Goal: Information Seeking & Learning: Learn about a topic

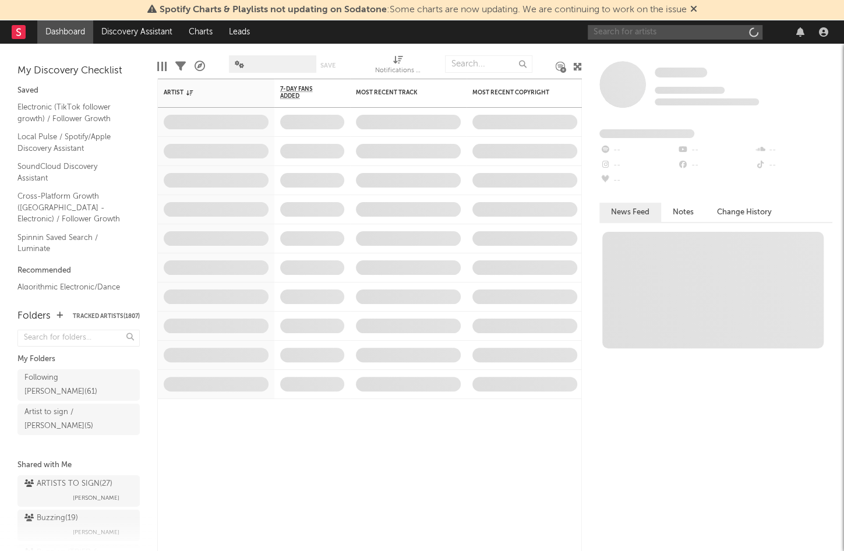
click at [671, 38] on input "text" at bounding box center [674, 32] width 175 height 15
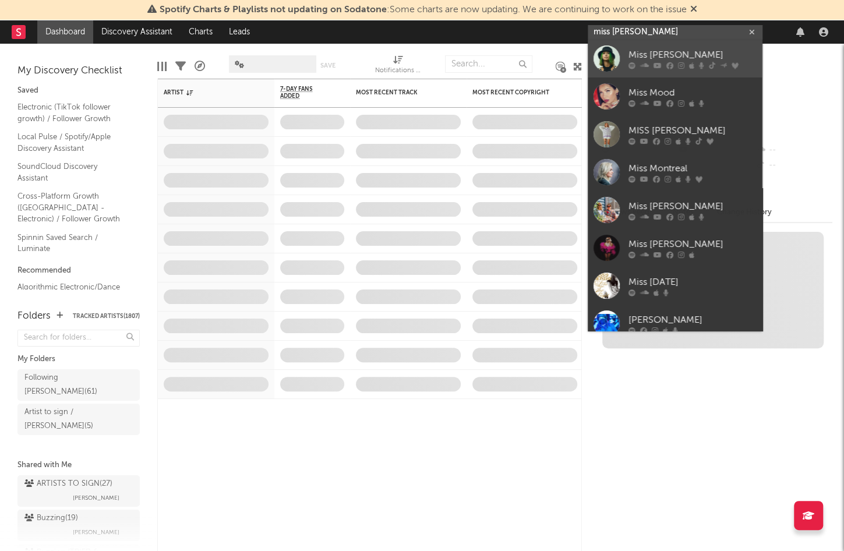
type input "miss [PERSON_NAME]"
click at [666, 51] on div "Miss Monique" at bounding box center [692, 55] width 128 height 14
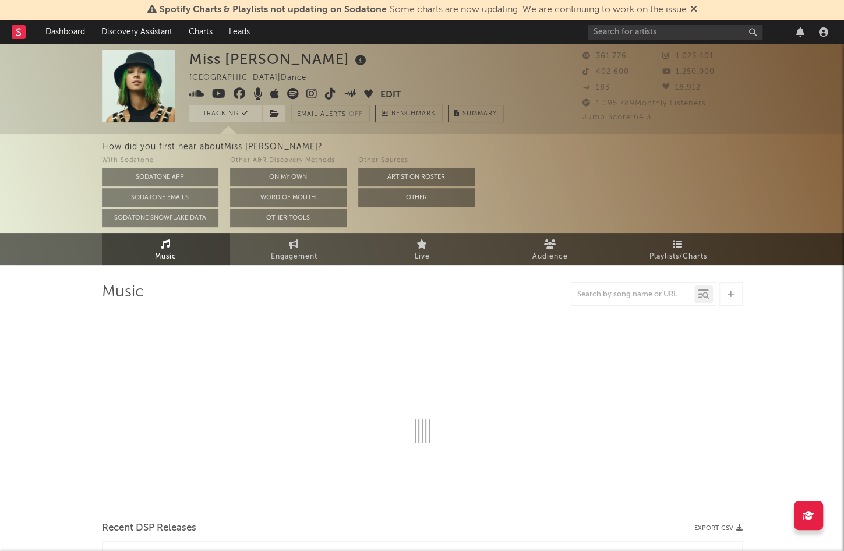
select select "6m"
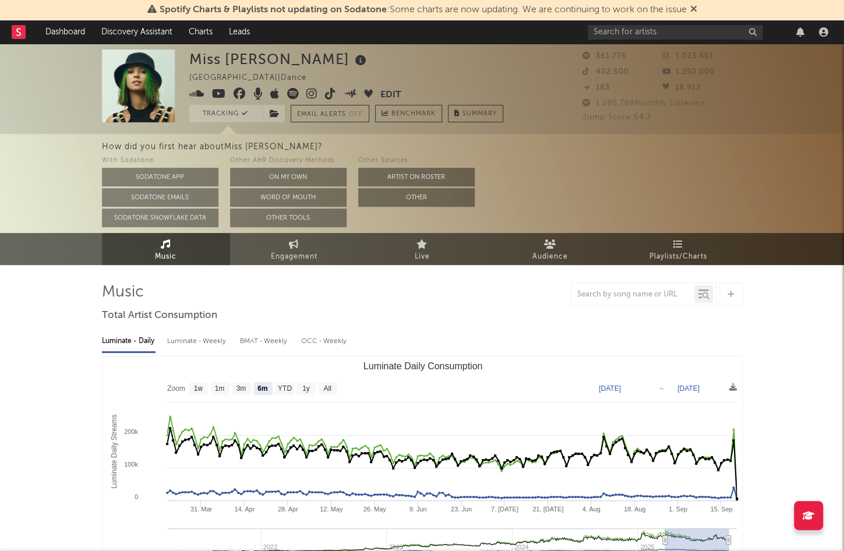
click at [352, 56] on icon at bounding box center [360, 60] width 17 height 16
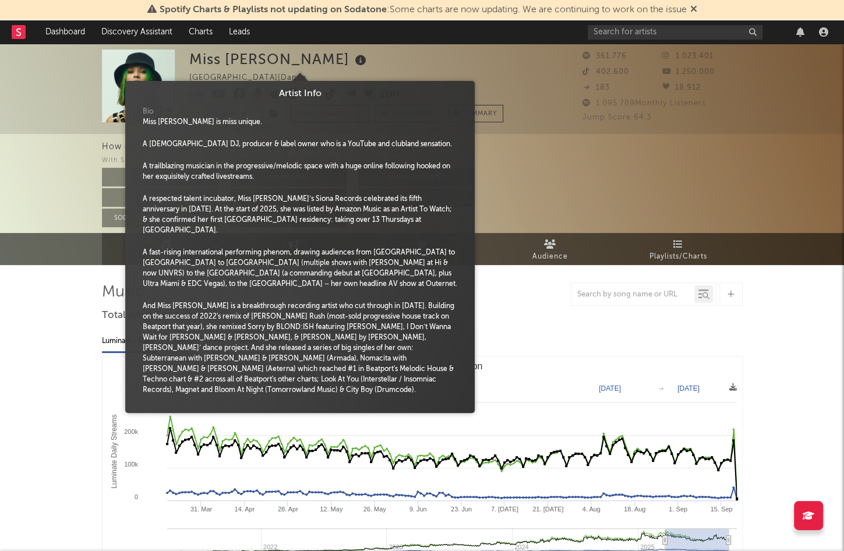
click at [332, 56] on div "Miss Monique Argentina | Dance Edit Tracking Email Alerts Off Benchmark Summary" at bounding box center [346, 85] width 314 height 73
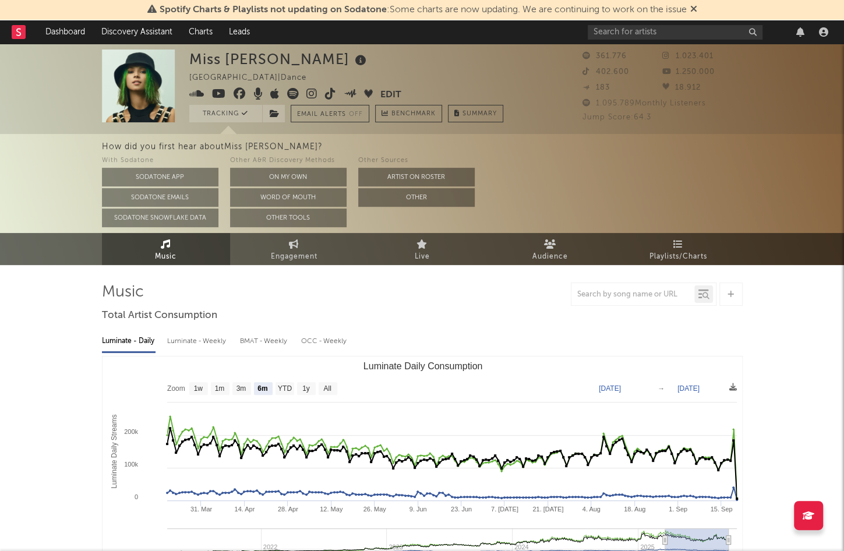
click at [194, 93] on icon at bounding box center [196, 94] width 15 height 12
click at [307, 90] on icon at bounding box center [311, 94] width 11 height 12
click at [395, 92] on button "Edit" at bounding box center [390, 95] width 21 height 15
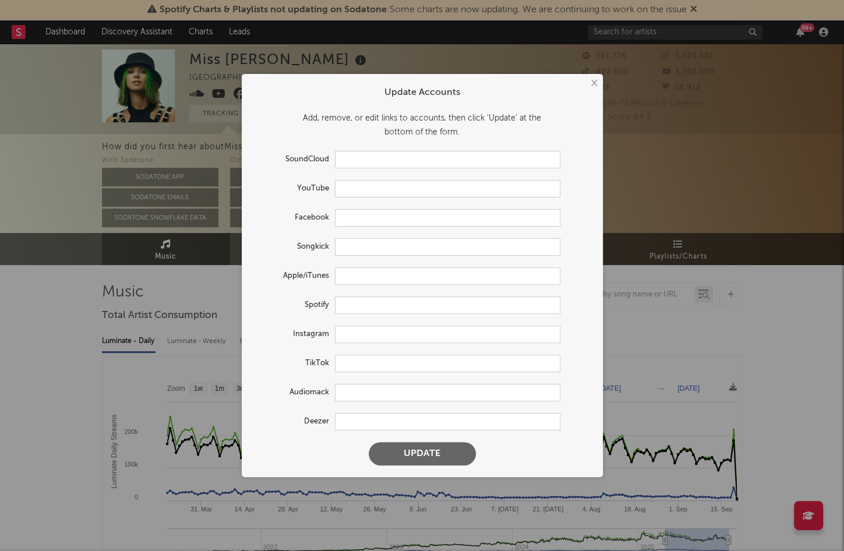
type input "https://soundcloud.com/miss-monique-934811413"
type input "https://youtube.com/@djmissmonique"
type input "https://www.facebook.com/missmoniqueua/"
type input "https://www.songkick.com/artists/10083418-miss-monique"
type input "https://music.apple.com/de/artist/miss-monique/401265174?l=en-GB"
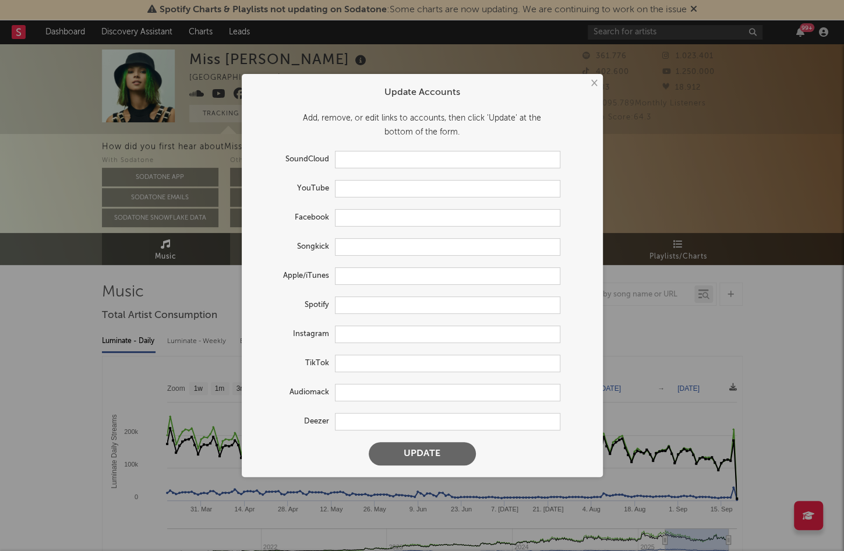
type input "https://open.spotify.com/artist/29TpNOsTNYbLb6Xa10H0PR"
type input "https://www.instagram.com/djmissmonique/"
type input "https://www.tiktok.com/share/user/6785807988403880966"
type input "https://audiomack.com/missmonique"
type input "https://www.deezer.com/en/artist/7315532"
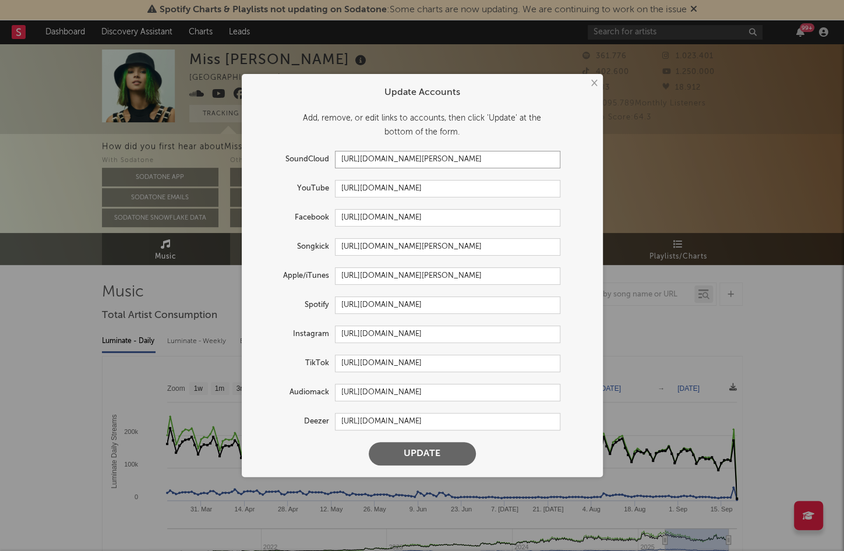
drag, startPoint x: 496, startPoint y: 155, endPoint x: 192, endPoint y: 161, distance: 304.6
click at [178, 155] on div "× Update Accounts Add, remove, or edit links to accounts, then click 'Update' a…" at bounding box center [422, 275] width 844 height 551
paste input "alesia-arkusha"
type input "https://soundcloud.com/alesia-arkusha"
click at [419, 456] on button "Update" at bounding box center [422, 453] width 107 height 23
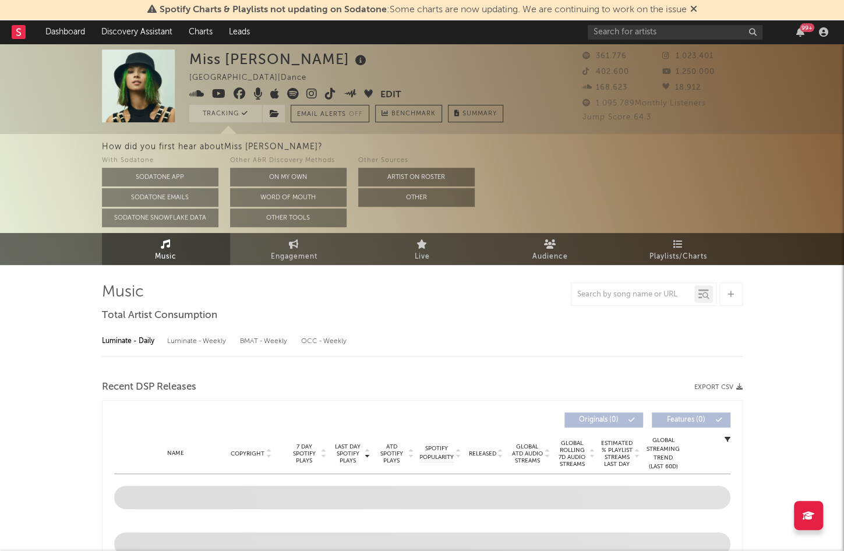
select select "6m"
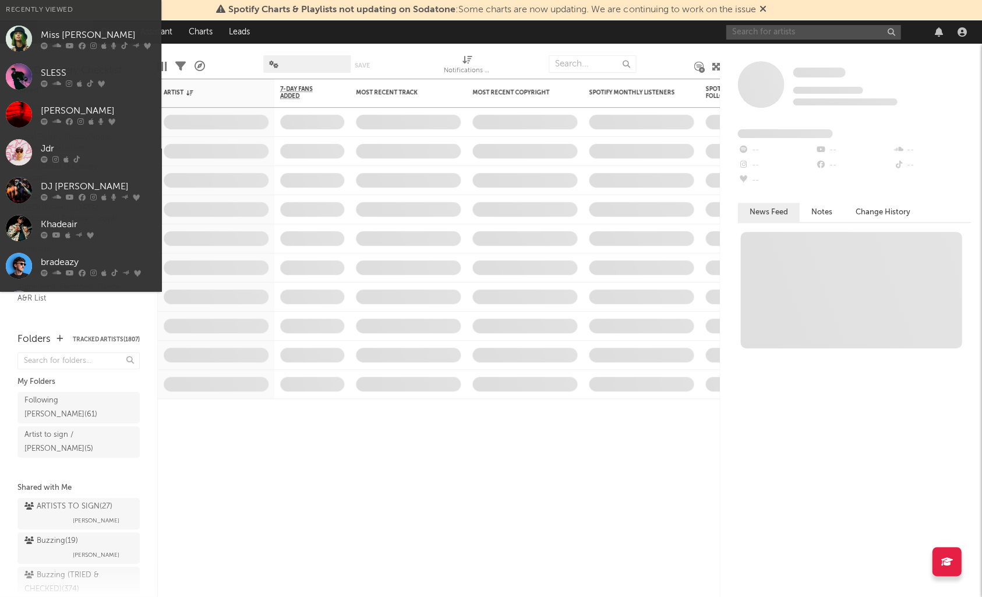
click at [798, 33] on input "text" at bounding box center [812, 32] width 175 height 15
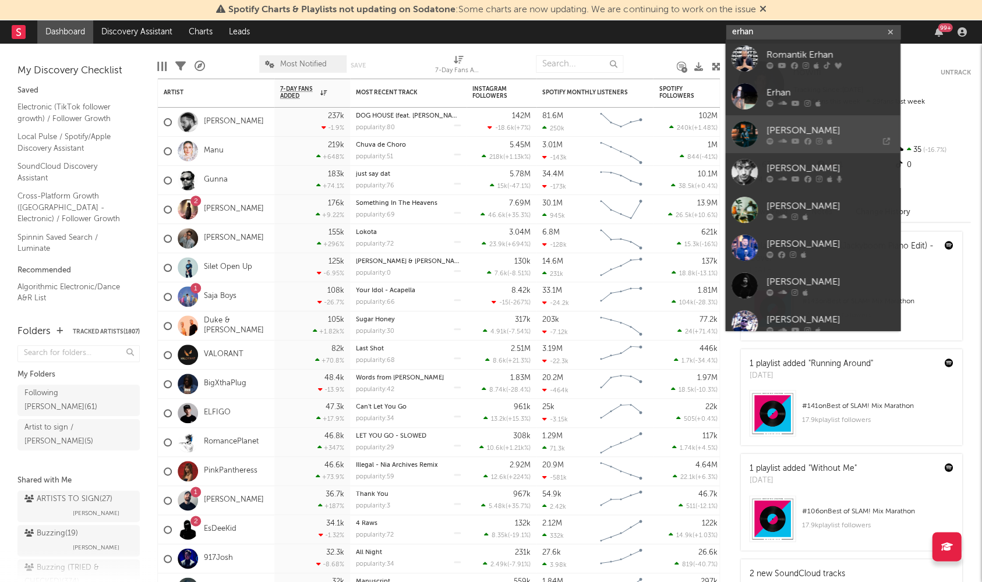
type input "erhan"
click at [819, 135] on div "Erhan Boraer" at bounding box center [830, 131] width 128 height 14
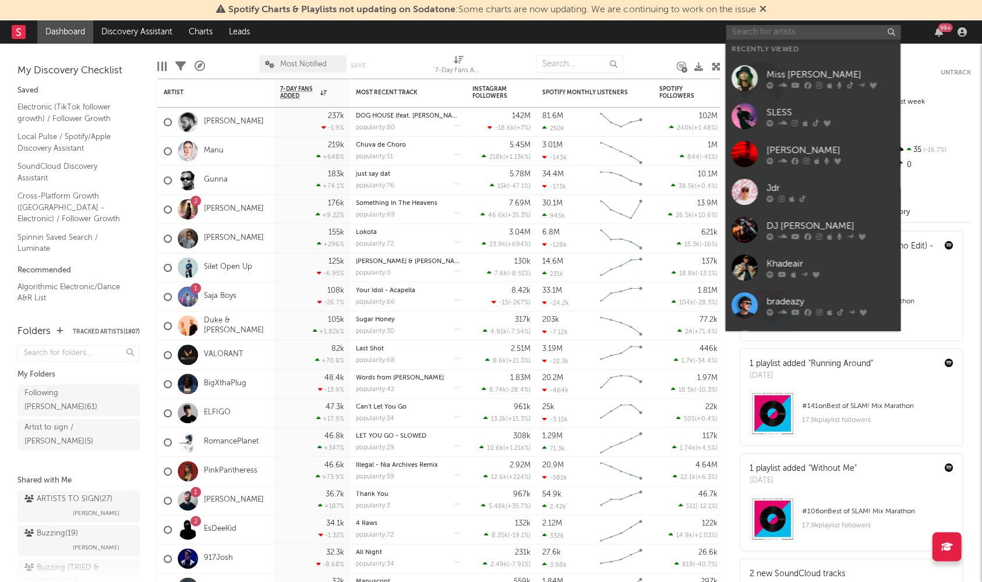
click at [785, 33] on input "text" at bounding box center [812, 32] width 175 height 15
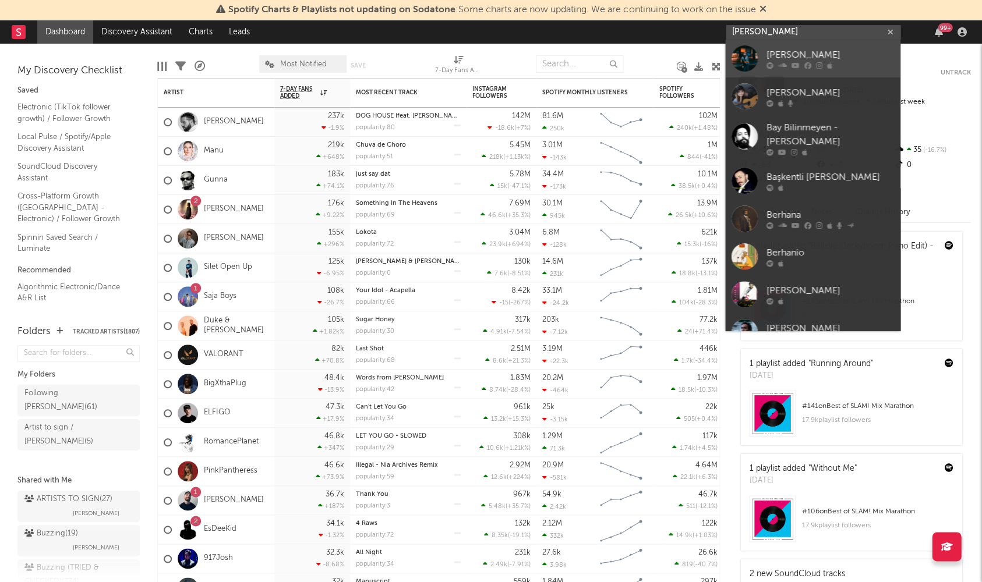
type input "erhan b"
click at [791, 61] on div "Erhan Boraer" at bounding box center [830, 55] width 128 height 14
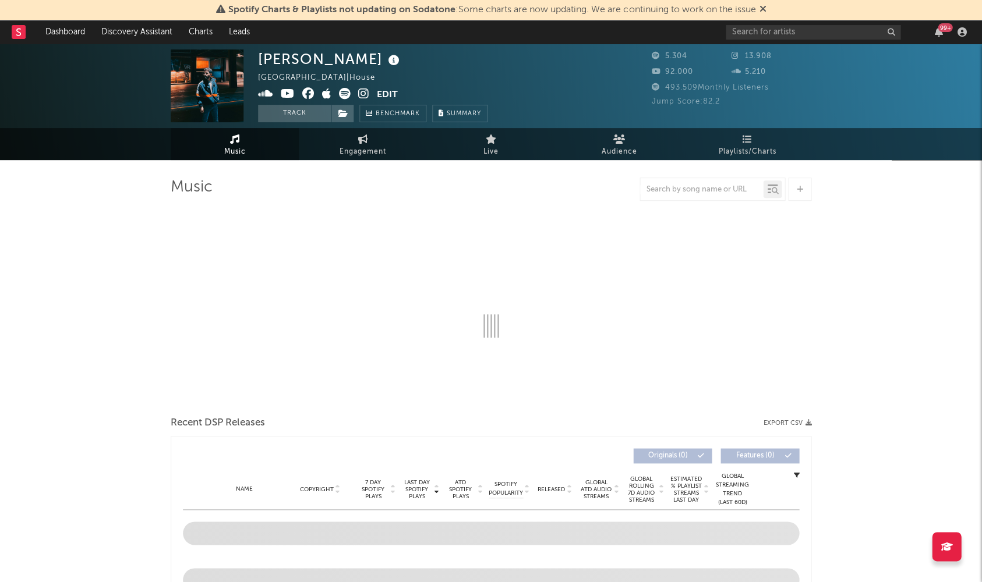
select select "6m"
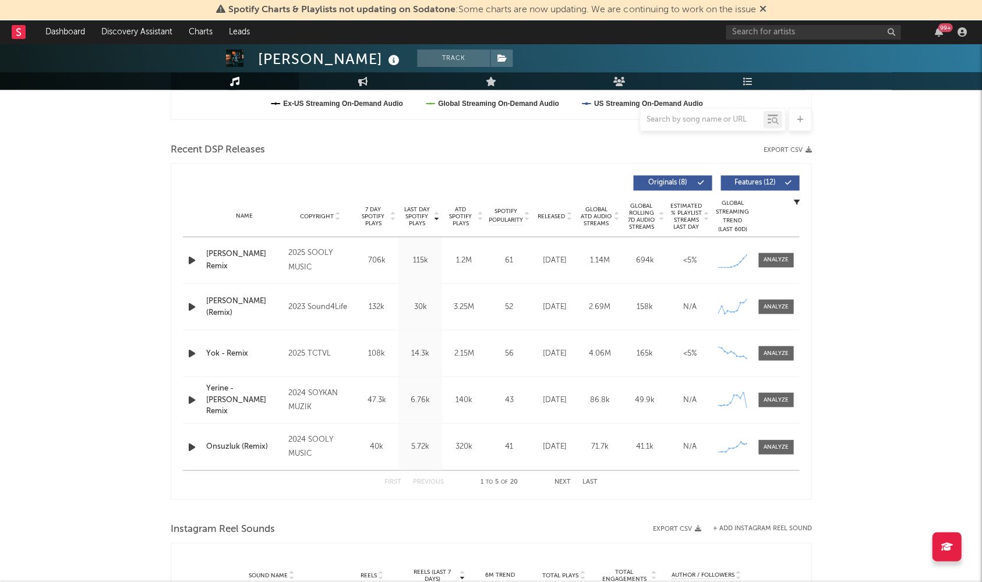
scroll to position [367, 0]
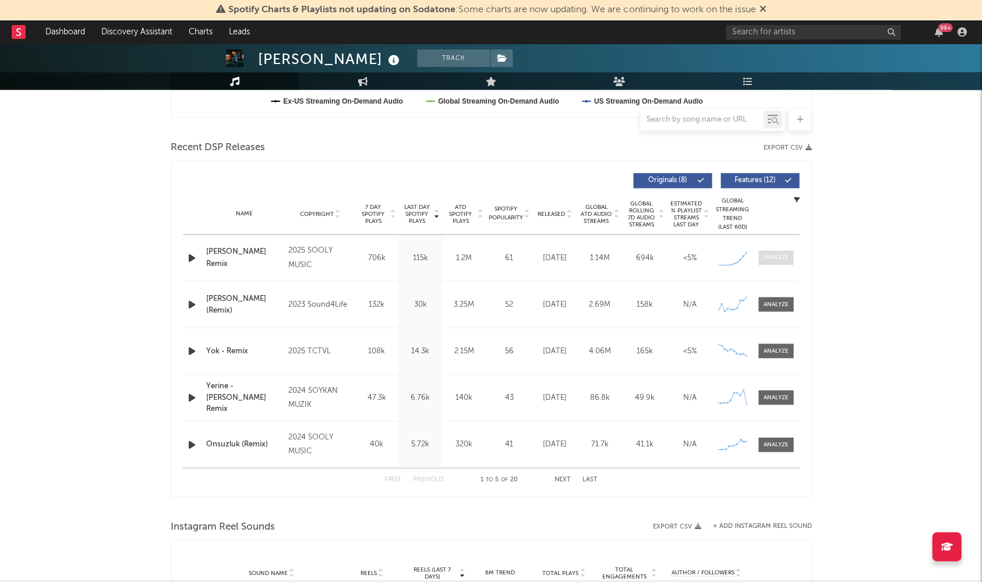
click at [777, 255] on div at bounding box center [775, 257] width 25 height 9
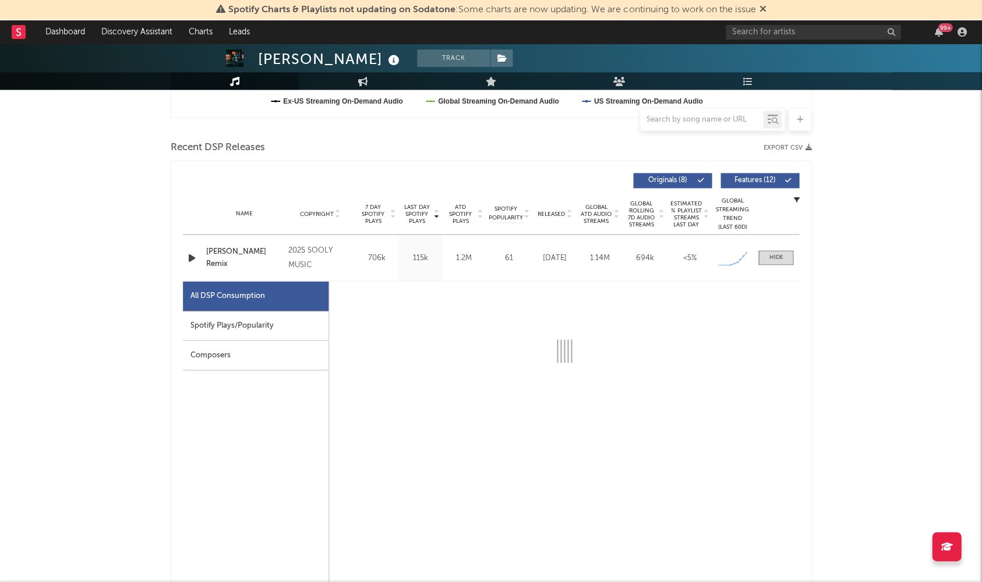
drag, startPoint x: 345, startPoint y: 329, endPoint x: 299, endPoint y: 317, distance: 48.0
click at [345, 329] on div at bounding box center [564, 557] width 470 height 553
click at [298, 318] on div "Spotify Plays/Popularity" at bounding box center [256, 326] width 146 height 30
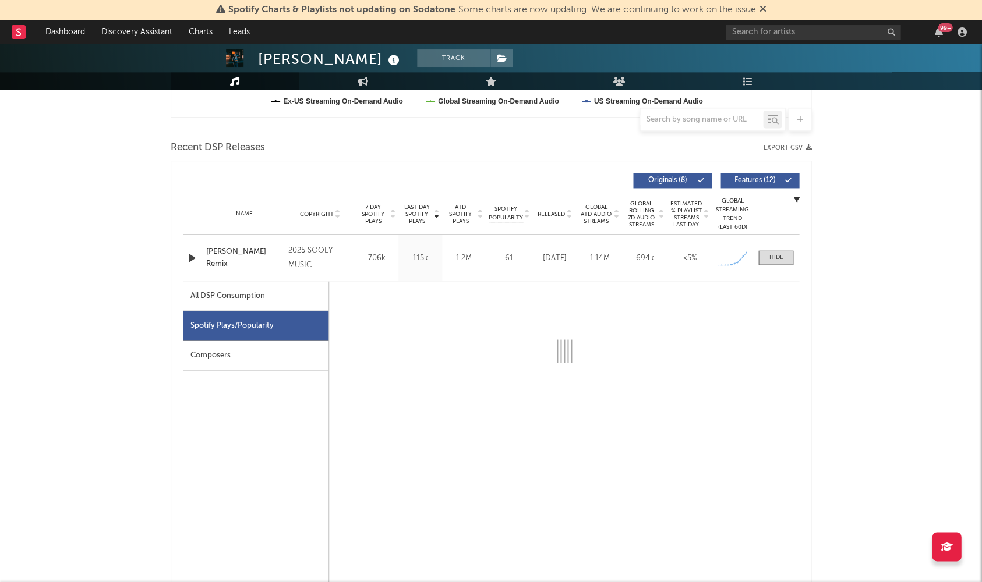
select select "1w"
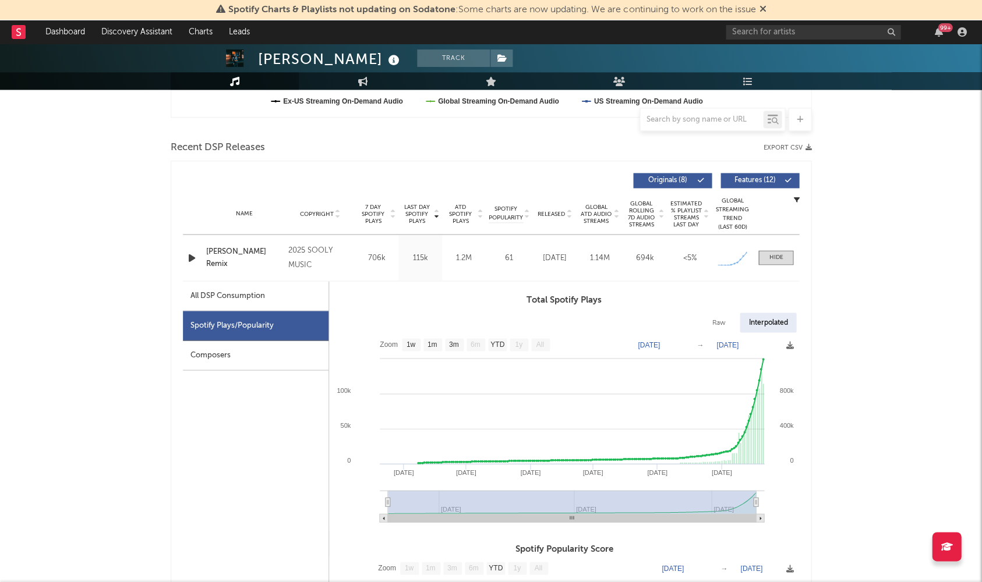
drag, startPoint x: 392, startPoint y: 498, endPoint x: 555, endPoint y: 508, distance: 163.3
click at [555, 508] on rect at bounding box center [572, 501] width 368 height 23
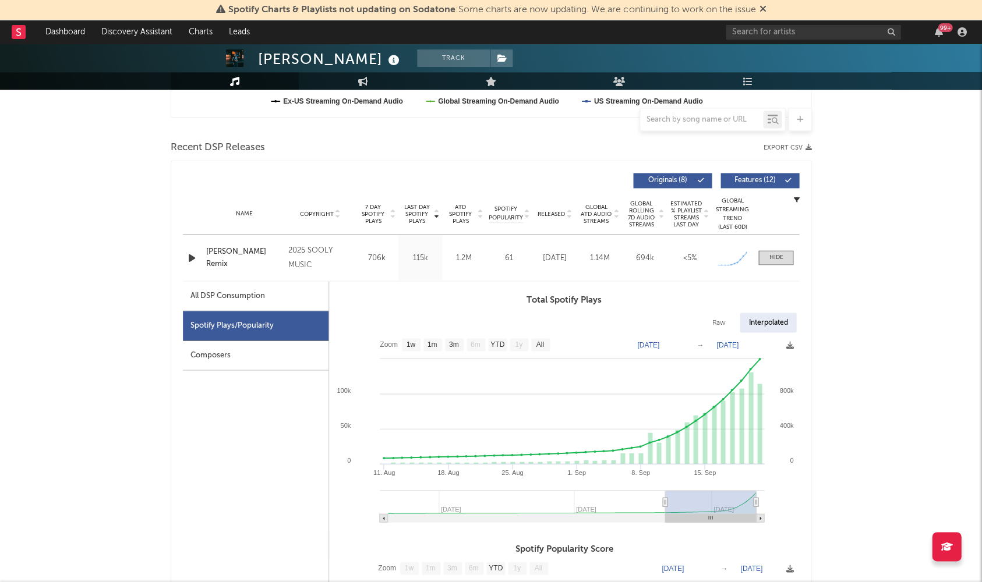
type input "2025-08-12"
drag, startPoint x: 386, startPoint y: 500, endPoint x: 660, endPoint y: 512, distance: 273.9
click at [667, 510] on g at bounding box center [572, 506] width 384 height 32
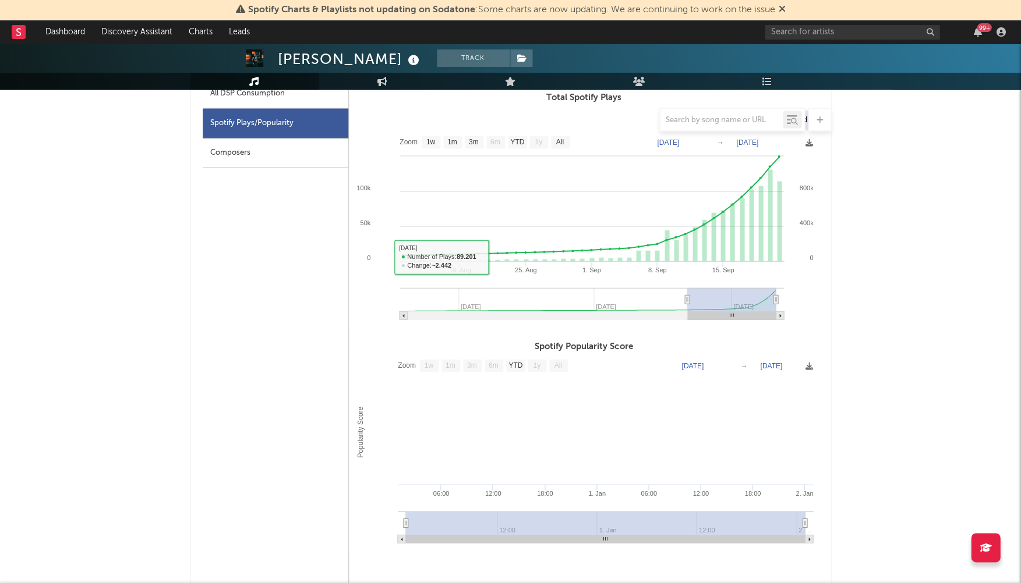
scroll to position [572, 0]
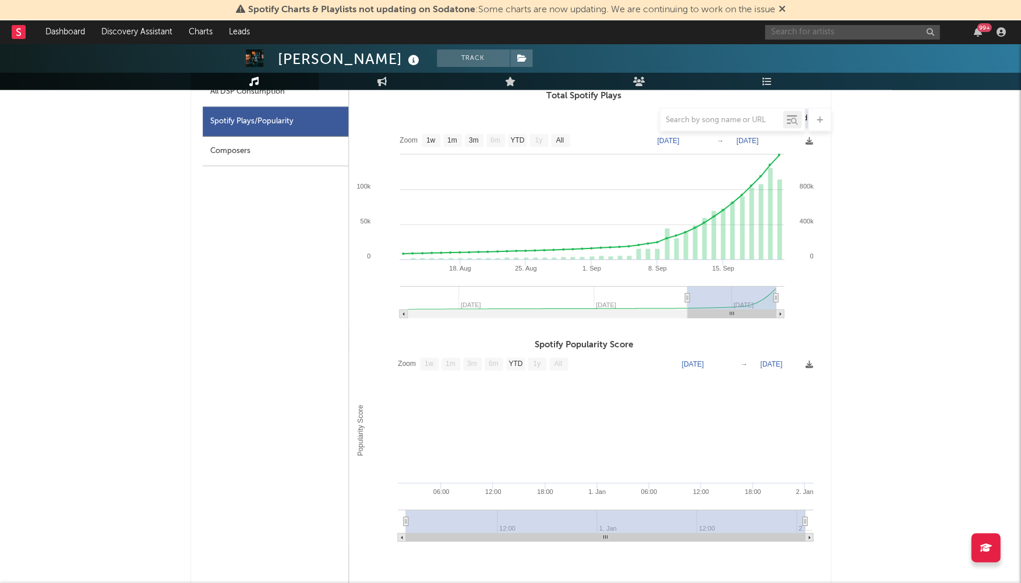
click at [802, 33] on input "text" at bounding box center [851, 32] width 175 height 15
type input "b"
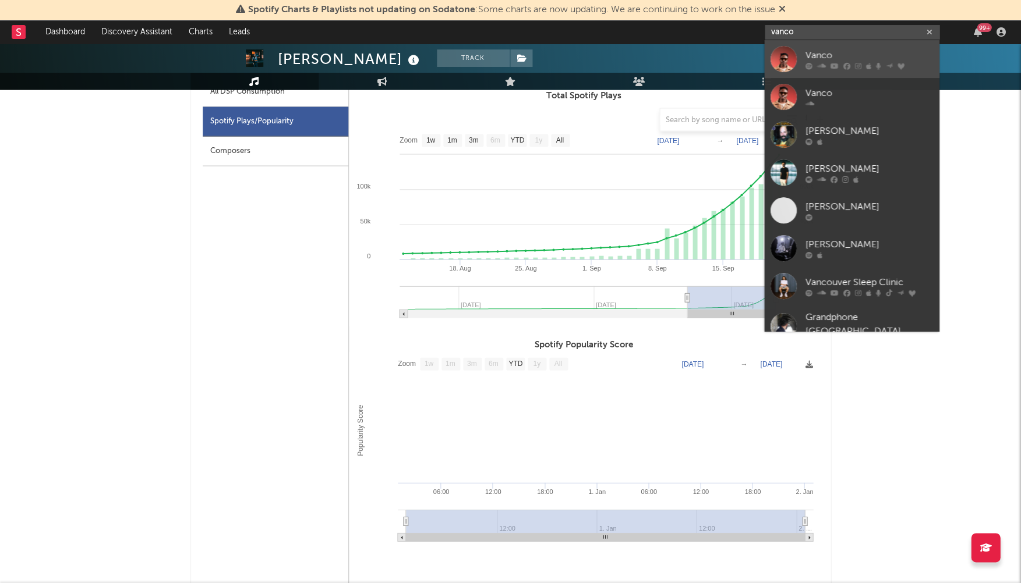
type input "vanco"
click at [819, 49] on div "Vanco" at bounding box center [869, 55] width 128 height 14
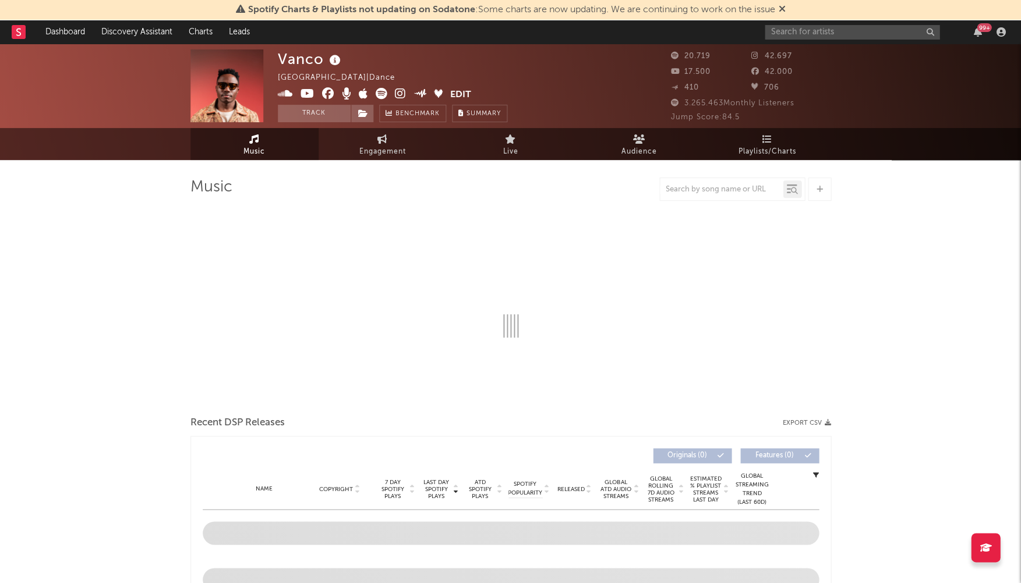
select select "6m"
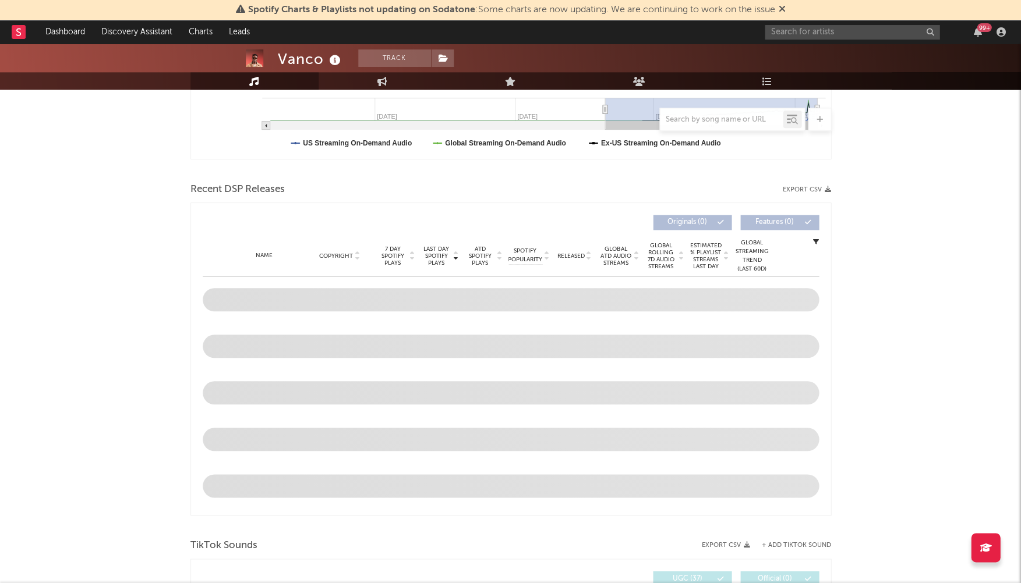
scroll to position [348, 0]
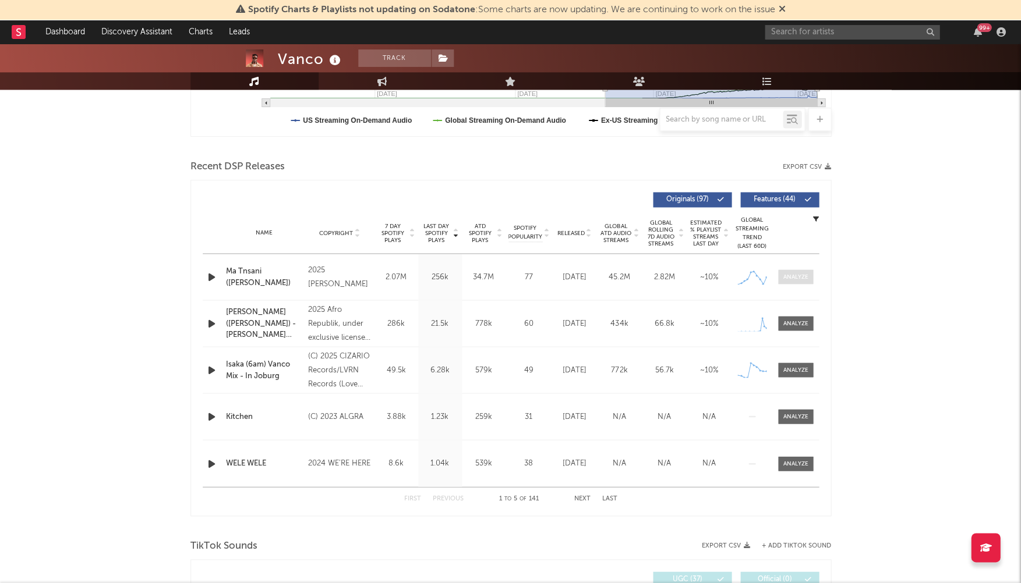
click at [798, 272] on div at bounding box center [794, 276] width 25 height 9
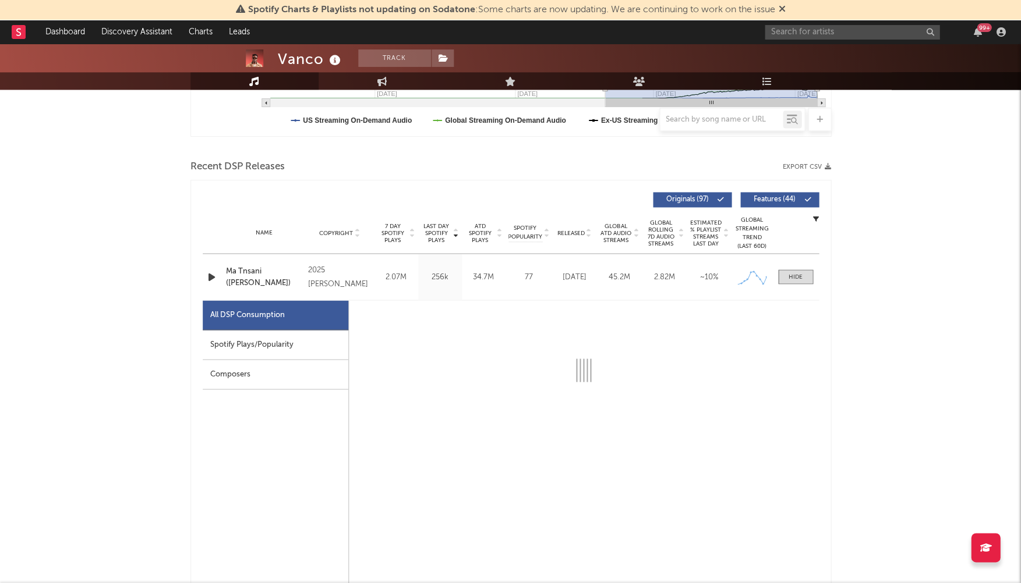
select select "1w"
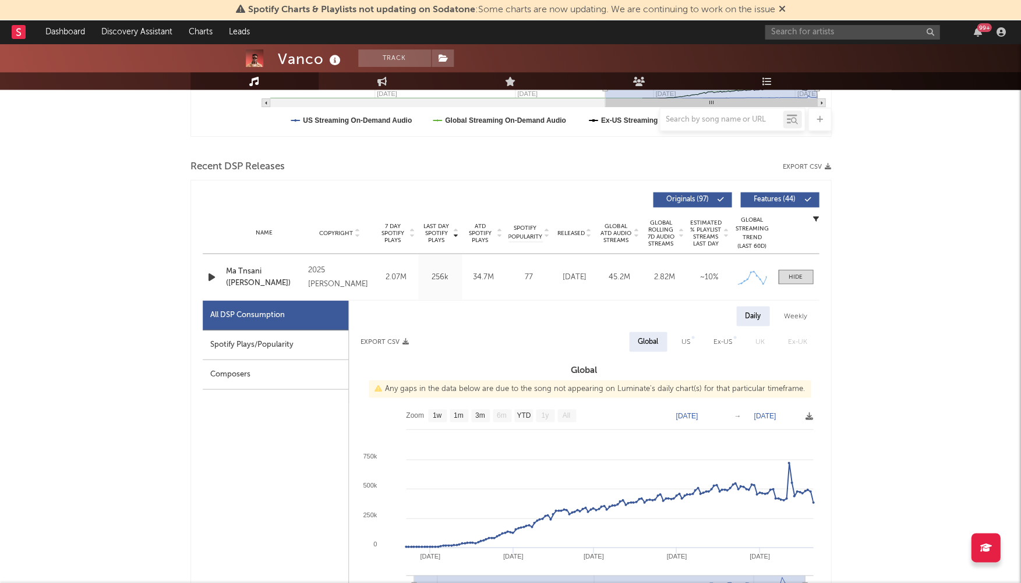
click at [281, 334] on div "Spotify Plays/Popularity" at bounding box center [276, 345] width 146 height 30
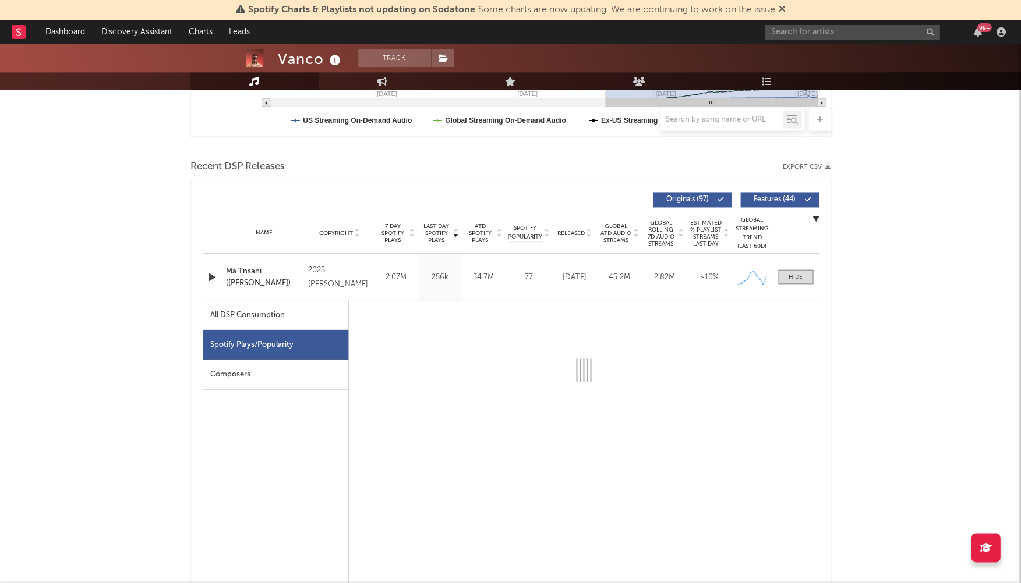
select select "1w"
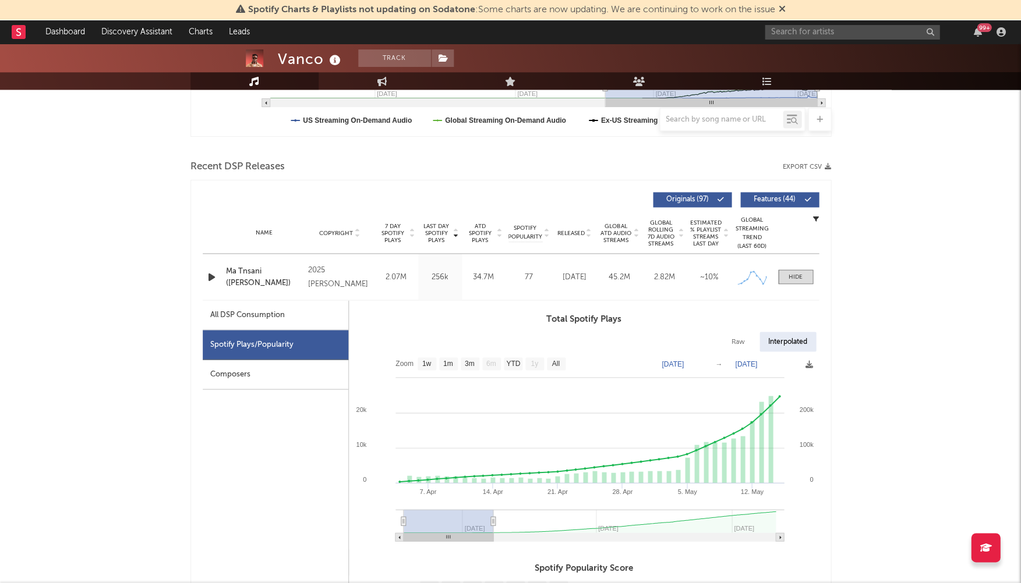
drag, startPoint x: 772, startPoint y: 522, endPoint x: 677, endPoint y: 470, distance: 108.6
click at [492, 520] on icon at bounding box center [492, 521] width 5 height 9
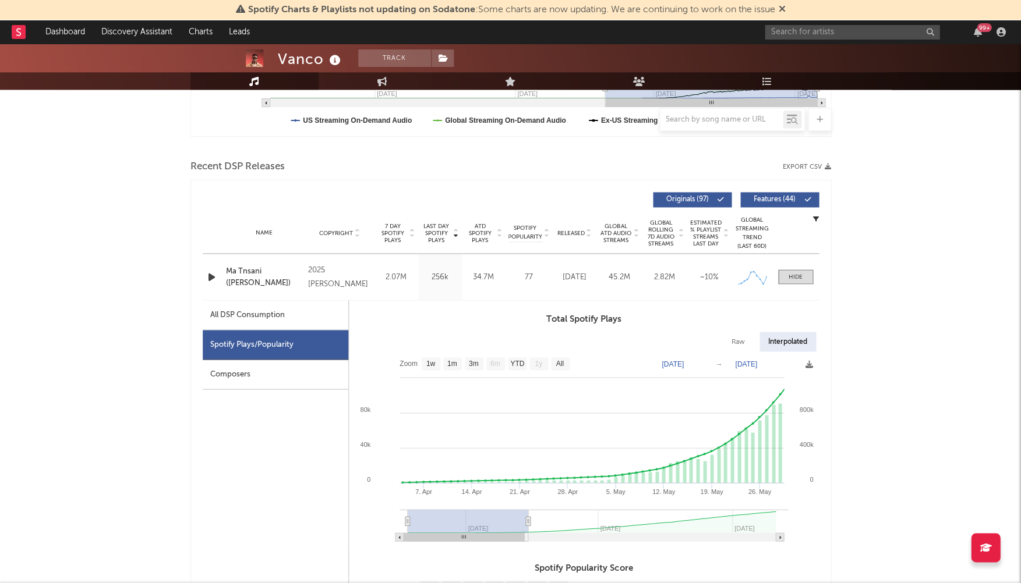
drag, startPoint x: 496, startPoint y: 518, endPoint x: 523, endPoint y: 516, distance: 27.4
click at [523, 516] on g at bounding box center [593, 525] width 388 height 32
drag, startPoint x: 526, startPoint y: 515, endPoint x: 647, endPoint y: 472, distance: 128.5
click at [569, 512] on g at bounding box center [591, 525] width 384 height 32
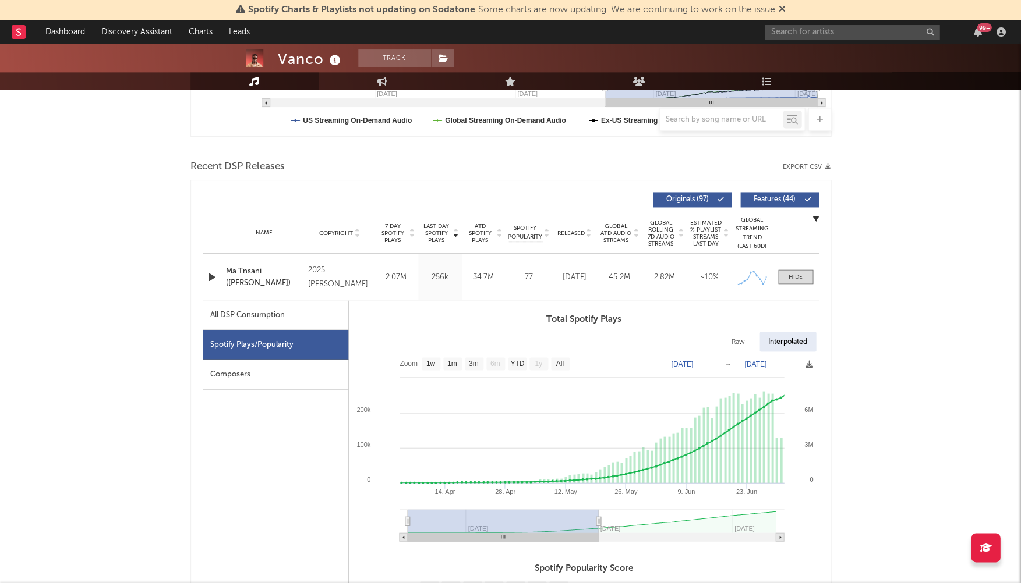
drag, startPoint x: 572, startPoint y: 519, endPoint x: 651, endPoint y: 481, distance: 88.5
click at [599, 517] on icon at bounding box center [598, 521] width 5 height 9
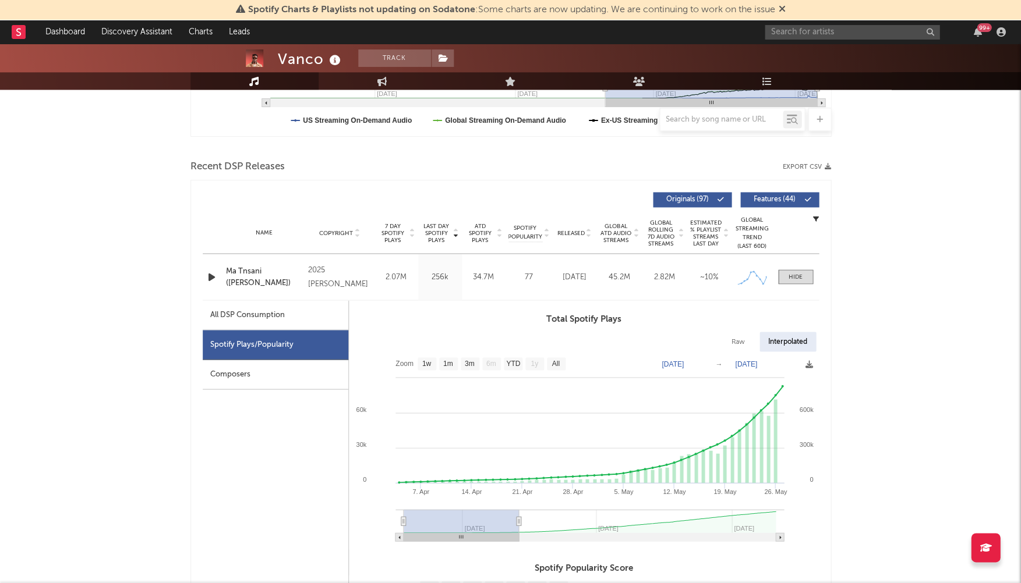
type input "2025-05-13"
drag, startPoint x: 597, startPoint y: 516, endPoint x: 491, endPoint y: 511, distance: 106.1
click at [489, 520] on icon at bounding box center [489, 521] width 5 height 9
type input "2025-04-06"
type input "2025-05-15"
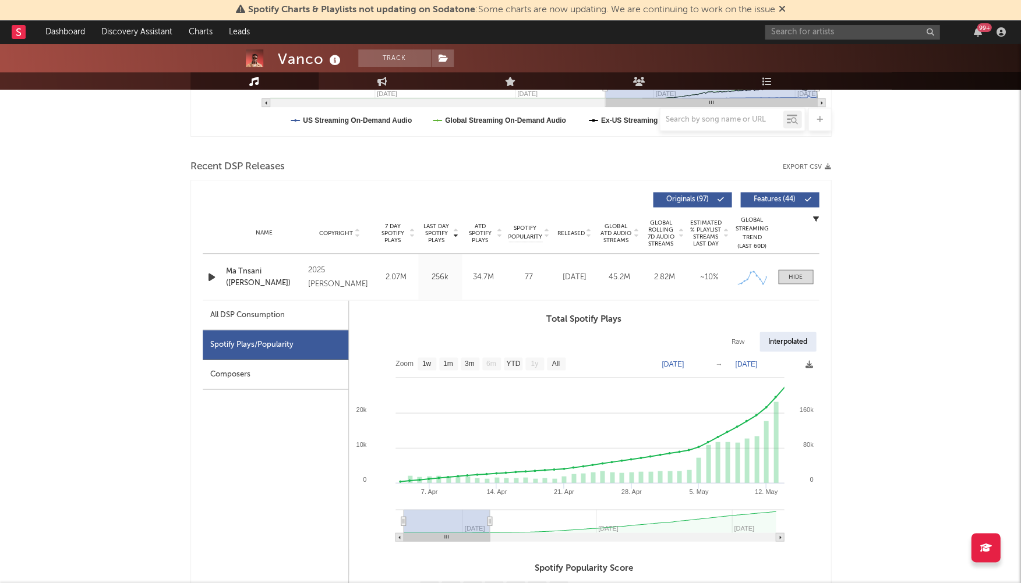
type input "2025-04-10"
type input "2025-05-20"
type input "2025-04-15"
type input "2025-05-25"
type input "2025-04-19"
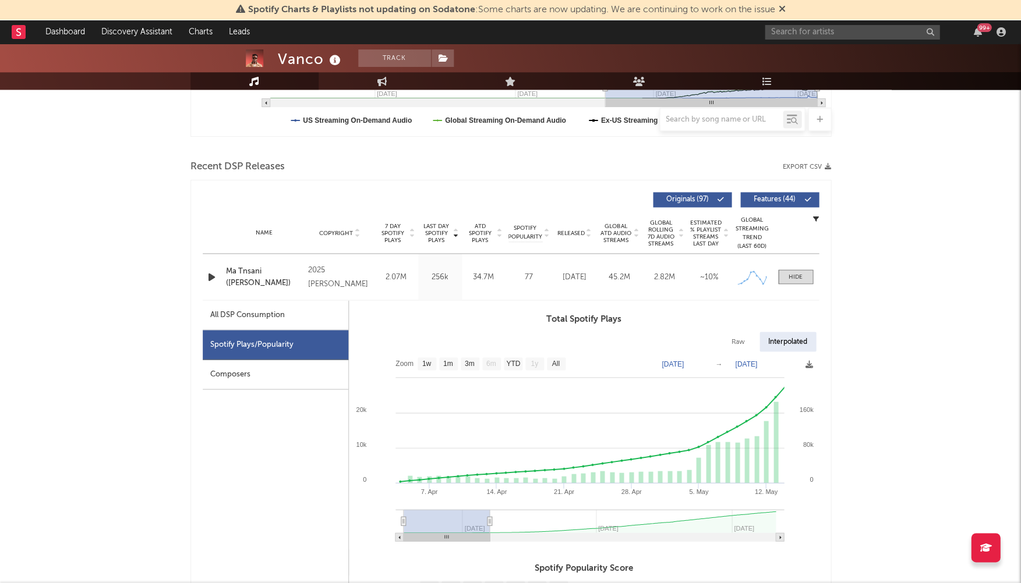
type input "2025-05-28"
type input "2025-04-23"
type input "2025-06-02"
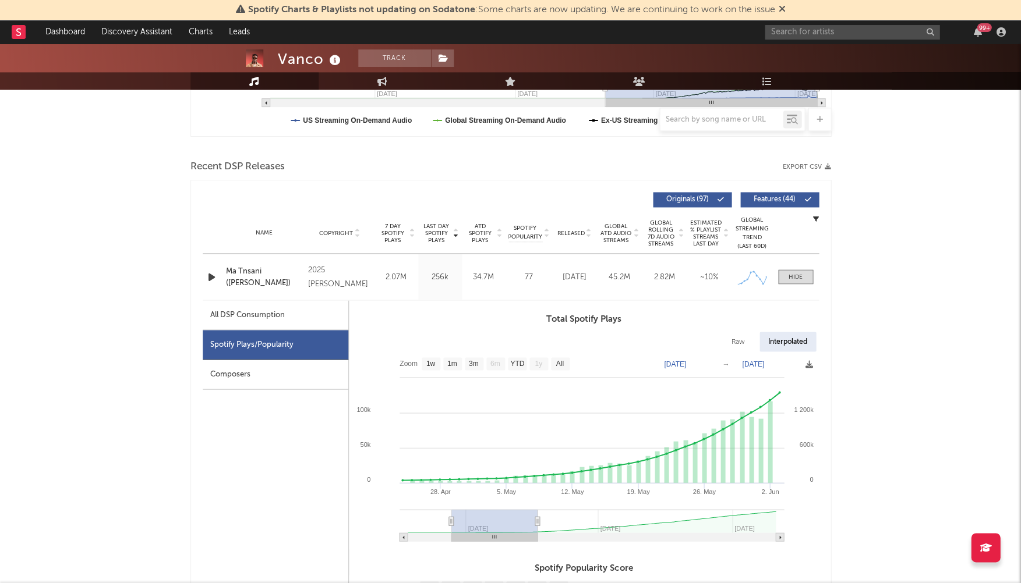
type input "2025-04-20"
type input "2025-05-30"
type input "2025-04-13"
type input "2025-05-23"
type input "2025-04-04"
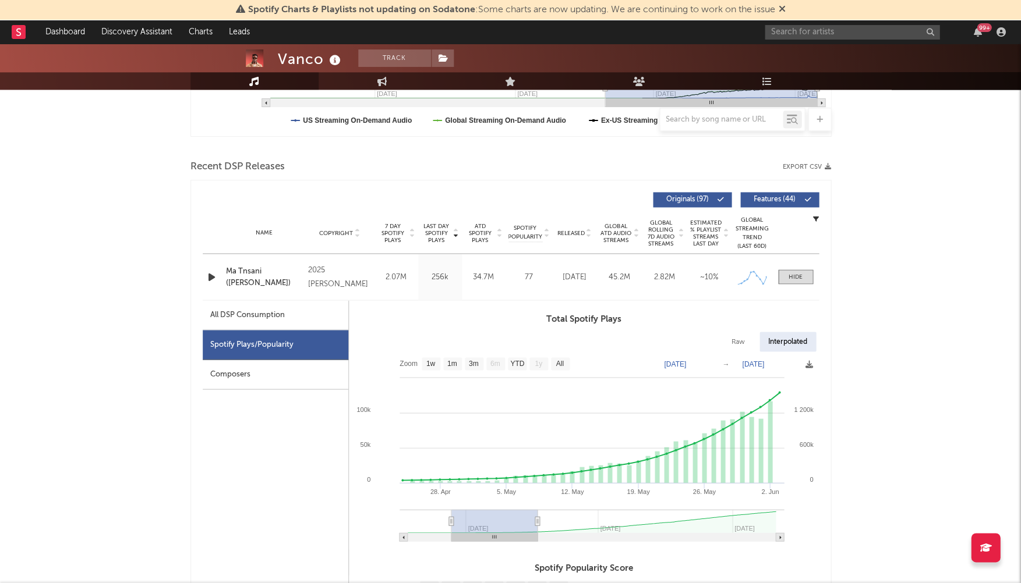
type input "2025-05-13"
drag, startPoint x: 437, startPoint y: 514, endPoint x: 330, endPoint y: 500, distance: 108.0
click at [338, 502] on div "All DSP Consumption Spotify Plays/Popularity Composers Total Spotify Plays Raw …" at bounding box center [511, 576] width 616 height 553
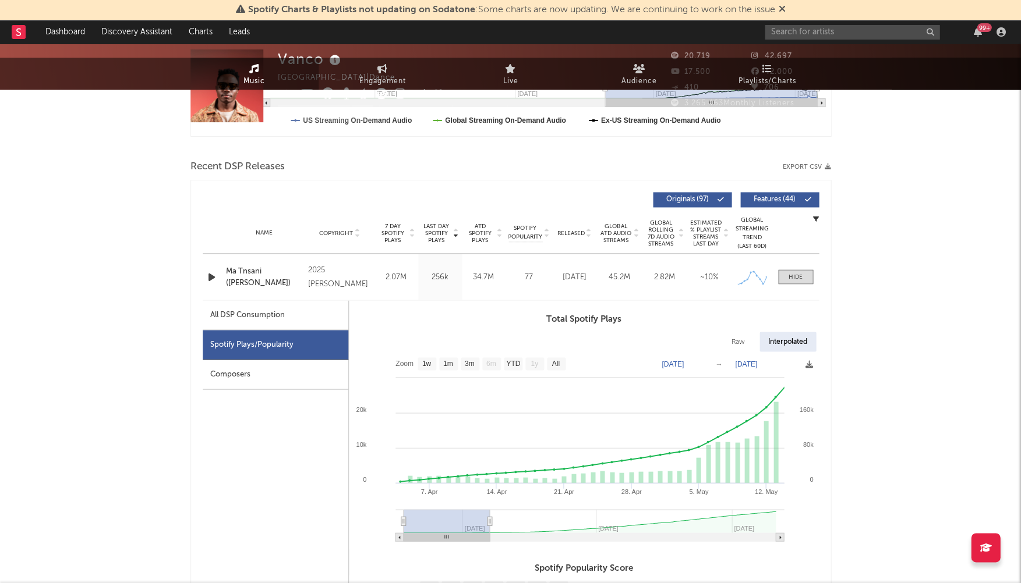
scroll to position [0, 0]
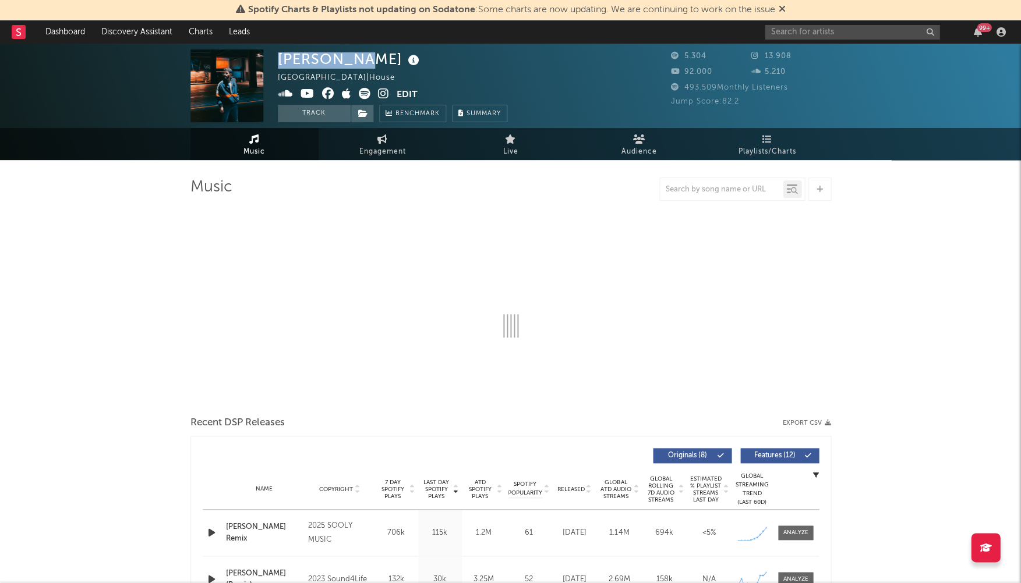
select select "6m"
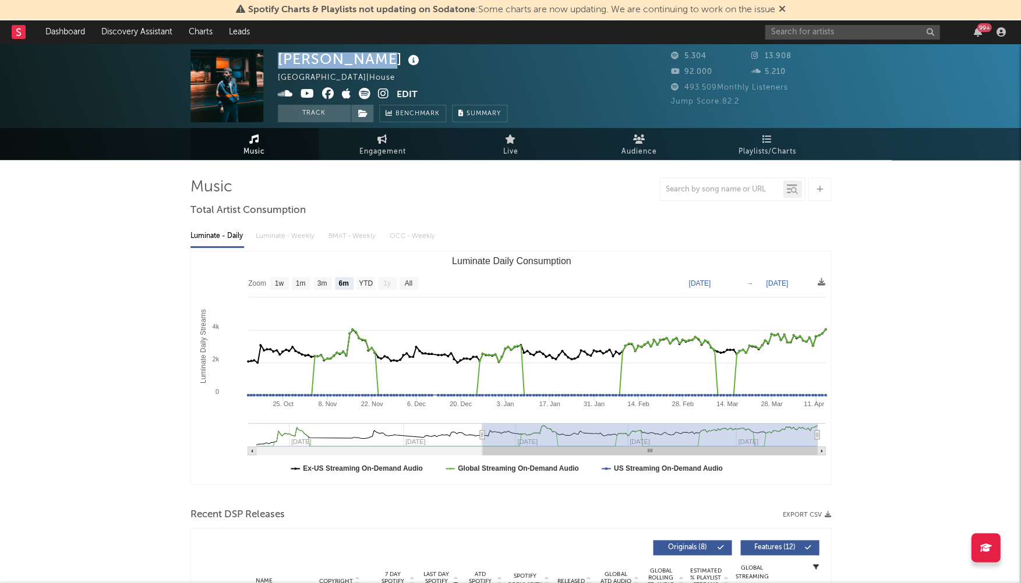
drag, startPoint x: 278, startPoint y: 58, endPoint x: 371, endPoint y: 55, distance: 93.8
click at [370, 55] on div "[PERSON_NAME]" at bounding box center [350, 58] width 144 height 19
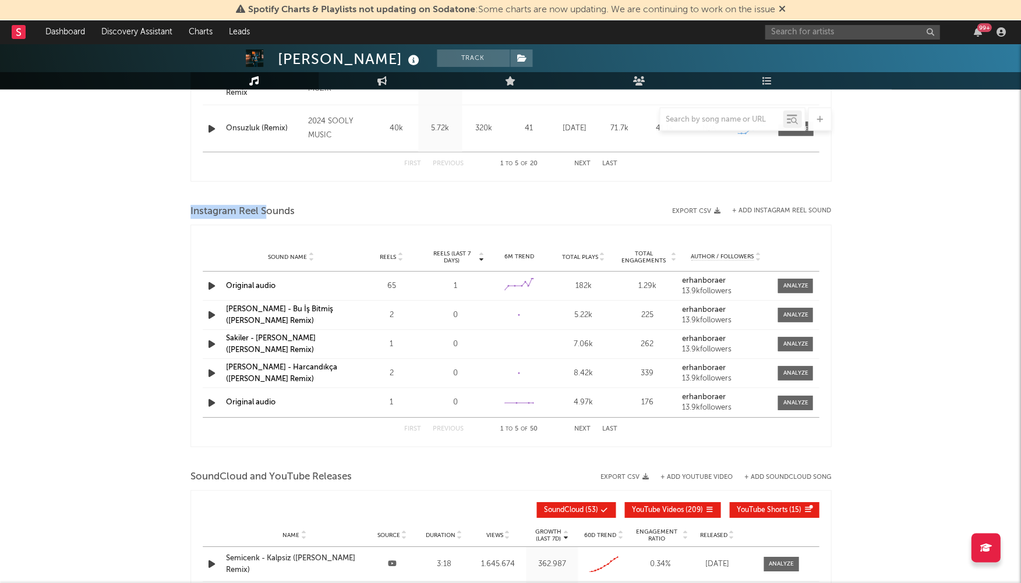
drag, startPoint x: 179, startPoint y: 206, endPoint x: 257, endPoint y: 210, distance: 78.7
click at [270, 209] on div "Erhan Boraer Track Turkey | House Edit Track Benchmark Summary 5.304 13.908 92.…" at bounding box center [510, 100] width 1021 height 1478
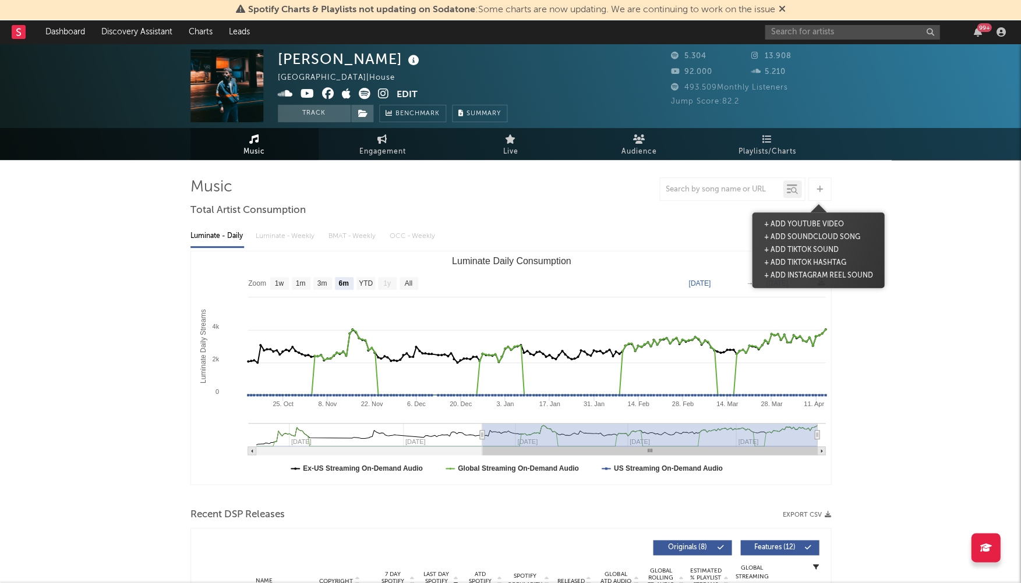
click at [820, 183] on div at bounding box center [819, 189] width 23 height 23
click at [805, 248] on button "+ Add TikTok Sound" at bounding box center [800, 250] width 80 height 13
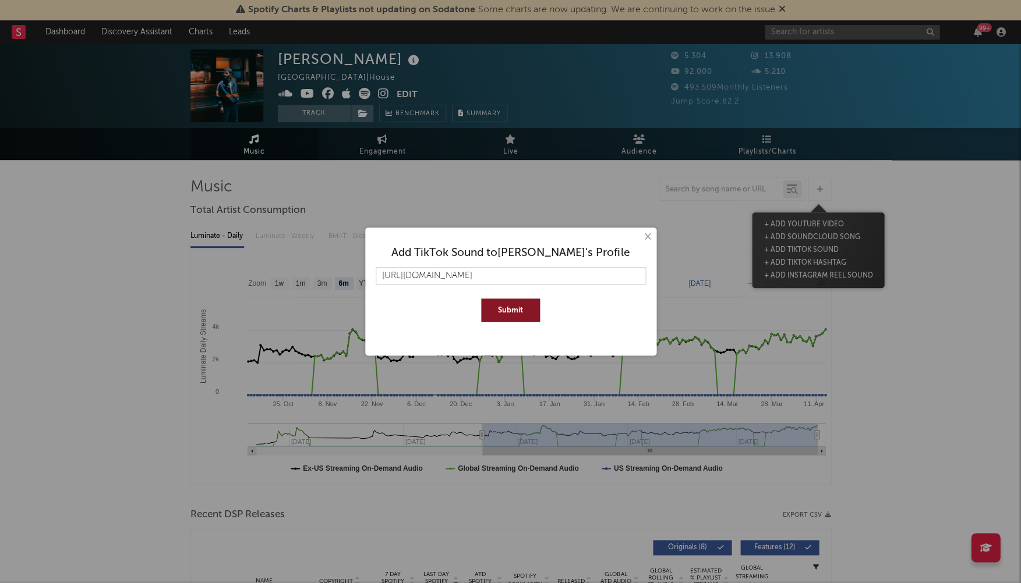
scroll to position [0, 61]
click at [499, 306] on button "Submit" at bounding box center [510, 310] width 59 height 23
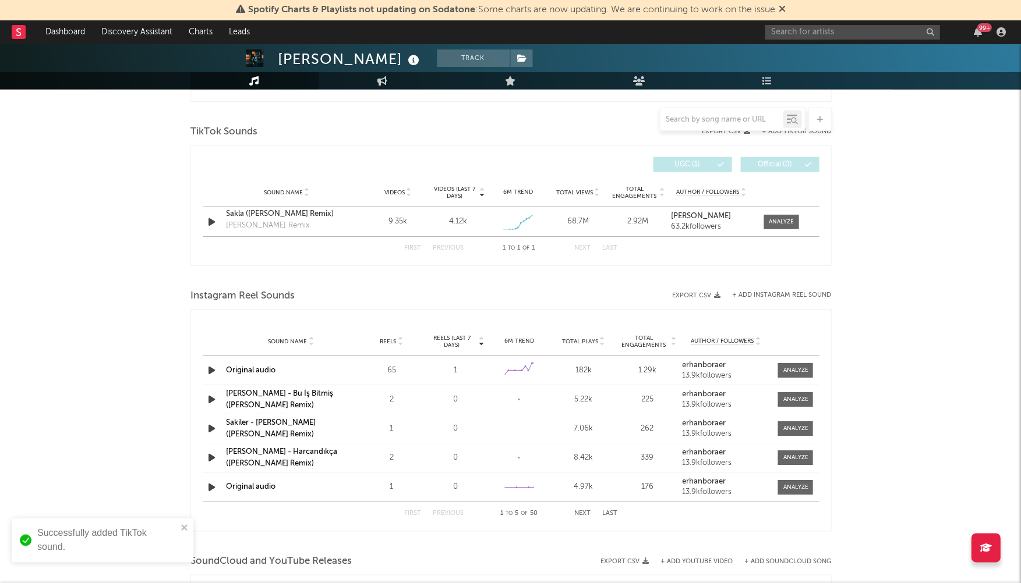
scroll to position [742, 0]
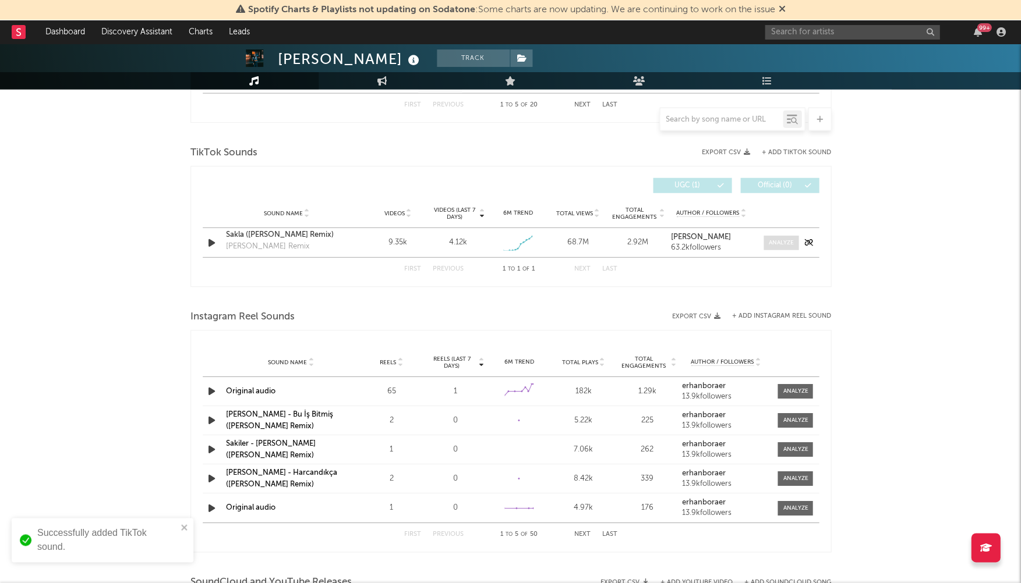
click at [793, 246] on span at bounding box center [780, 243] width 35 height 15
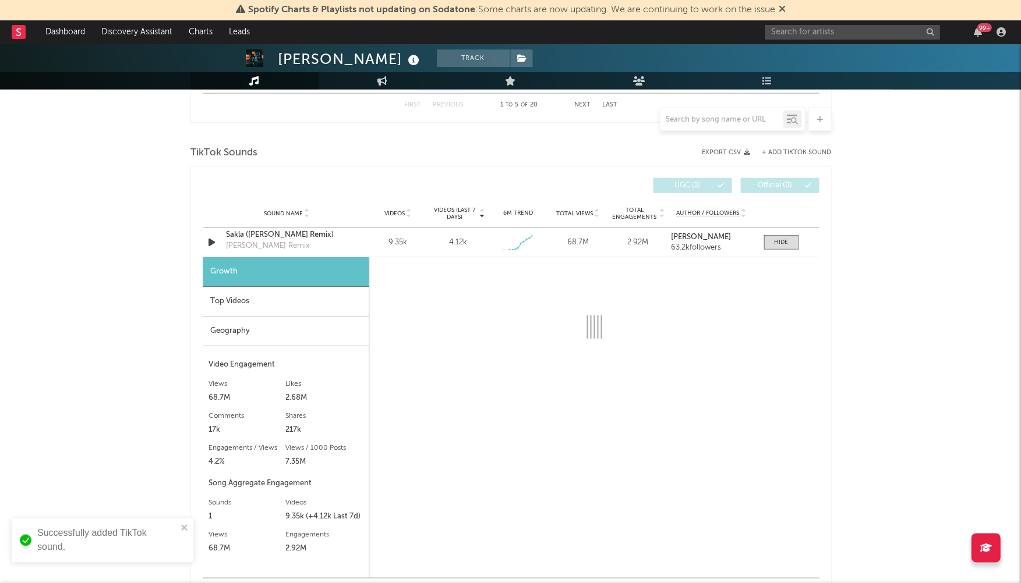
click at [302, 295] on div "Top Videos" at bounding box center [286, 302] width 166 height 30
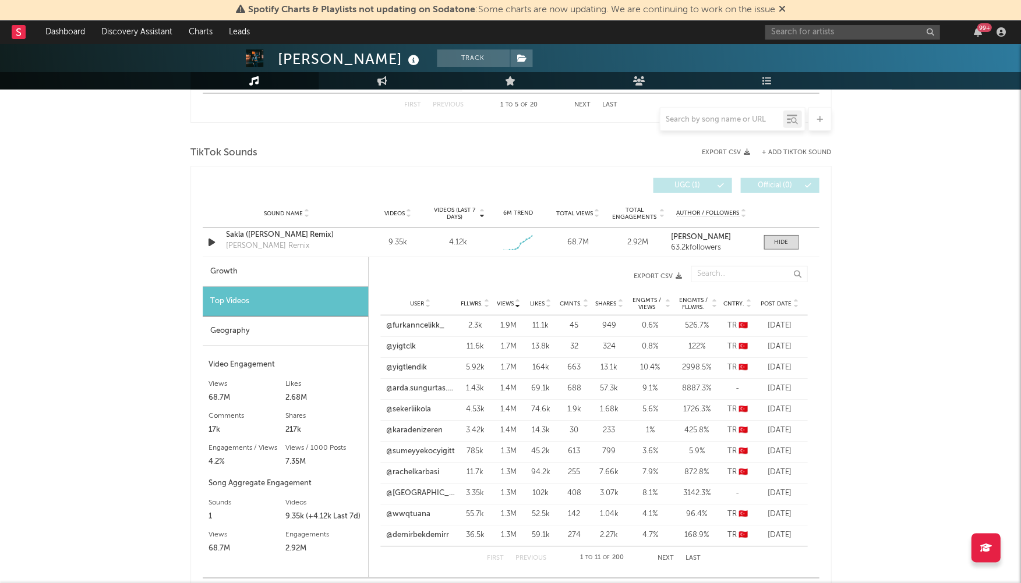
click at [499, 300] on span "Views" at bounding box center [505, 303] width 17 height 7
click at [511, 300] on span "Views" at bounding box center [505, 303] width 17 height 7
drag, startPoint x: 405, startPoint y: 323, endPoint x: 403, endPoint y: 334, distance: 10.5
click at [405, 323] on link "@furkanncelikk_" at bounding box center [415, 326] width 58 height 12
drag, startPoint x: 403, startPoint y: 341, endPoint x: 408, endPoint y: 353, distance: 12.3
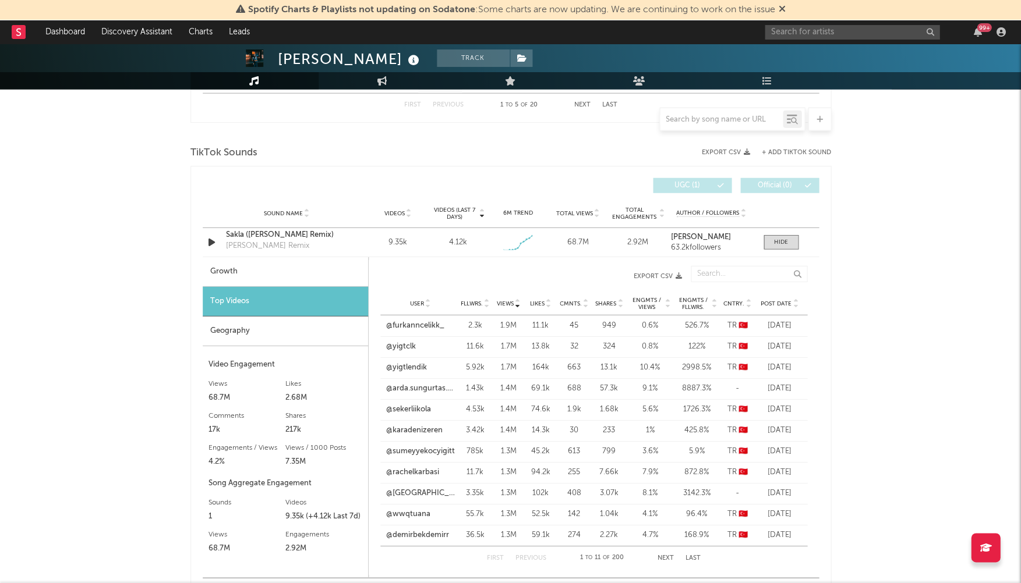
click at [404, 342] on link "@yigtclk" at bounding box center [401, 347] width 30 height 12
click at [407, 364] on link "@yigtlendik" at bounding box center [406, 368] width 41 height 12
click at [411, 383] on link "@arda.sungurtas.00" at bounding box center [420, 389] width 69 height 12
click at [412, 531] on link "@demirbekdemirr" at bounding box center [417, 536] width 63 height 12
drag, startPoint x: 412, startPoint y: 513, endPoint x: 410, endPoint y: 493, distance: 20.5
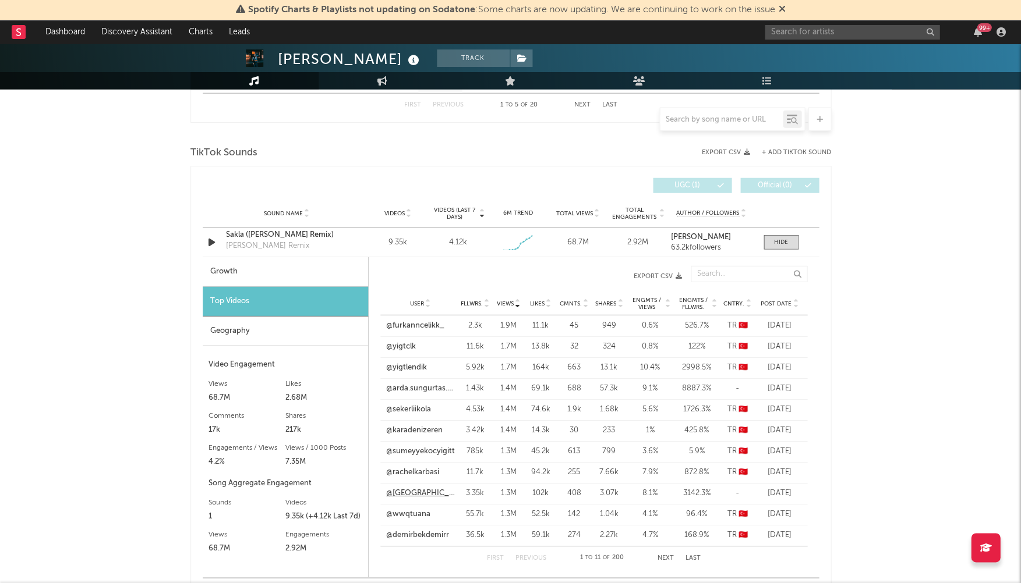
click at [411, 512] on link "@wwqtuana" at bounding box center [408, 515] width 44 height 12
drag, startPoint x: 410, startPoint y: 490, endPoint x: 413, endPoint y: 471, distance: 19.4
click at [410, 488] on link "@tuanayssrrr" at bounding box center [420, 494] width 69 height 12
click at [413, 470] on link "@rachelkarbasi" at bounding box center [412, 473] width 53 height 12
click at [415, 450] on link "@sumeyyekocyigitt" at bounding box center [420, 452] width 69 height 12
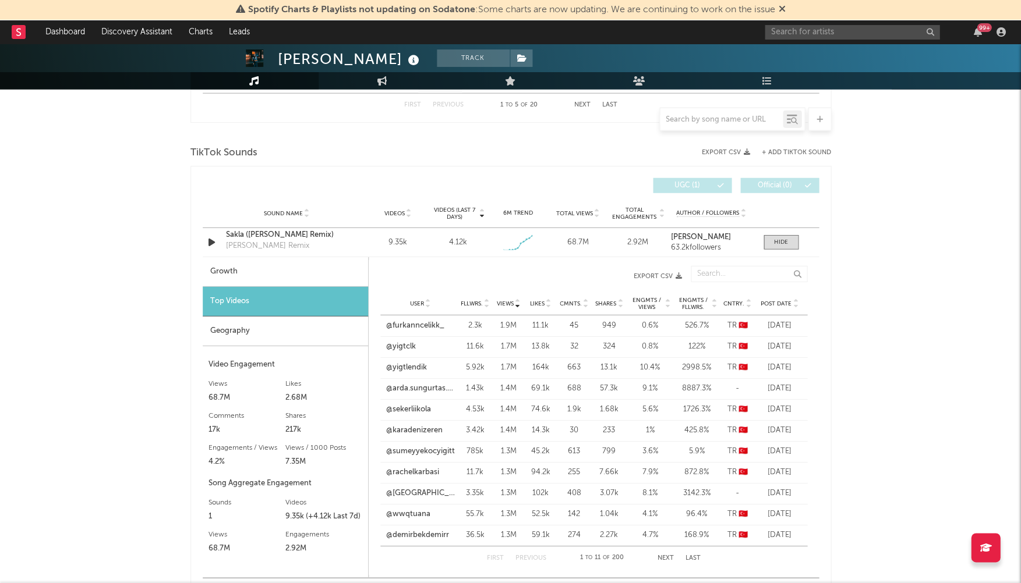
click at [728, 300] on span "Cntry." at bounding box center [733, 303] width 21 height 7
click at [230, 331] on div "Geography" at bounding box center [285, 332] width 165 height 30
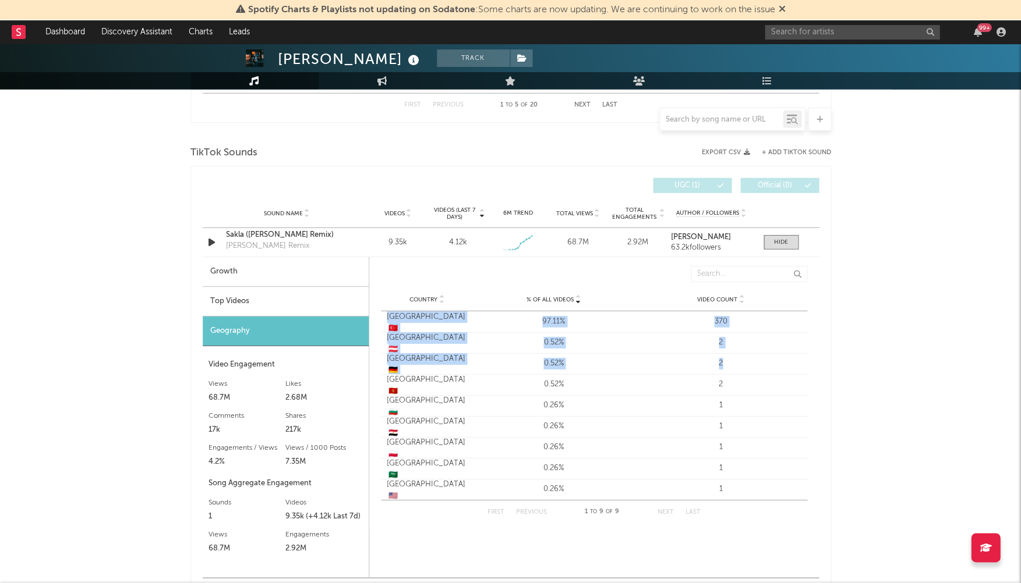
drag, startPoint x: 507, startPoint y: 317, endPoint x: 735, endPoint y: 356, distance: 231.0
click at [738, 356] on div "Country Turkey 🇹🇷 % of all Videos 97.11% Video Count 370 Country Austria 🇦🇹 % o…" at bounding box center [594, 405] width 426 height 189
click at [724, 346] on div "Country Austria 🇦🇹 % of all Videos 0.52% Video Count 2" at bounding box center [594, 342] width 426 height 21
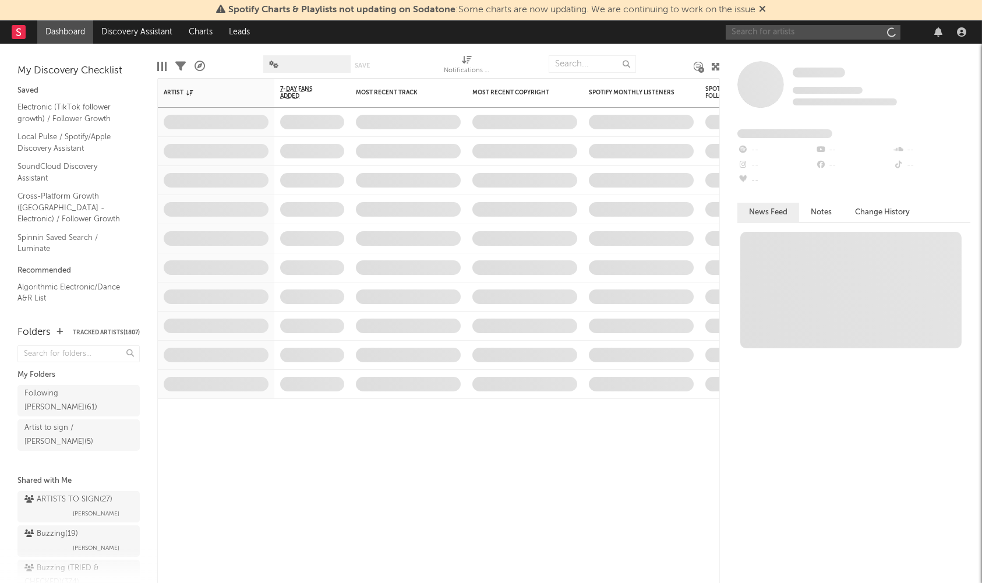
click at [752, 32] on input "text" at bounding box center [812, 32] width 175 height 15
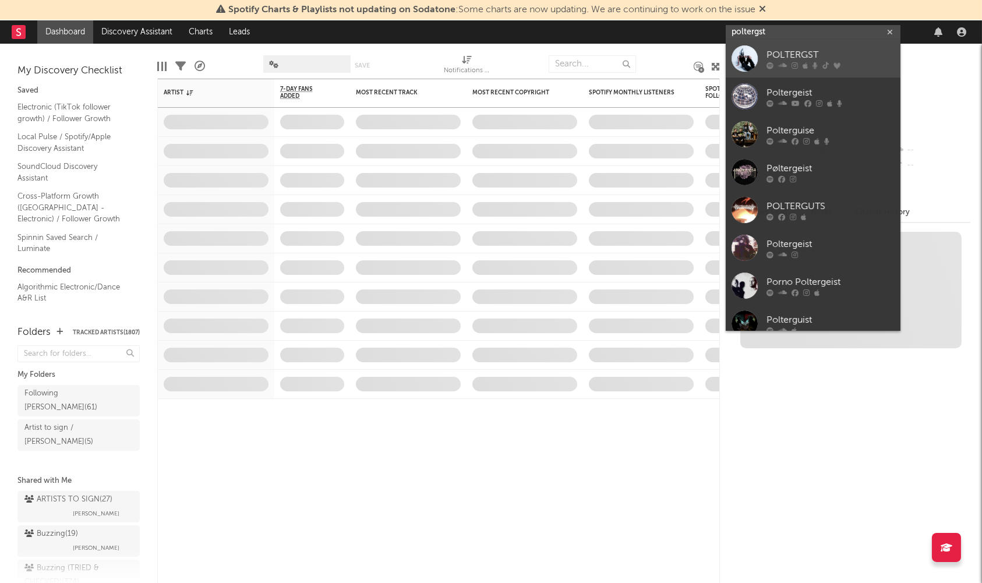
type input "poltergst"
click at [789, 48] on div "POLTERGST" at bounding box center [830, 55] width 128 height 14
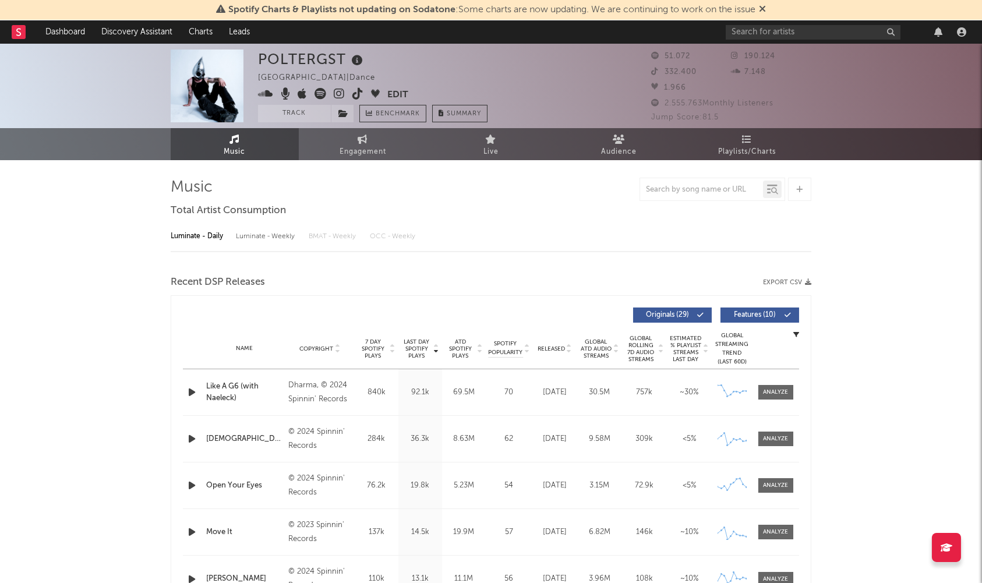
select select "6m"
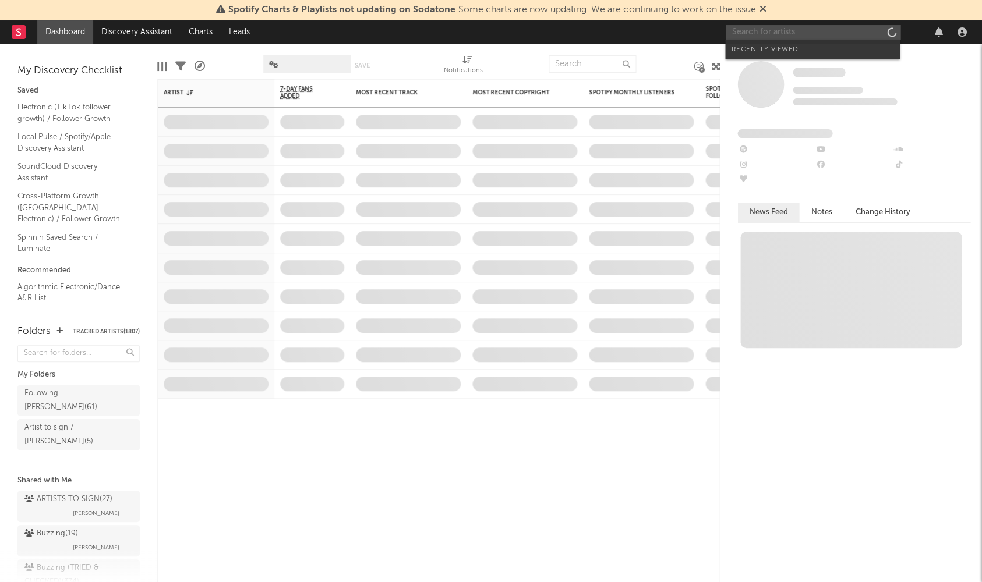
click at [755, 33] on input "text" at bounding box center [812, 32] width 175 height 15
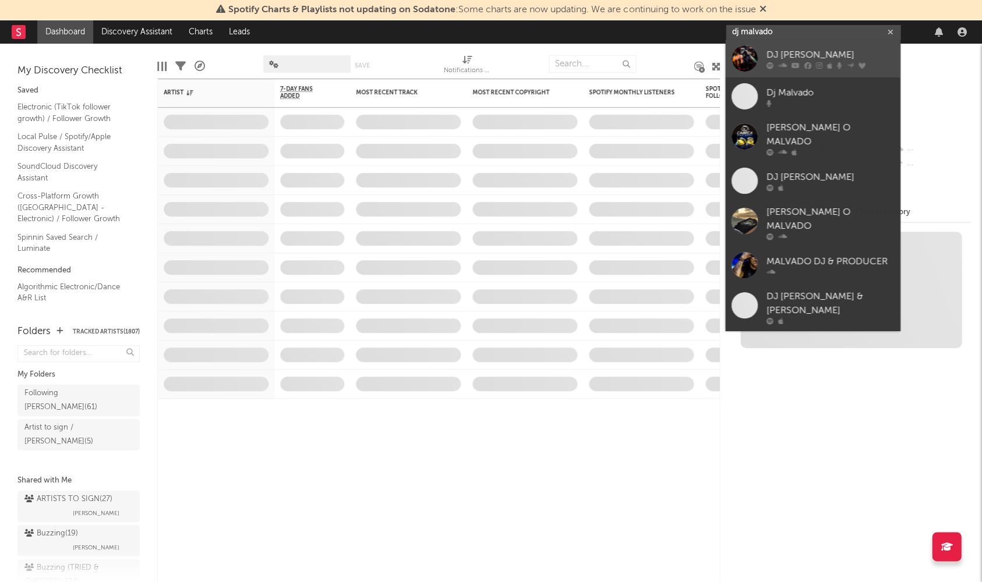
type input "dj malvado"
click at [749, 50] on div at bounding box center [744, 58] width 26 height 26
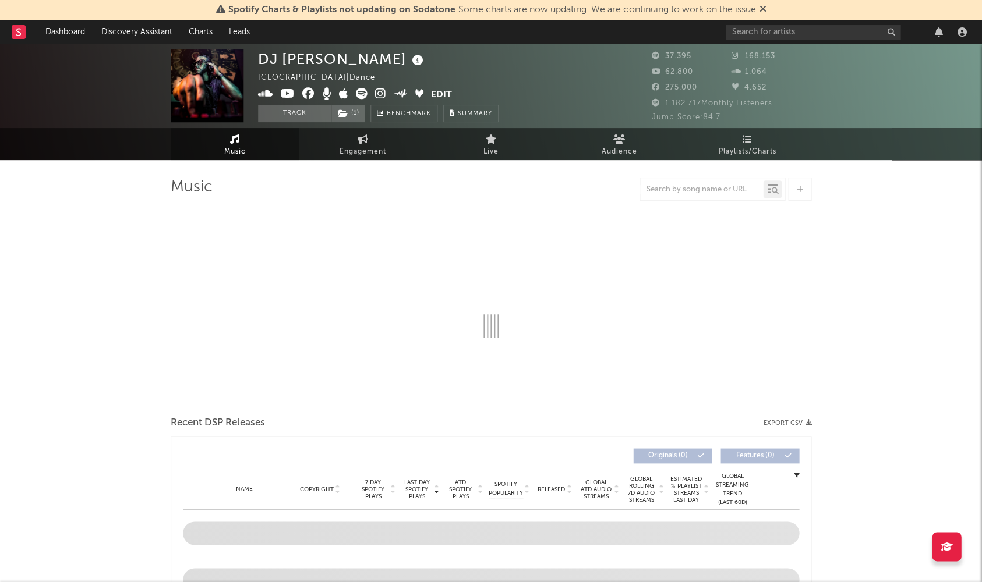
select select "6m"
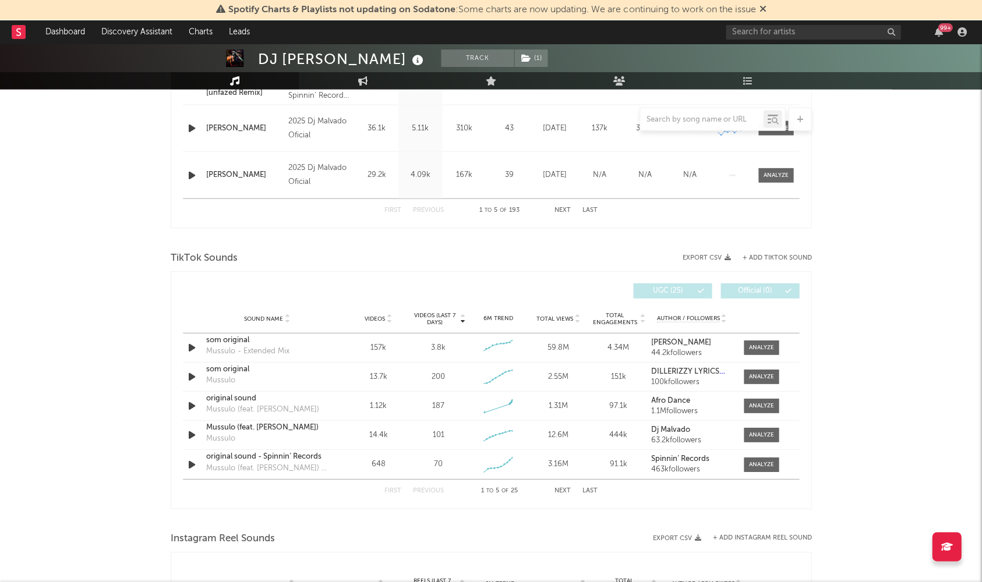
scroll to position [639, 0]
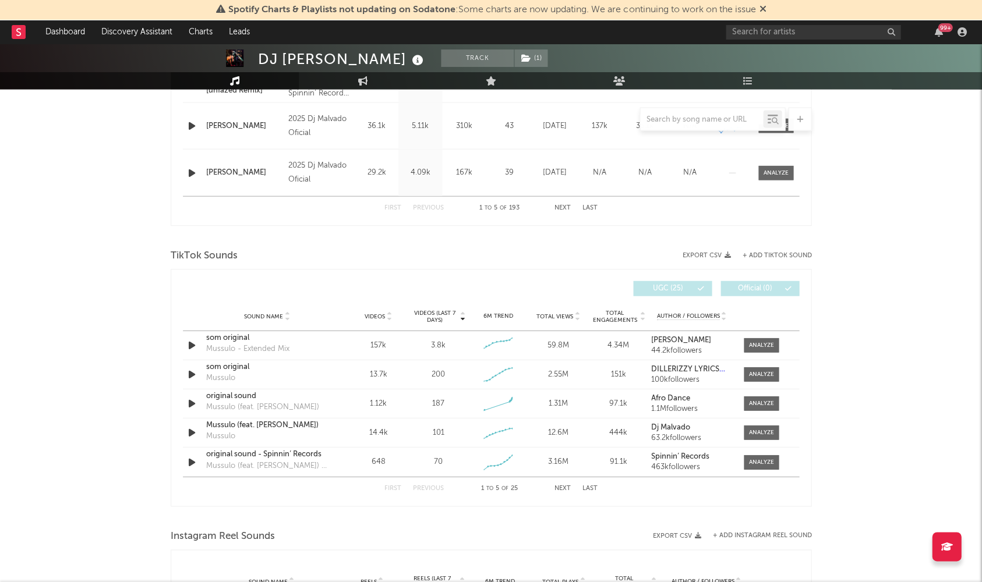
click at [369, 313] on span "Videos" at bounding box center [374, 316] width 20 height 7
click at [781, 256] on button "+ Add TikTok Sound" at bounding box center [776, 256] width 69 height 6
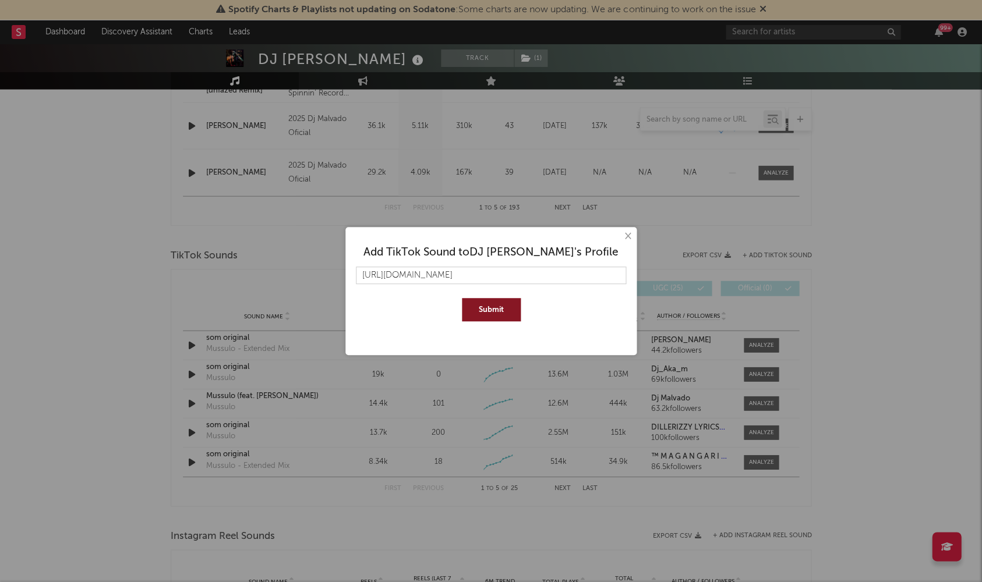
type input "https://www.tiktok.com/music/som-original-7461665056206703366"
click at [504, 311] on button "Submit" at bounding box center [491, 309] width 59 height 23
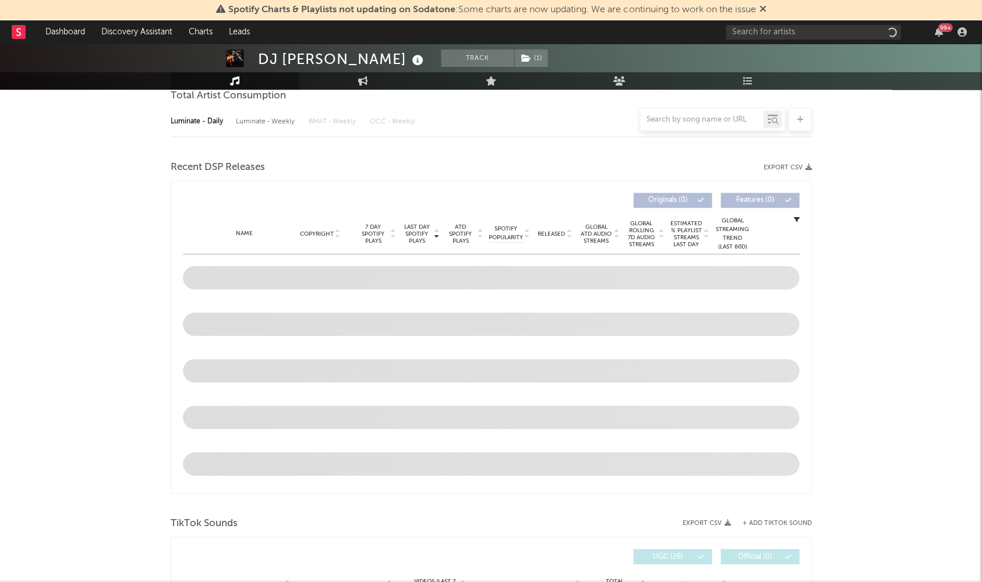
select select "6m"
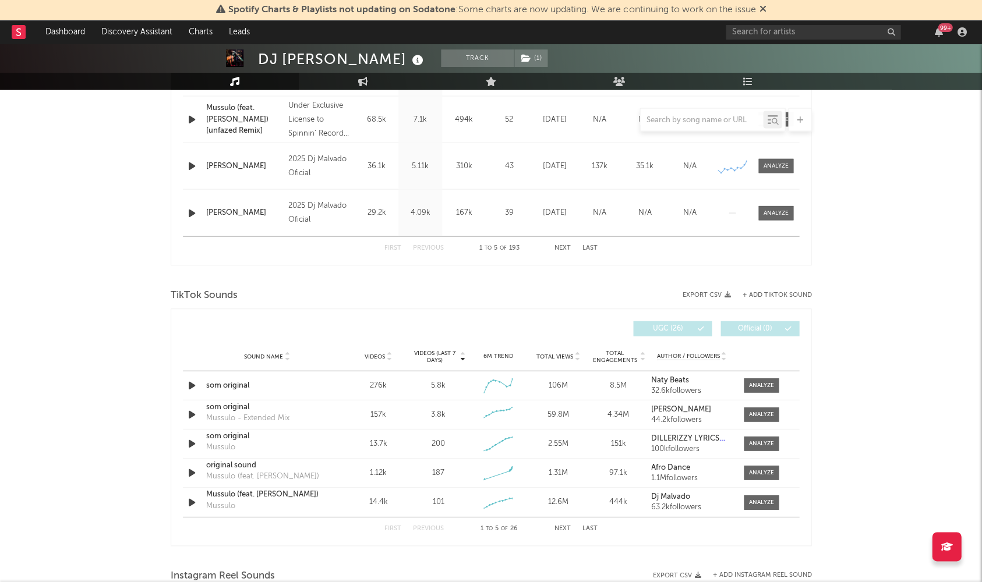
scroll to position [657, 0]
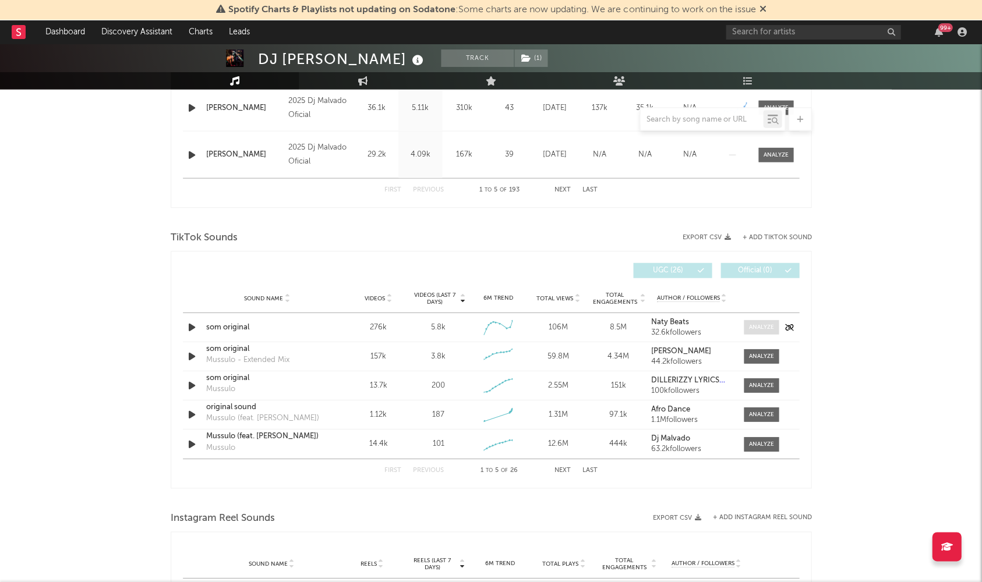
click at [756, 325] on div at bounding box center [761, 327] width 25 height 9
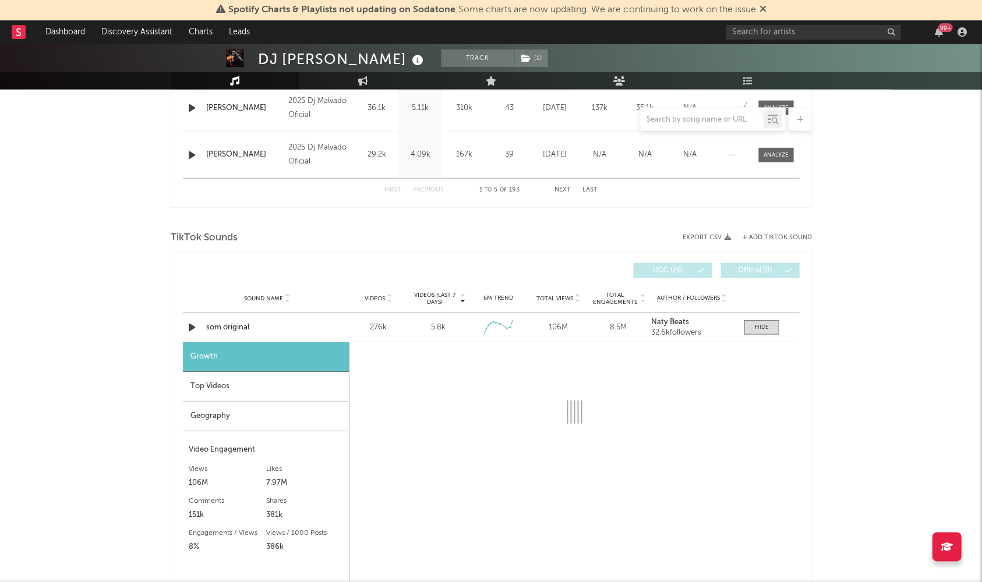
click at [278, 393] on div "Top Videos" at bounding box center [266, 387] width 166 height 30
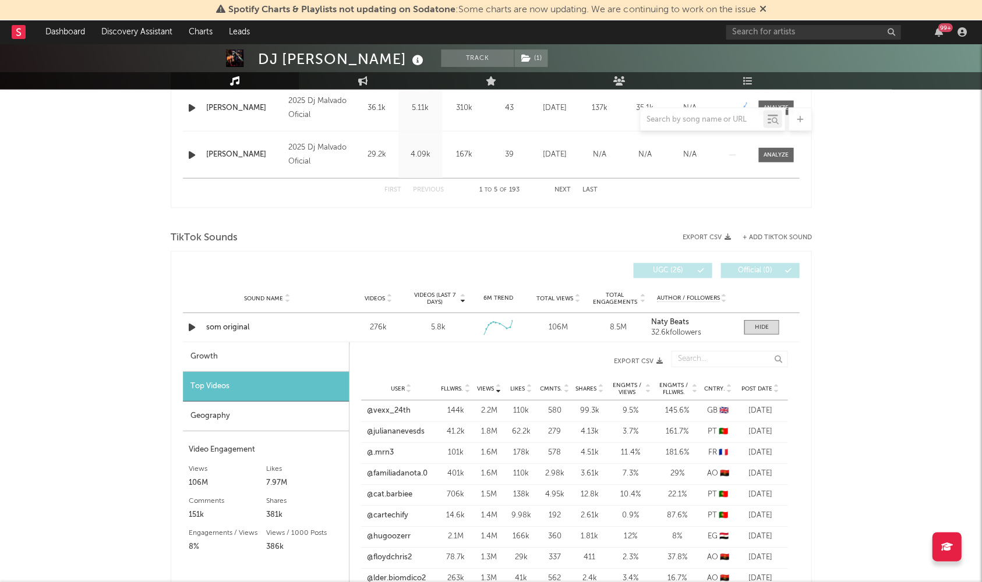
click at [769, 379] on div "User Fllwrs. Views Likes Cmnts. Shares Engmts / Views Engmts / Fllwrs. Cntry. P…" at bounding box center [574, 388] width 426 height 23
click at [761, 381] on div "User Fllwrs. Views Likes Cmnts. Shares Engmts / Views Engmts / Fllwrs. Cntry. P…" at bounding box center [574, 388] width 426 height 23
click at [762, 386] on span "Post Date" at bounding box center [756, 388] width 31 height 7
click at [490, 385] on span "Views" at bounding box center [485, 388] width 17 height 7
click at [753, 385] on span "Post Date" at bounding box center [756, 388] width 31 height 7
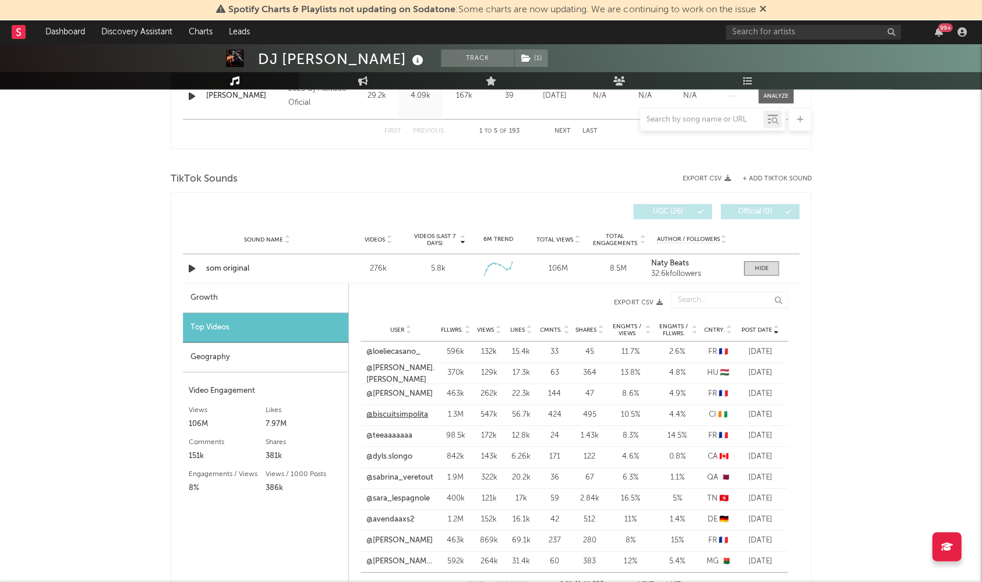
scroll to position [716, 0]
click at [396, 535] on link "@samantha_merlos" at bounding box center [399, 540] width 66 height 12
click at [225, 305] on div "Growth" at bounding box center [265, 298] width 165 height 30
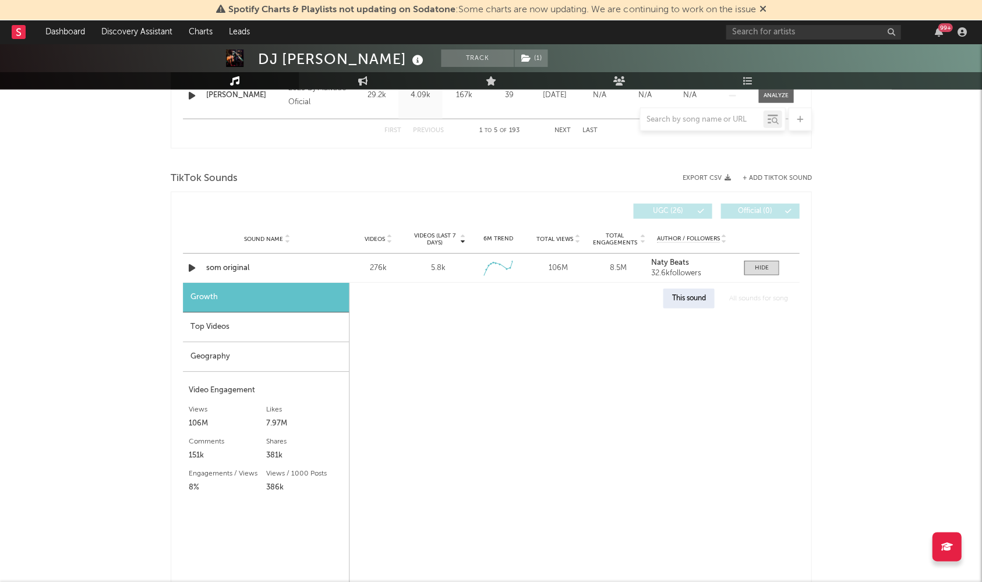
select select "6m"
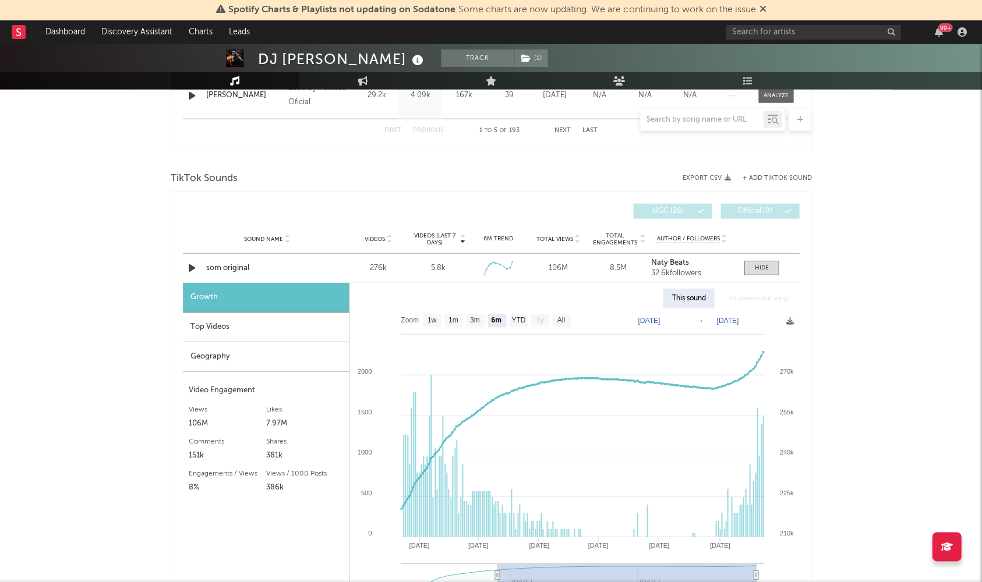
click at [235, 323] on div "Top Videos" at bounding box center [266, 328] width 166 height 30
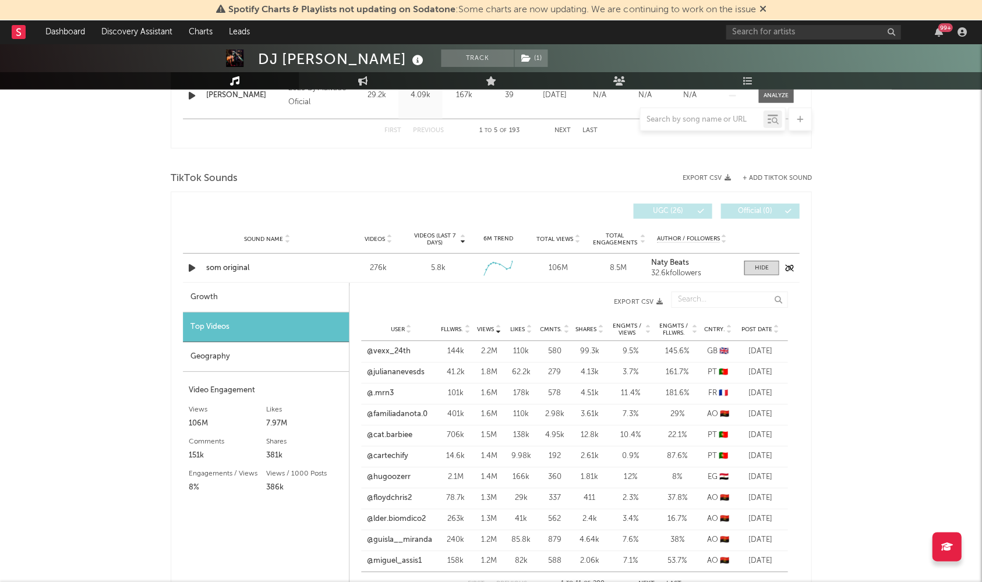
click at [755, 272] on div "Sound Name som original Videos 276k Videos (last 7 days) 5.8k Weekly Growth % +…" at bounding box center [491, 268] width 616 height 29
click at [157, 31] on link "Discovery Assistant" at bounding box center [136, 31] width 87 height 23
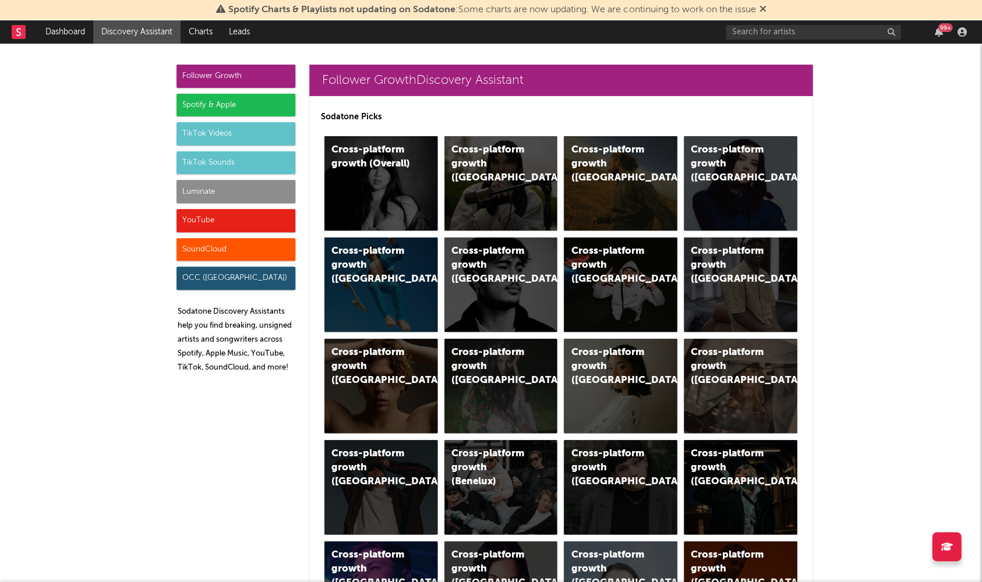
click at [265, 259] on div "SoundCloud" at bounding box center [235, 249] width 119 height 23
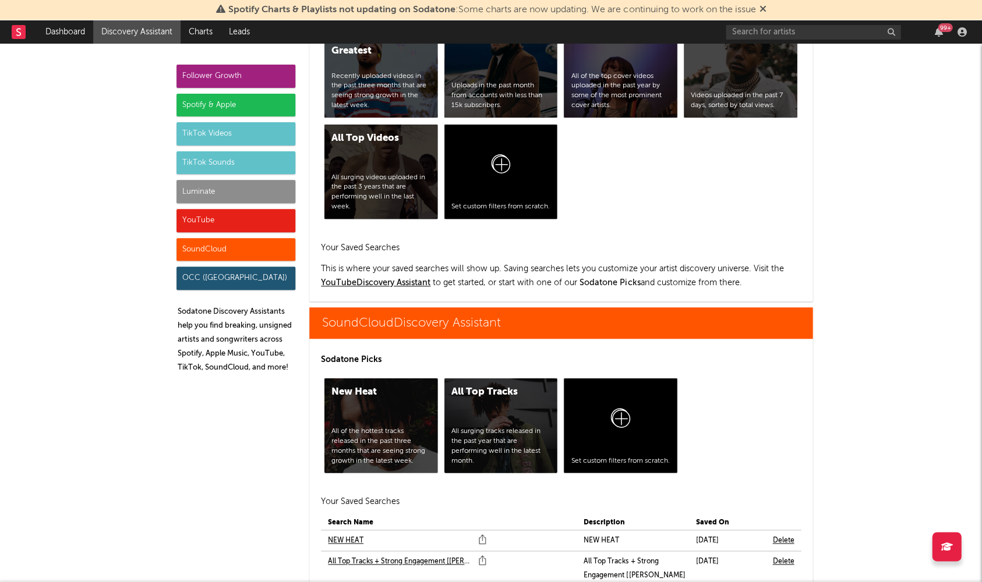
scroll to position [7945, 0]
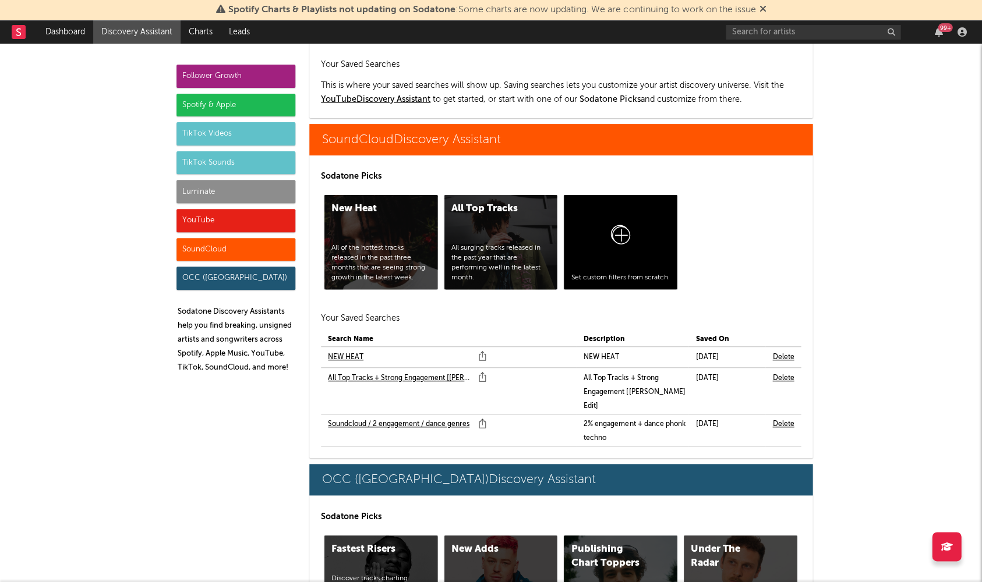
click at [367, 371] on link "All Top Tracks + Strong Engagement [Marco Edit]" at bounding box center [400, 378] width 144 height 14
click at [383, 417] on link "Soundcloud / 2 engagement / dance genres" at bounding box center [398, 424] width 141 height 14
click at [338, 350] on link "NEW HEAT" at bounding box center [346, 357] width 36 height 14
click at [522, 0] on div "Spotify Charts & Playlists not updating on Sodatone : Some charts are now updat…" at bounding box center [491, 10] width 982 height 20
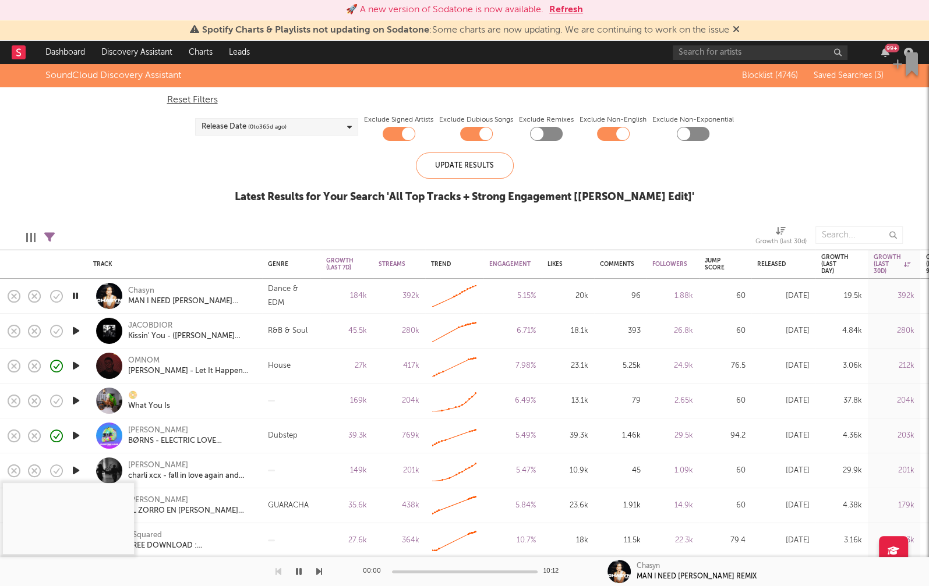
click at [73, 296] on icon "button" at bounding box center [75, 296] width 11 height 15
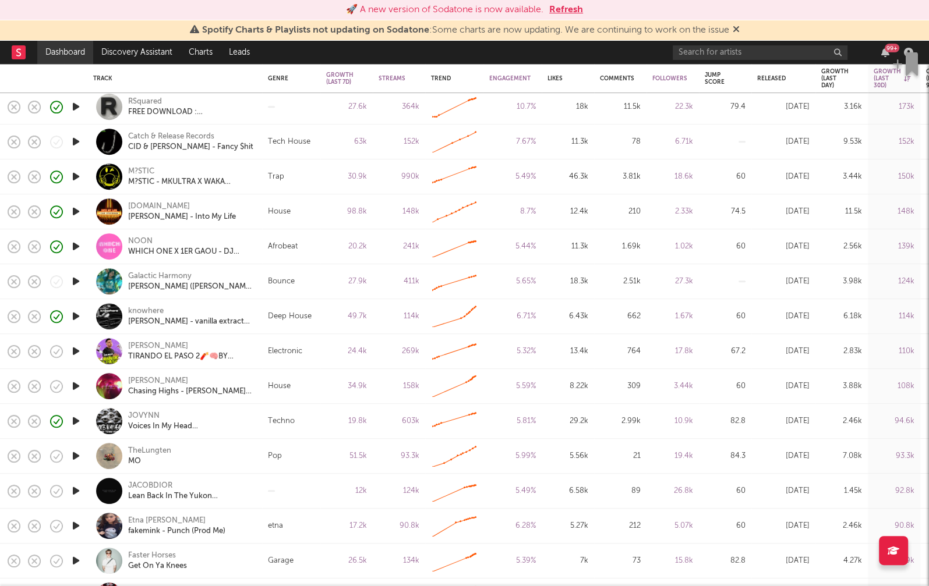
click at [54, 57] on link "Dashboard" at bounding box center [65, 52] width 56 height 23
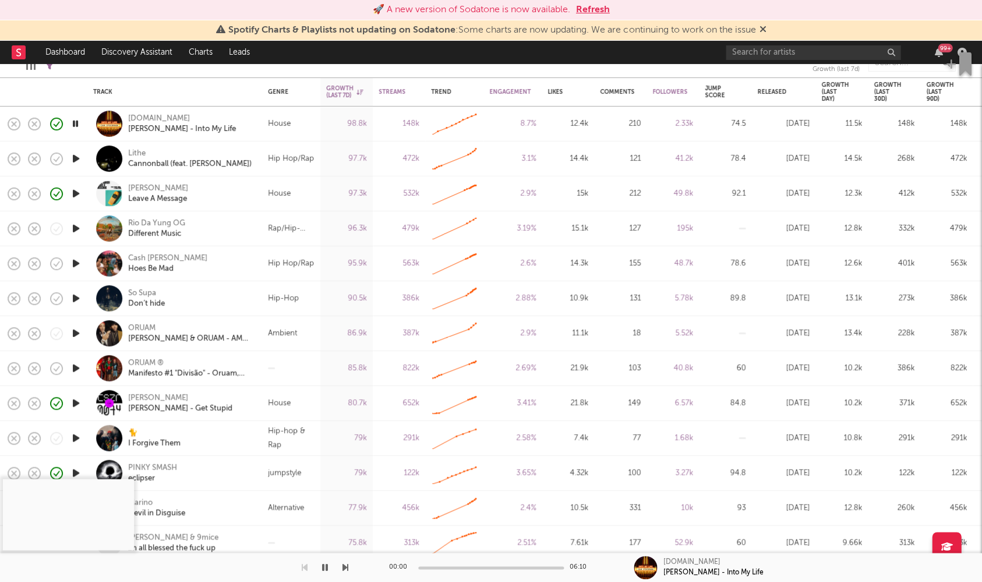
click at [74, 191] on icon "button" at bounding box center [76, 193] width 12 height 15
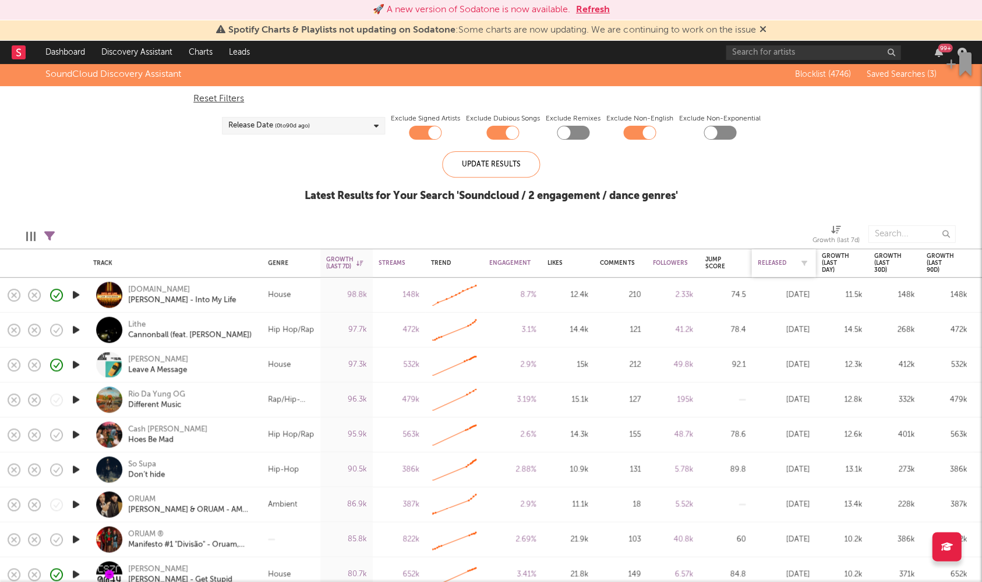
click at [766, 264] on div "Released" at bounding box center [774, 263] width 35 height 7
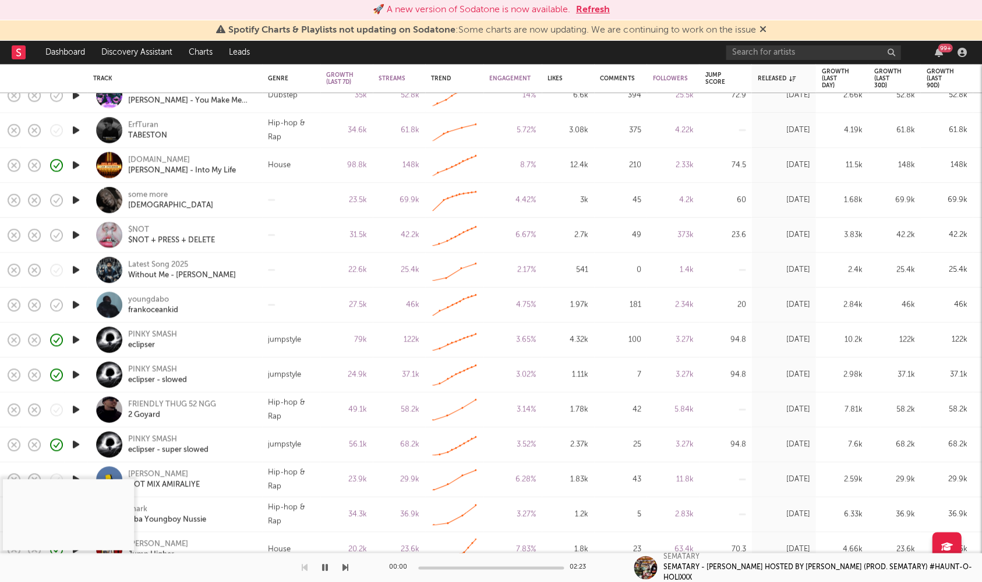
click at [76, 341] on icon "button" at bounding box center [76, 339] width 12 height 15
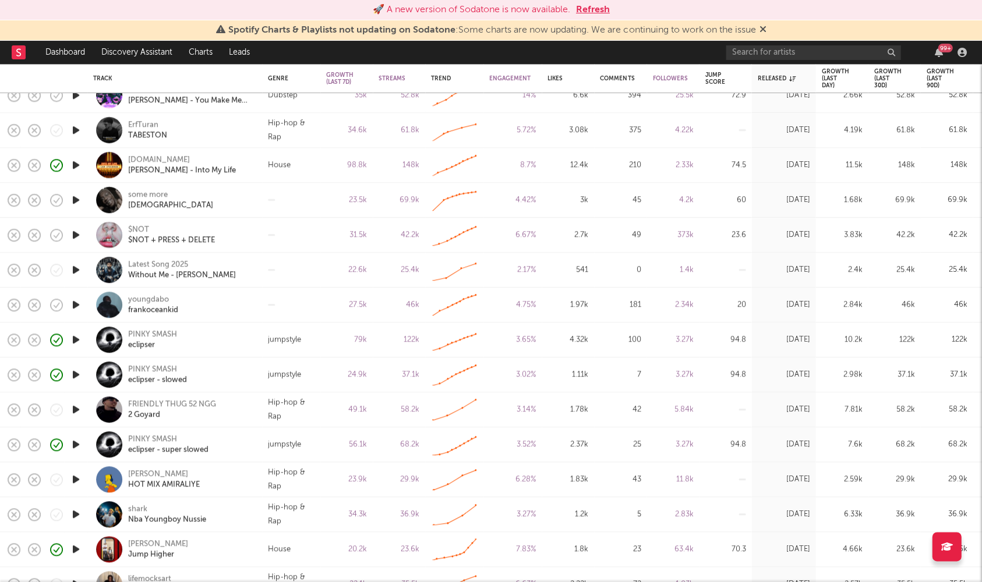
click at [76, 341] on icon "button" at bounding box center [76, 339] width 12 height 15
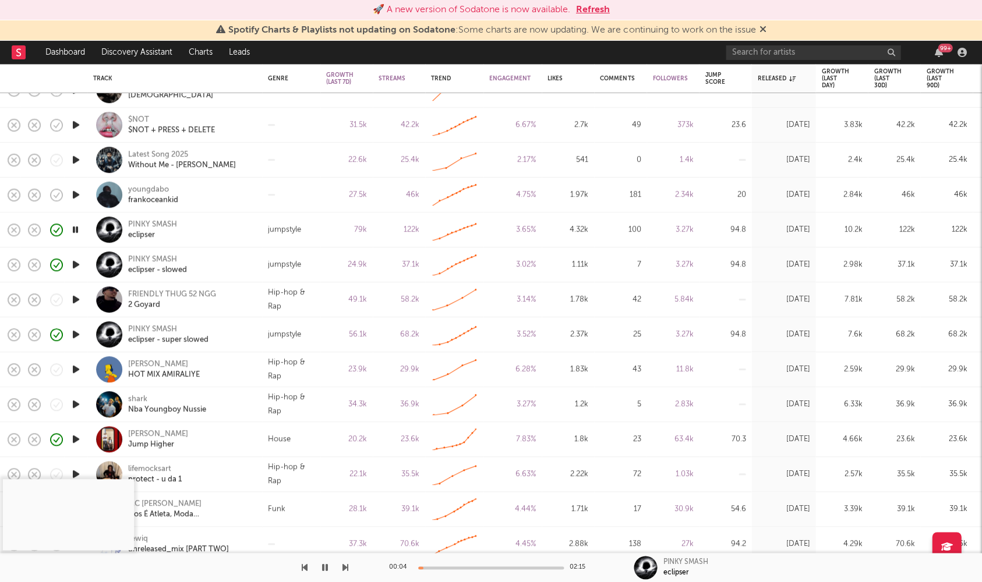
click at [441, 567] on div at bounding box center [491, 567] width 146 height 3
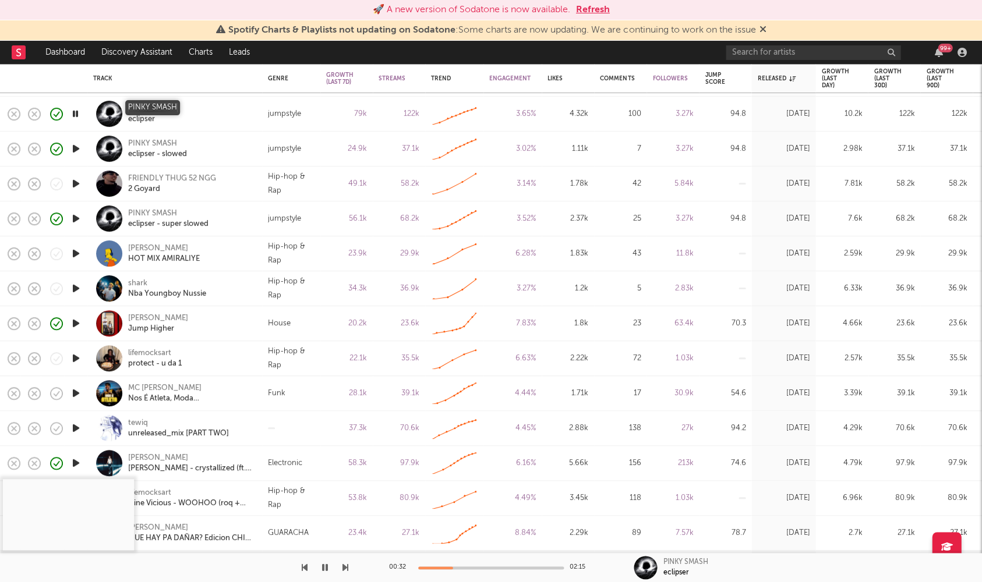
click at [164, 106] on div "PINKY SMASH" at bounding box center [152, 109] width 49 height 10
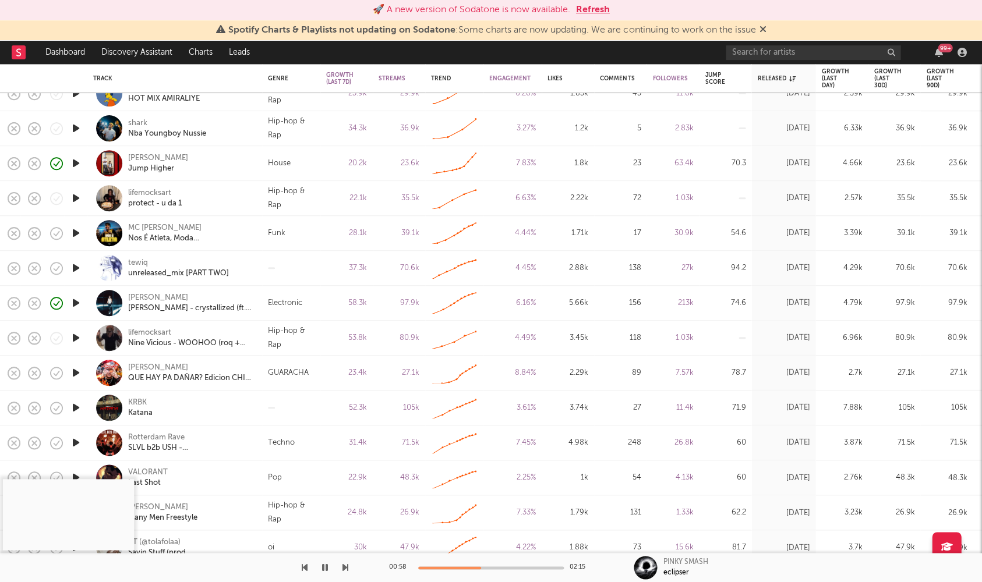
click at [326, 563] on icon "button" at bounding box center [325, 567] width 6 height 9
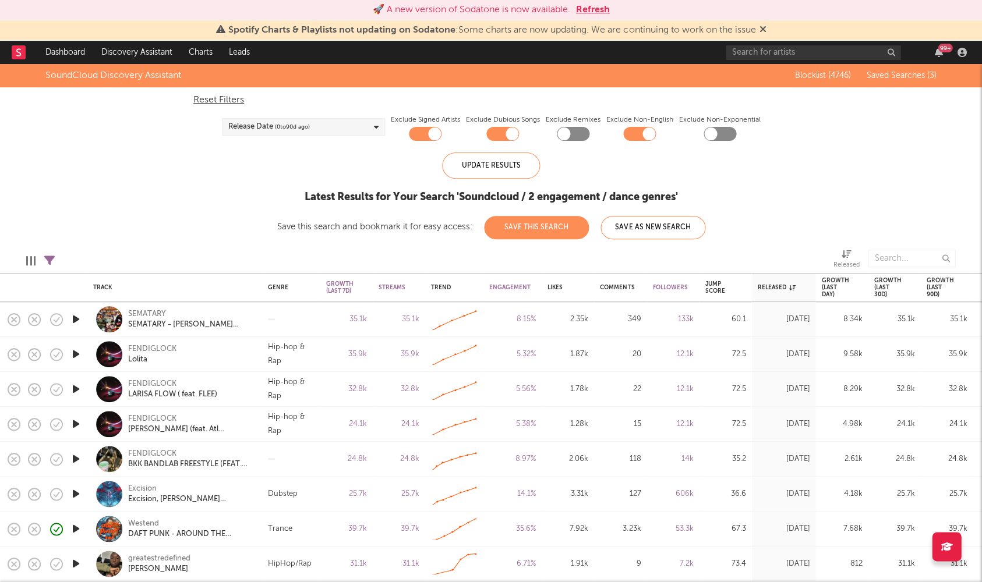
click at [79, 316] on icon "button" at bounding box center [76, 319] width 12 height 15
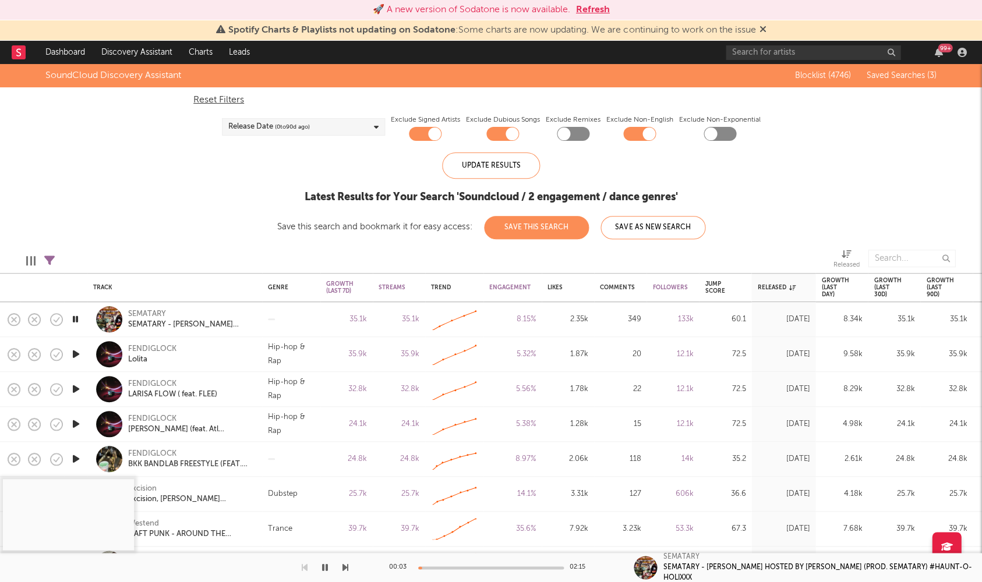
click at [432, 568] on div at bounding box center [491, 567] width 146 height 3
click at [441, 569] on div at bounding box center [491, 567] width 146 height 3
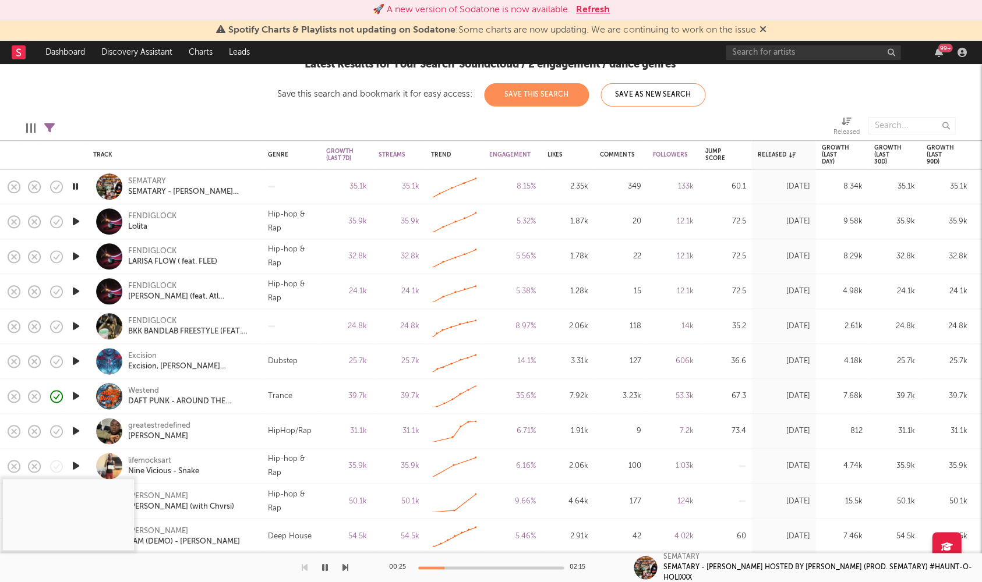
click at [76, 319] on icon "button" at bounding box center [76, 326] width 12 height 15
click at [436, 567] on div at bounding box center [491, 567] width 146 height 3
click at [449, 566] on div at bounding box center [491, 567] width 146 height 3
click at [343, 563] on icon "button" at bounding box center [345, 567] width 6 height 9
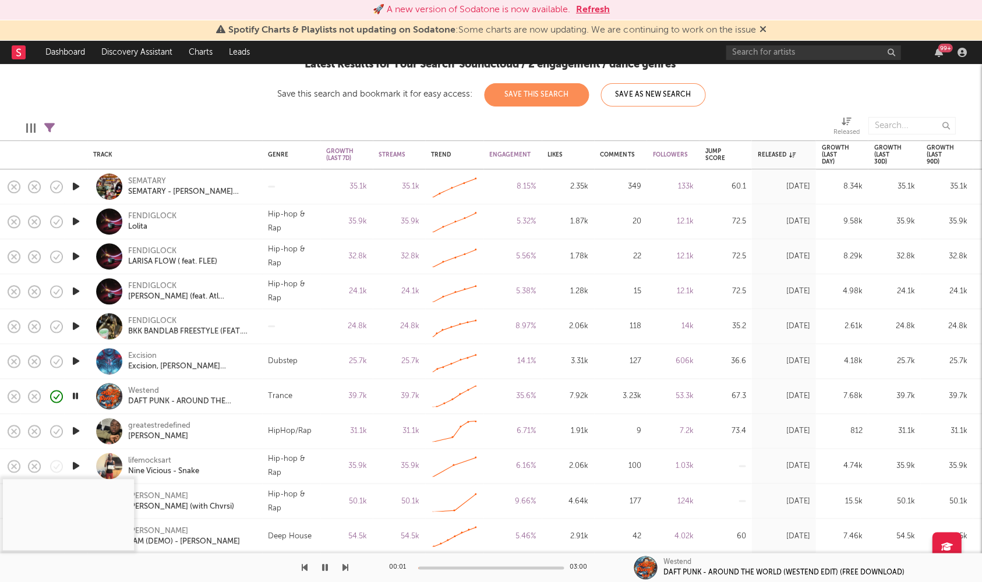
click at [441, 566] on div at bounding box center [491, 567] width 146 height 3
click at [459, 569] on div "00:49 03:00" at bounding box center [491, 567] width 204 height 29
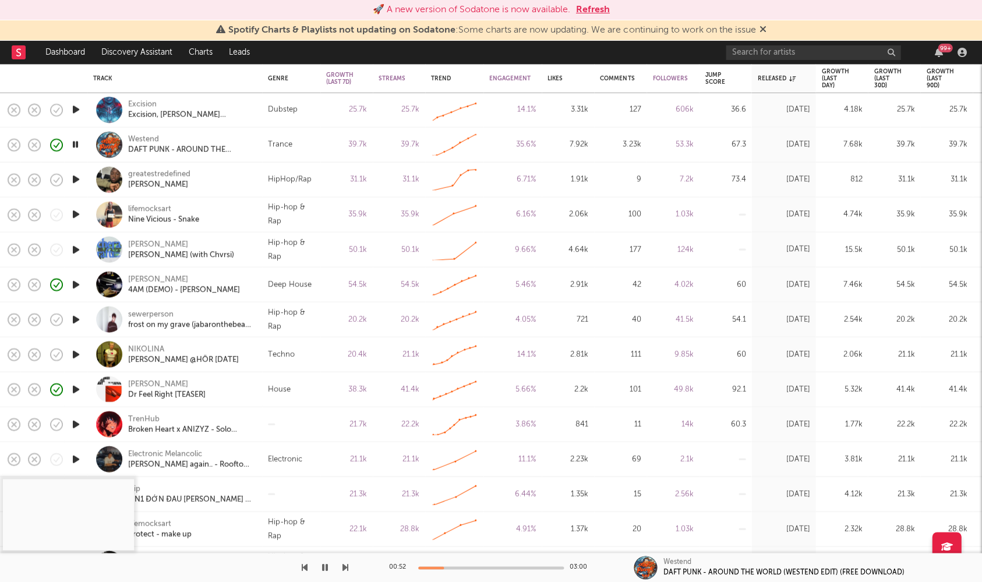
click at [78, 283] on icon "button" at bounding box center [76, 284] width 12 height 15
click at [82, 355] on icon "button" at bounding box center [76, 354] width 12 height 15
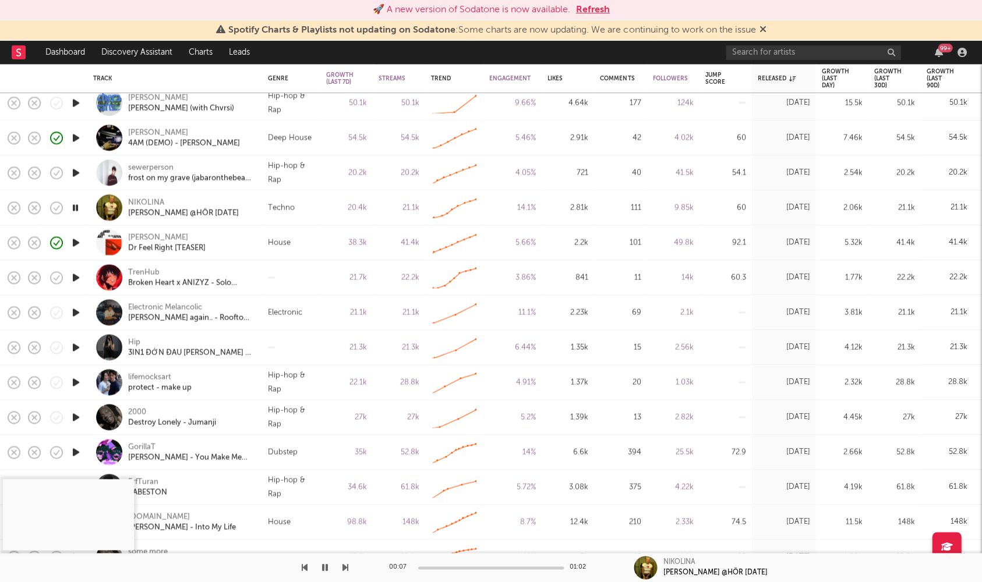
click at [73, 278] on icon "button" at bounding box center [76, 277] width 12 height 15
click at [449, 566] on div at bounding box center [491, 567] width 146 height 3
click at [456, 566] on div at bounding box center [491, 567] width 146 height 3
click at [469, 566] on div at bounding box center [491, 567] width 146 height 3
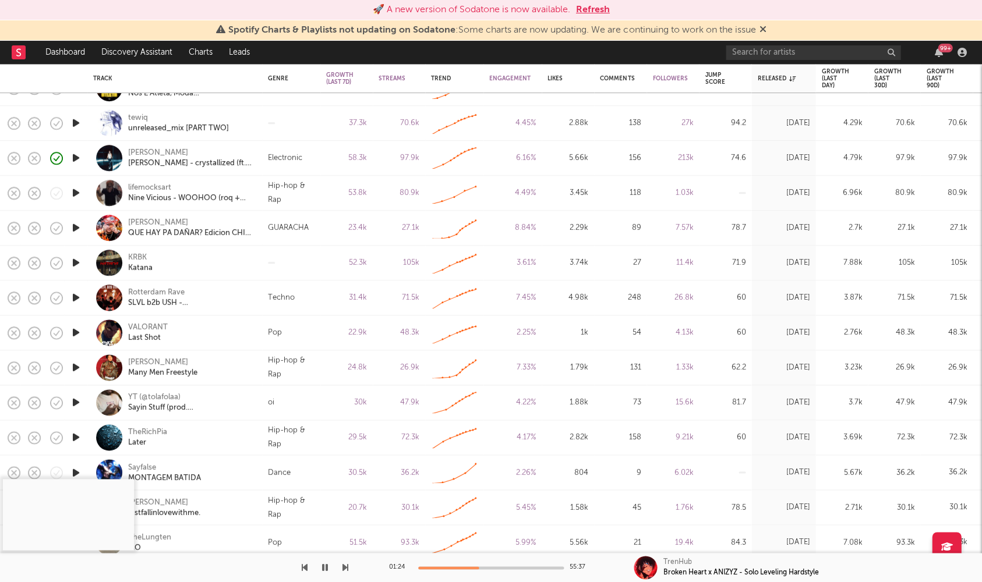
click at [77, 297] on icon "button" at bounding box center [76, 298] width 12 height 15
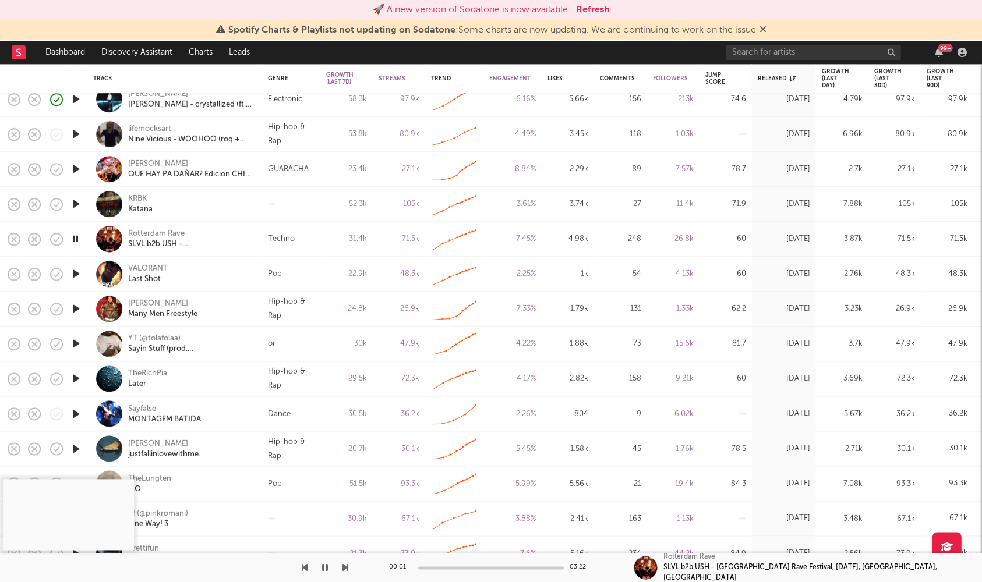
click at [72, 412] on icon "button" at bounding box center [76, 413] width 12 height 15
click at [438, 566] on div at bounding box center [491, 567] width 146 height 3
click at [151, 406] on div "Sayfalse" at bounding box center [164, 408] width 73 height 10
click at [77, 413] on icon "button" at bounding box center [75, 413] width 11 height 15
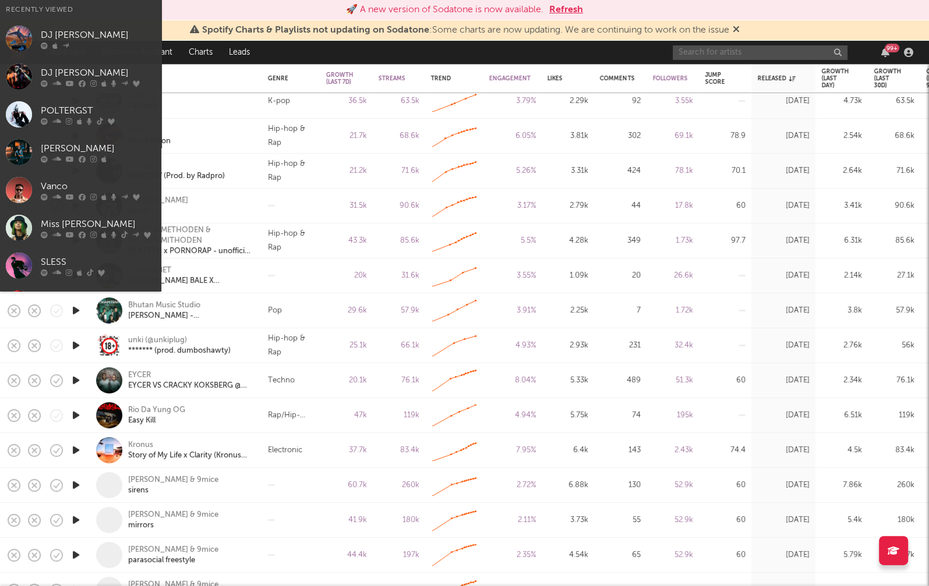
click at [740, 56] on input "text" at bounding box center [759, 52] width 175 height 15
drag, startPoint x: 740, startPoint y: 56, endPoint x: 730, endPoint y: 60, distance: 10.7
click at [737, 57] on input "text" at bounding box center [759, 52] width 175 height 15
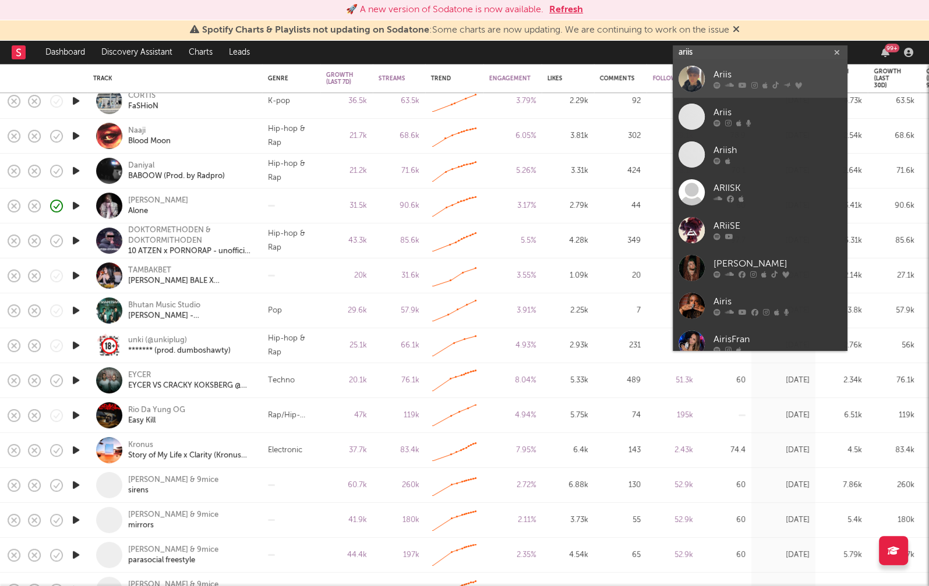
type input "ariis"
click at [764, 71] on div "Ariis" at bounding box center [777, 75] width 128 height 14
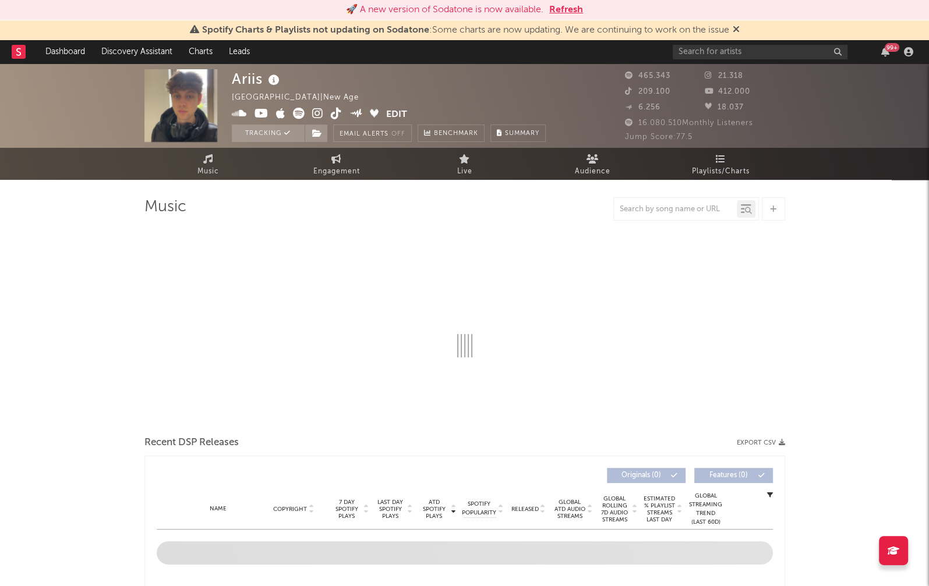
select select "6m"
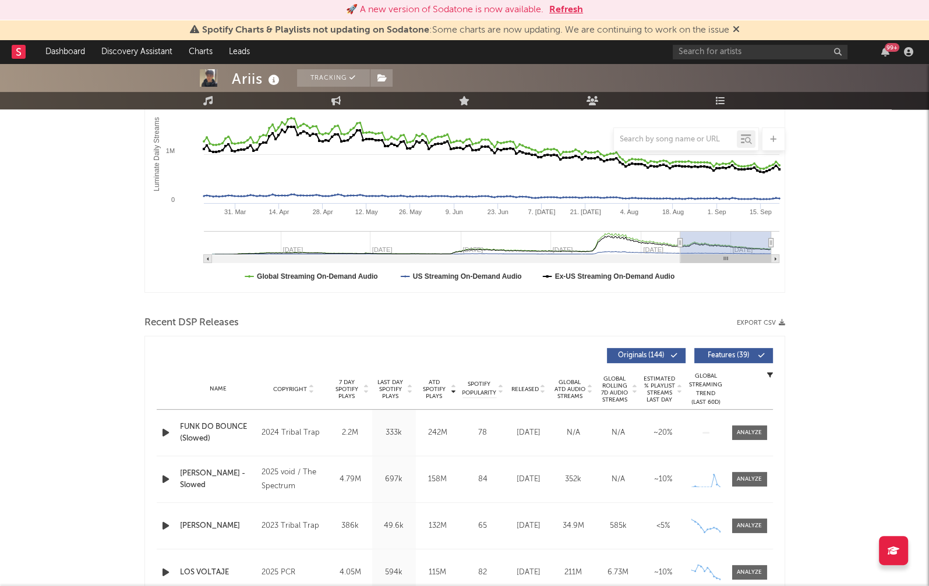
scroll to position [338, 0]
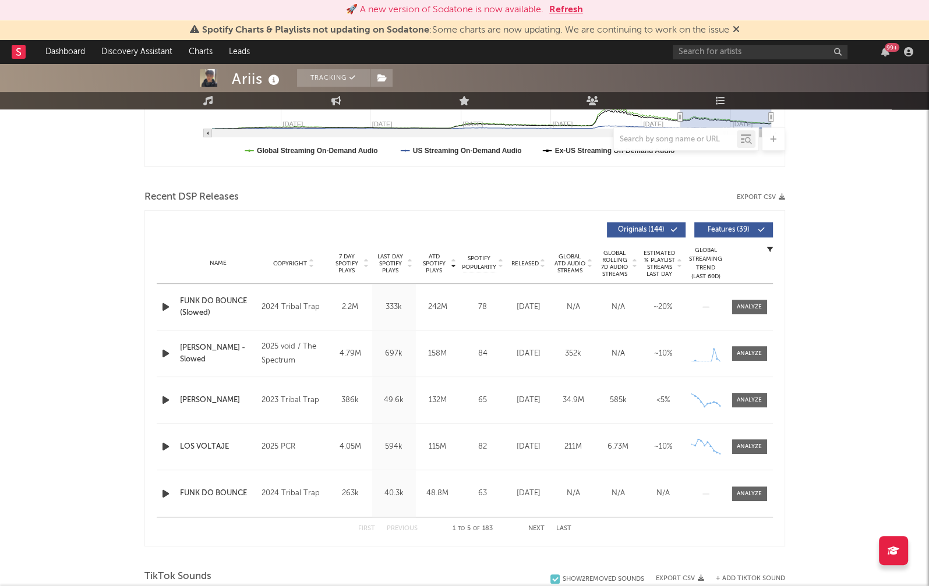
click at [388, 257] on span "Last Day Spotify Plays" at bounding box center [390, 263] width 31 height 21
click at [520, 257] on div "Name Copyright Label Album Names Composer Names 7 Day Spotify Plays Last Day Sp…" at bounding box center [465, 263] width 616 height 41
click at [522, 260] on span "Released" at bounding box center [524, 263] width 27 height 7
click at [536, 528] on button "Next" at bounding box center [536, 529] width 16 height 6
click at [536, 527] on button "Next" at bounding box center [536, 529] width 16 height 6
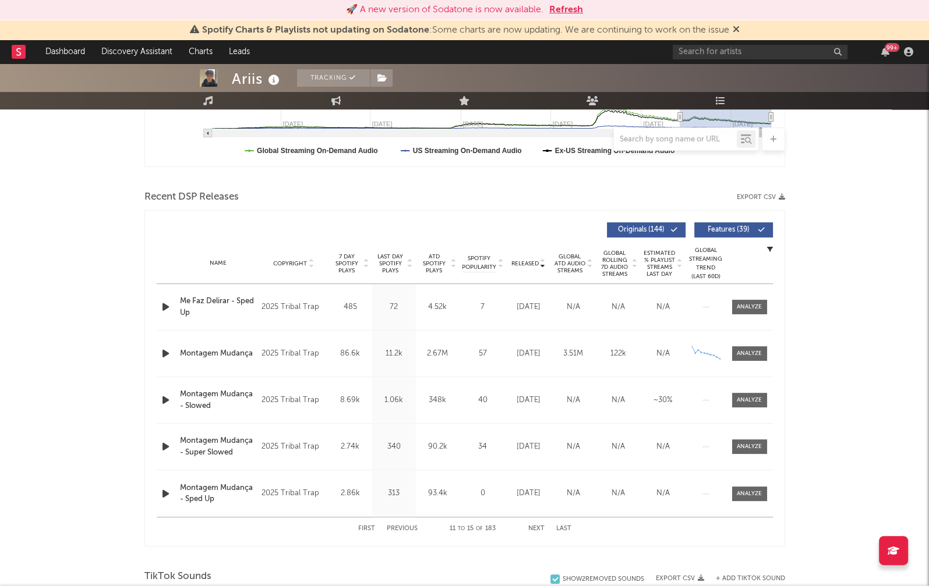
click at [536, 528] on button "Next" at bounding box center [536, 529] width 16 height 6
click at [433, 260] on span "ATD Spotify Plays" at bounding box center [434, 263] width 31 height 21
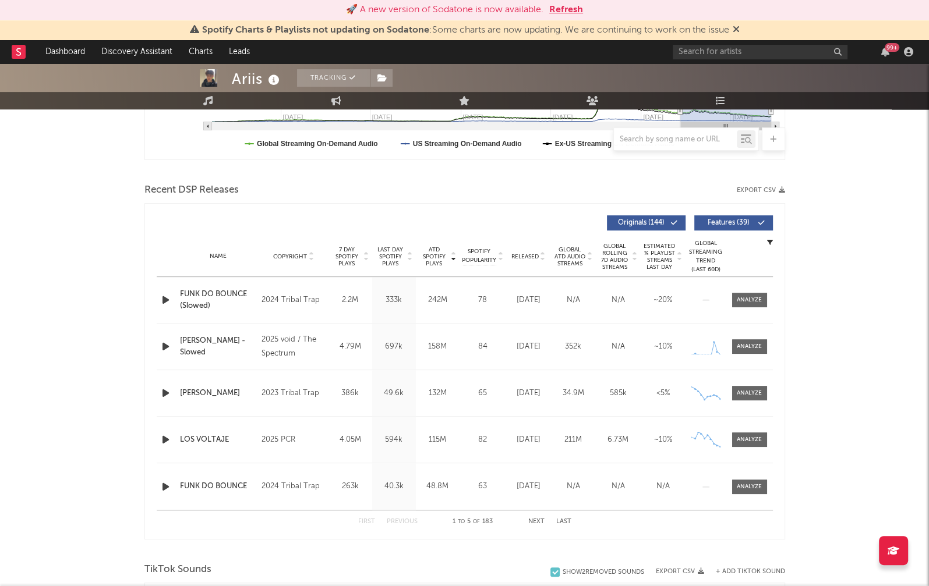
scroll to position [391, 0]
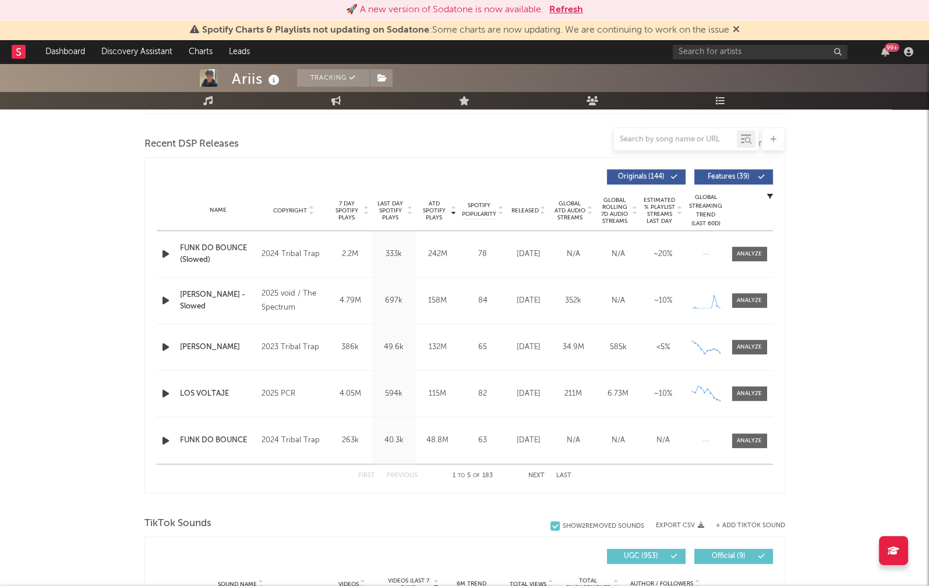
click at [162, 253] on icon "button" at bounding box center [166, 254] width 12 height 15
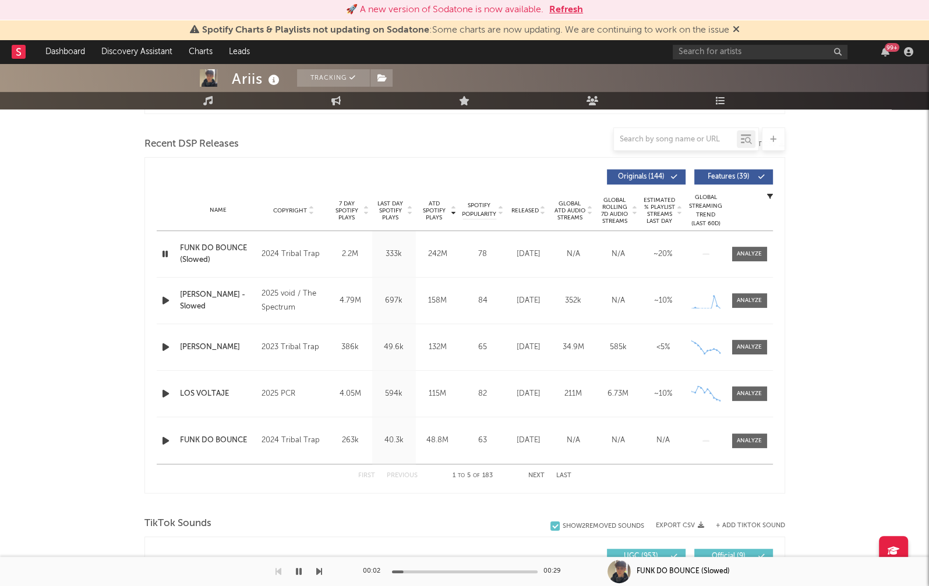
click at [166, 293] on icon "button" at bounding box center [166, 300] width 12 height 15
click at [753, 302] on div at bounding box center [748, 300] width 25 height 9
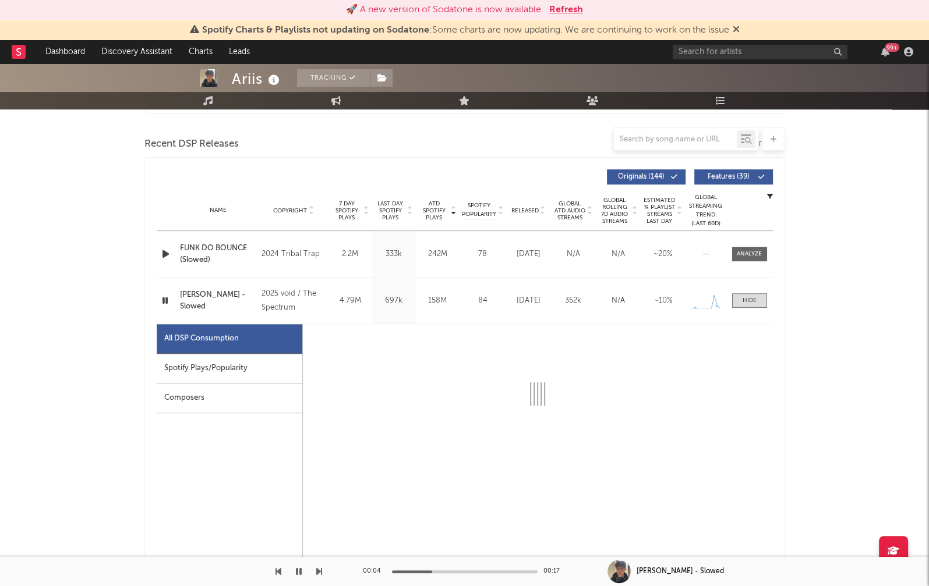
click at [270, 368] on div "Spotify Plays/Popularity" at bounding box center [230, 369] width 146 height 30
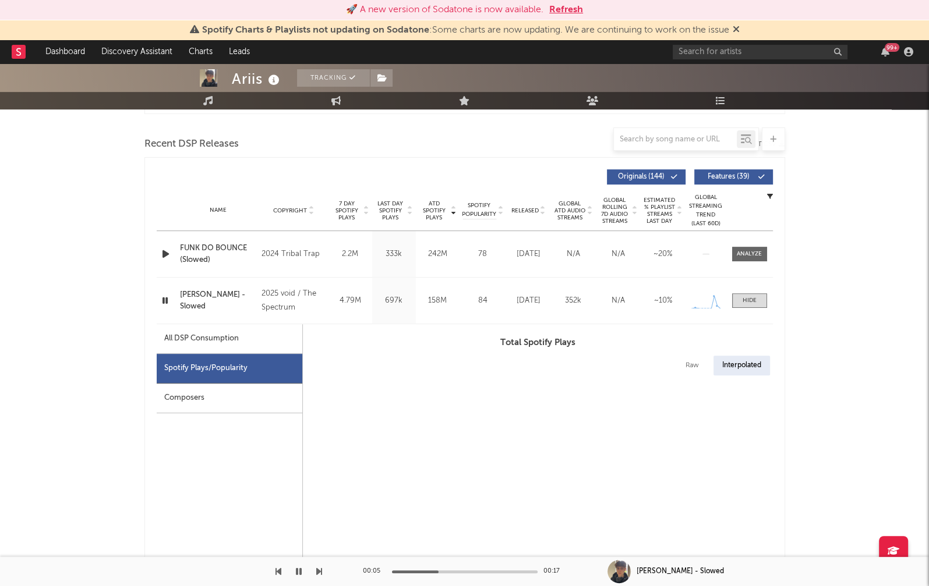
select select "1w"
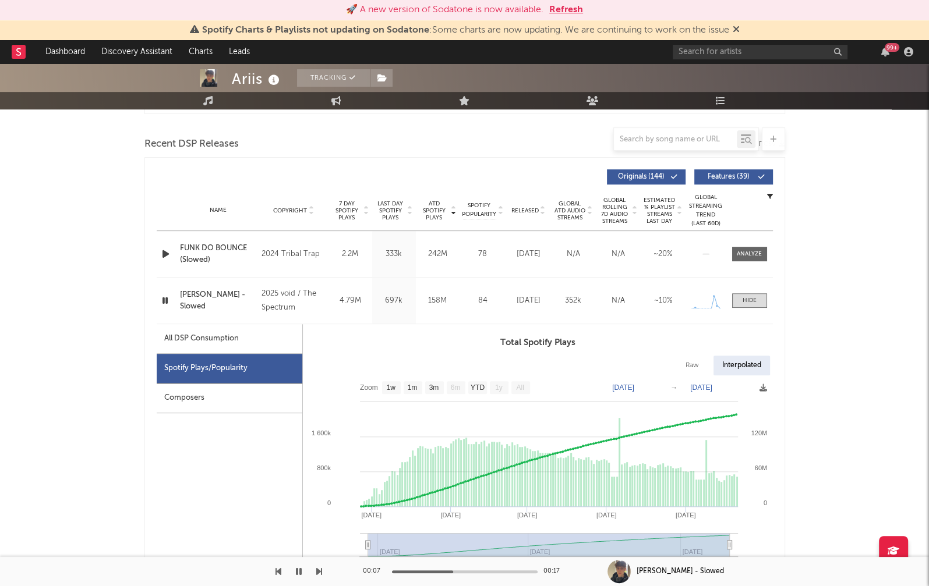
click at [163, 296] on icon "button" at bounding box center [165, 300] width 11 height 15
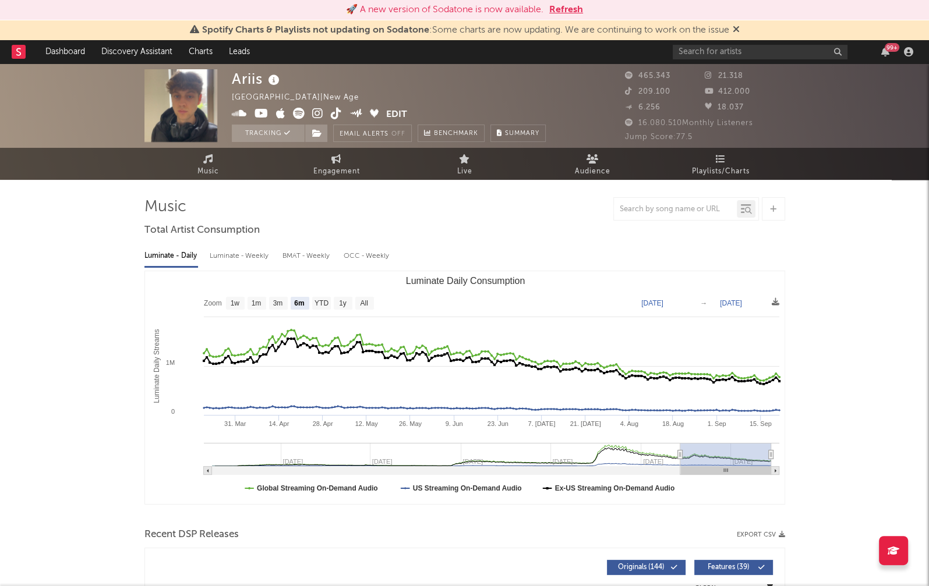
scroll to position [0, 0]
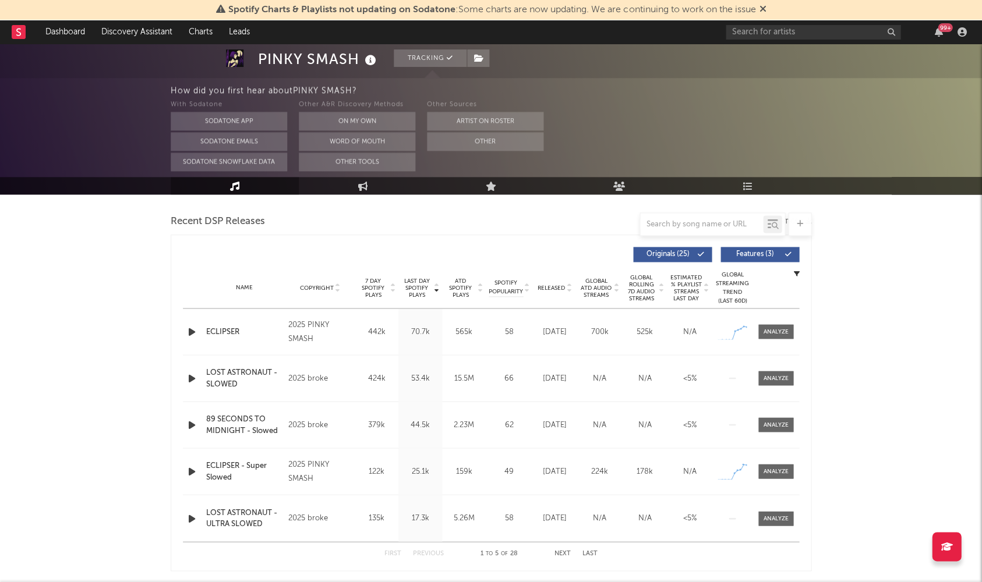
scroll to position [331, 0]
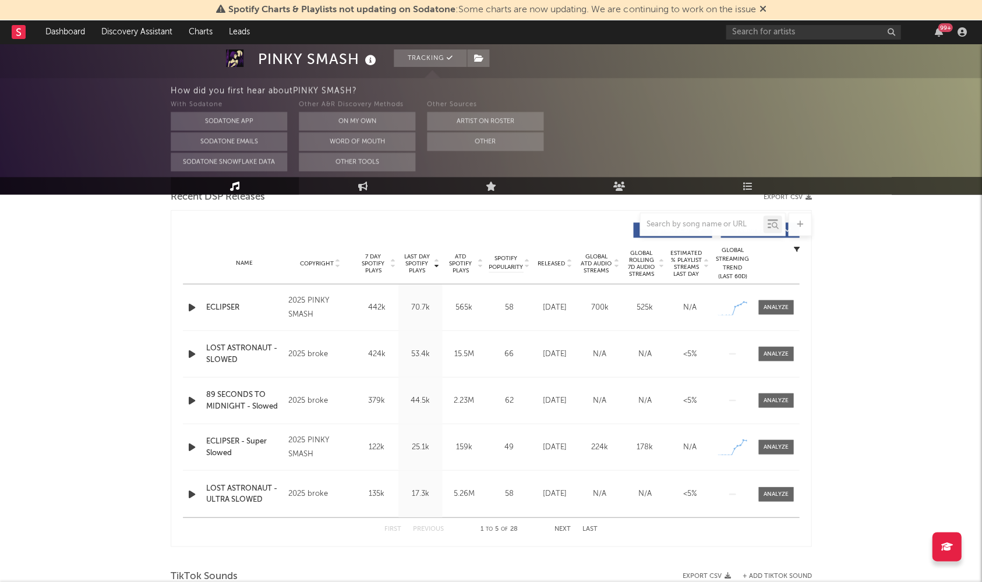
drag, startPoint x: 777, startPoint y: 17, endPoint x: 786, endPoint y: 30, distance: 15.5
click at [779, 19] on div "Spotify Charts & Playlists not updating on Sodatone : Some charts are now updat…" at bounding box center [491, 10] width 982 height 20
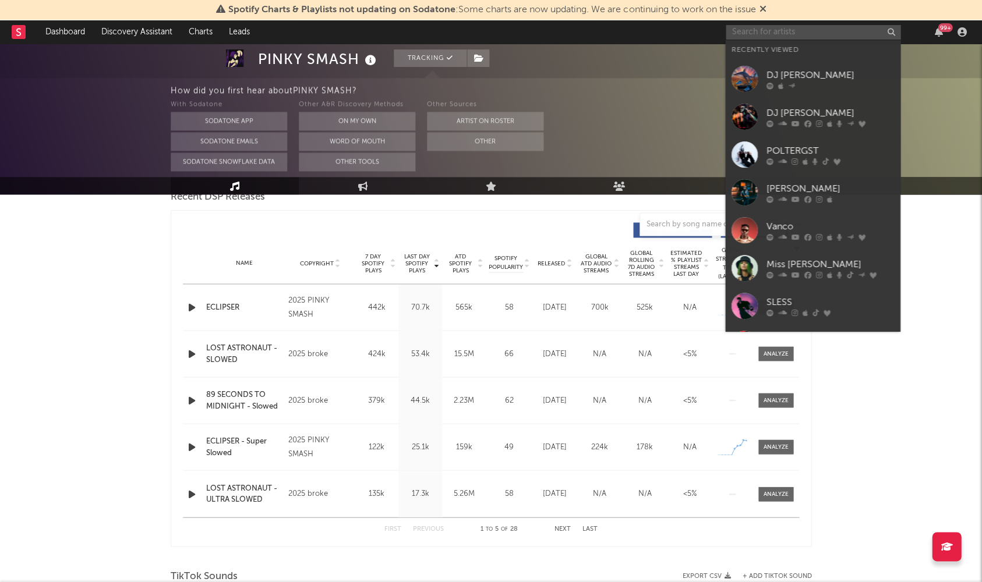
click at [786, 31] on input "text" at bounding box center [812, 32] width 175 height 15
paste input "Sayfalse"
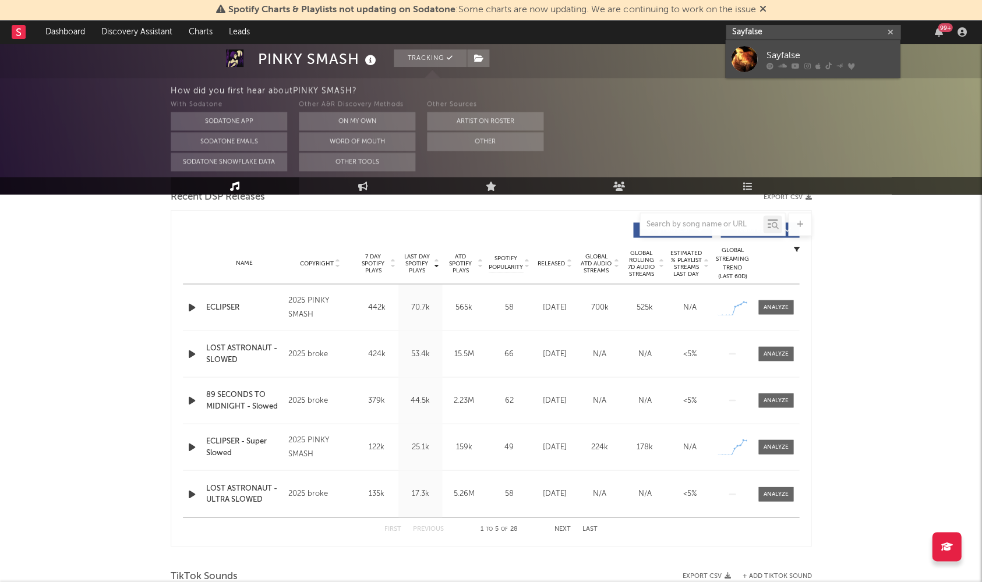
type input "Sayfalse"
click at [803, 43] on link "Sayfalse" at bounding box center [812, 59] width 175 height 38
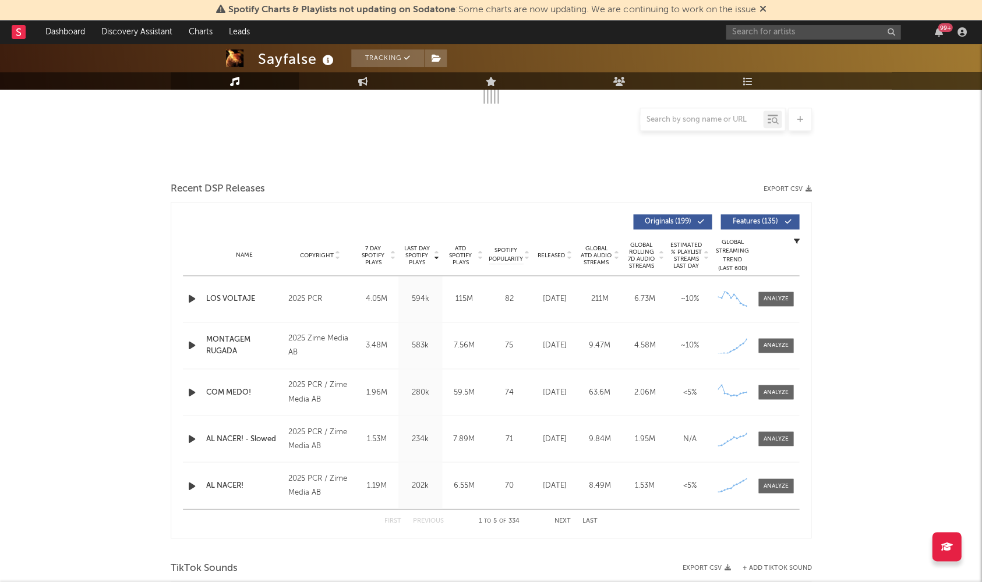
scroll to position [244, 0]
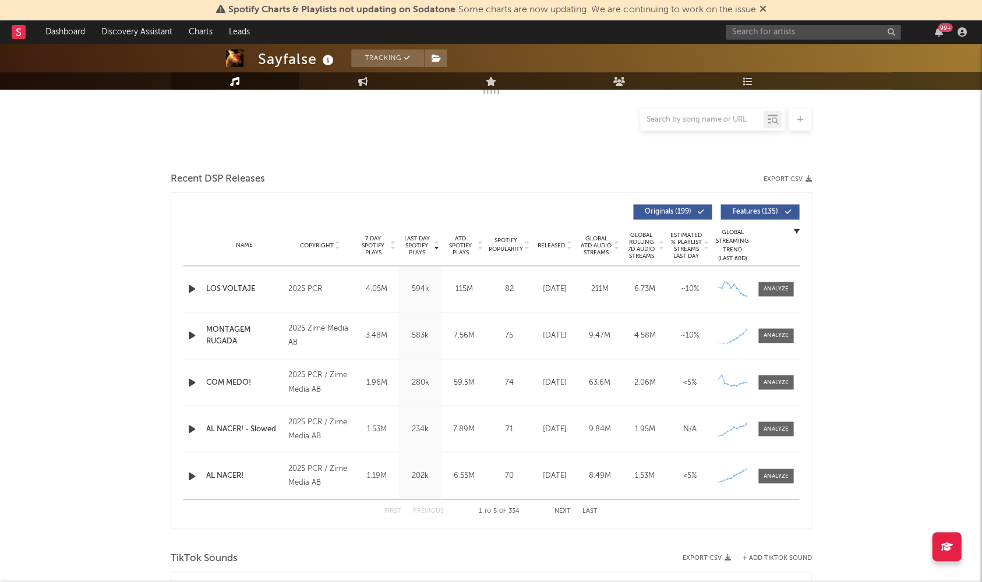
select select "6m"
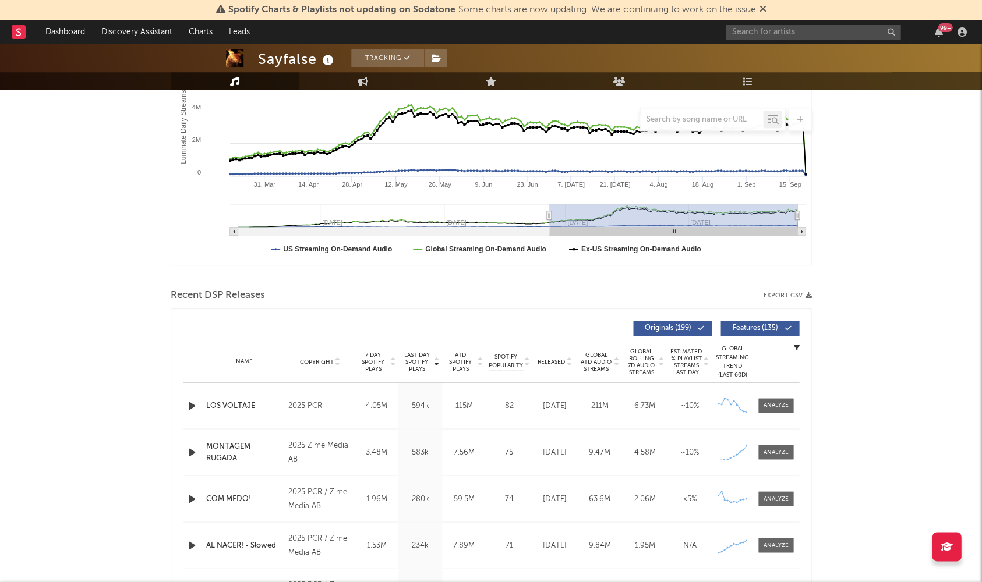
scroll to position [221, 0]
drag, startPoint x: 409, startPoint y: 447, endPoint x: 429, endPoint y: 450, distance: 20.0
click at [427, 450] on div "583k" at bounding box center [420, 451] width 38 height 12
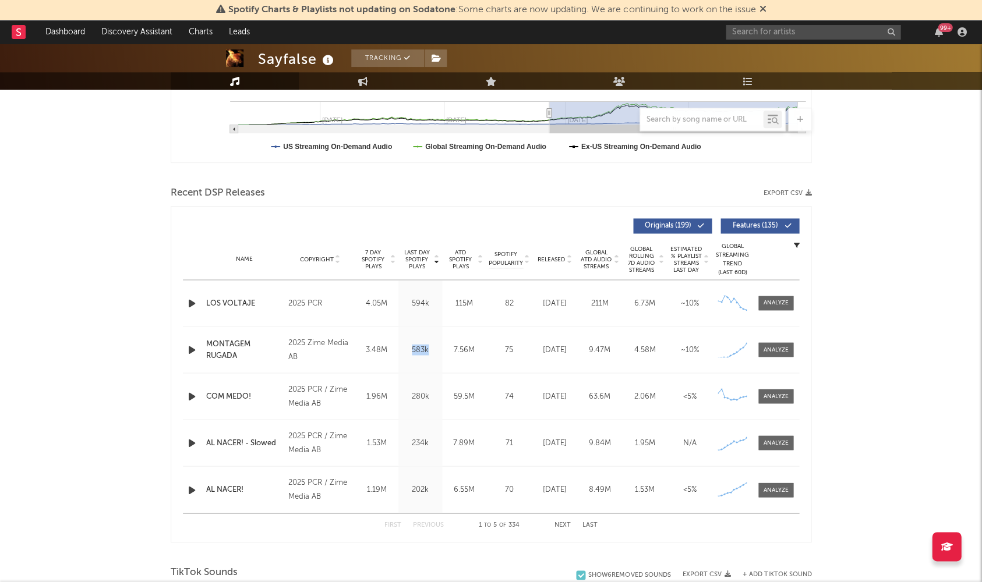
scroll to position [352, 0]
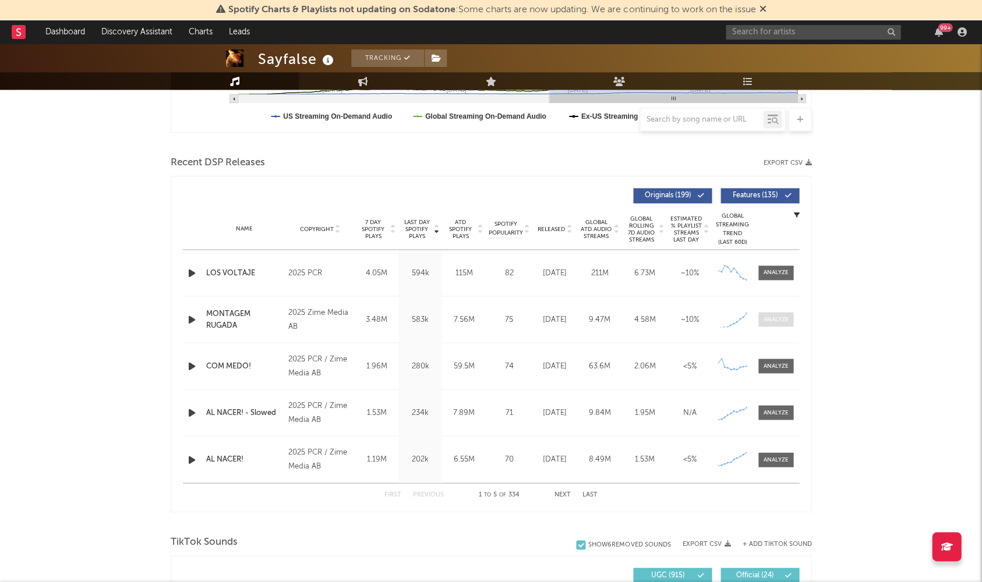
click at [768, 312] on span at bounding box center [775, 319] width 35 height 15
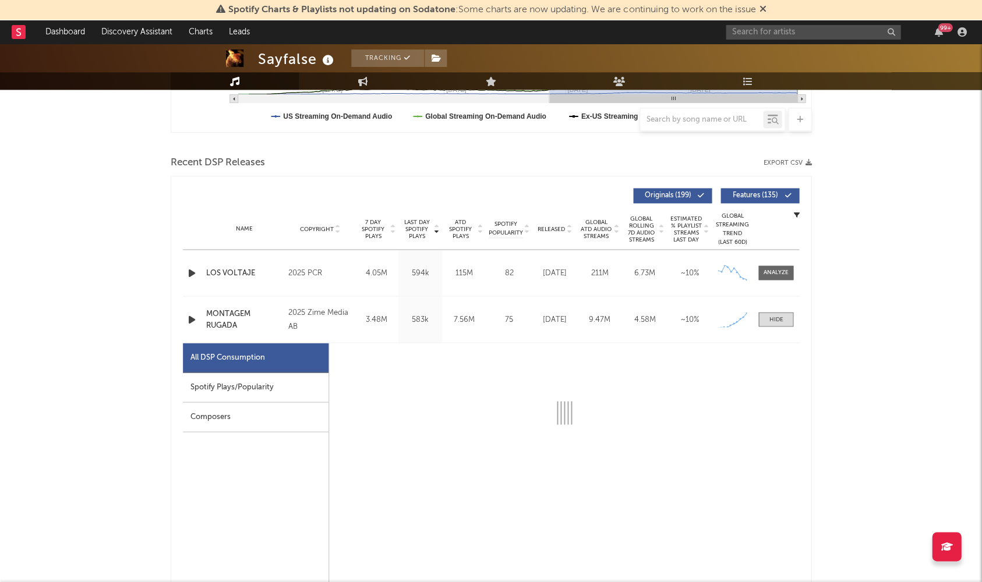
select select "1w"
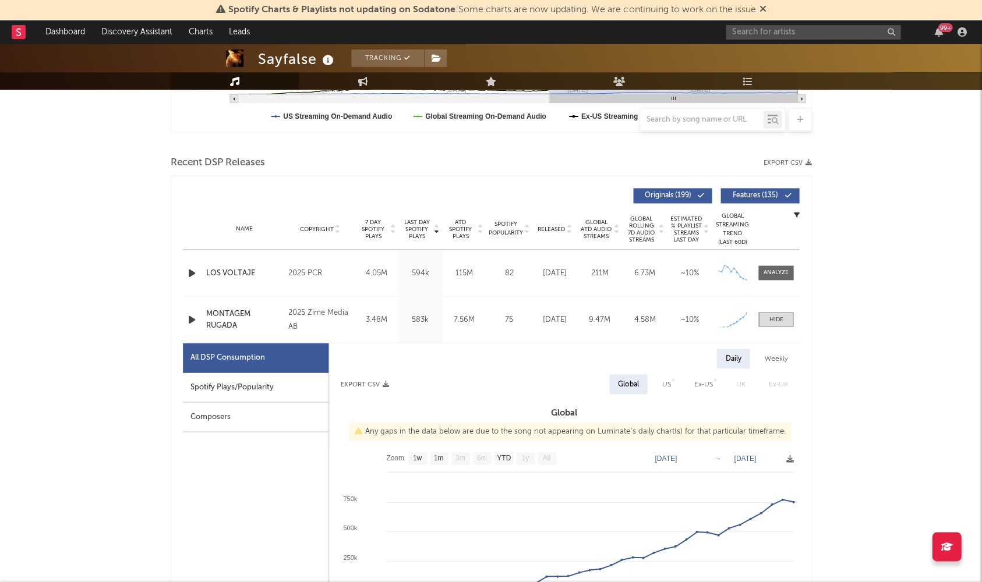
drag, startPoint x: 209, startPoint y: 402, endPoint x: 218, endPoint y: 397, distance: 10.4
click at [210, 402] on div "Composers" at bounding box center [256, 417] width 146 height 30
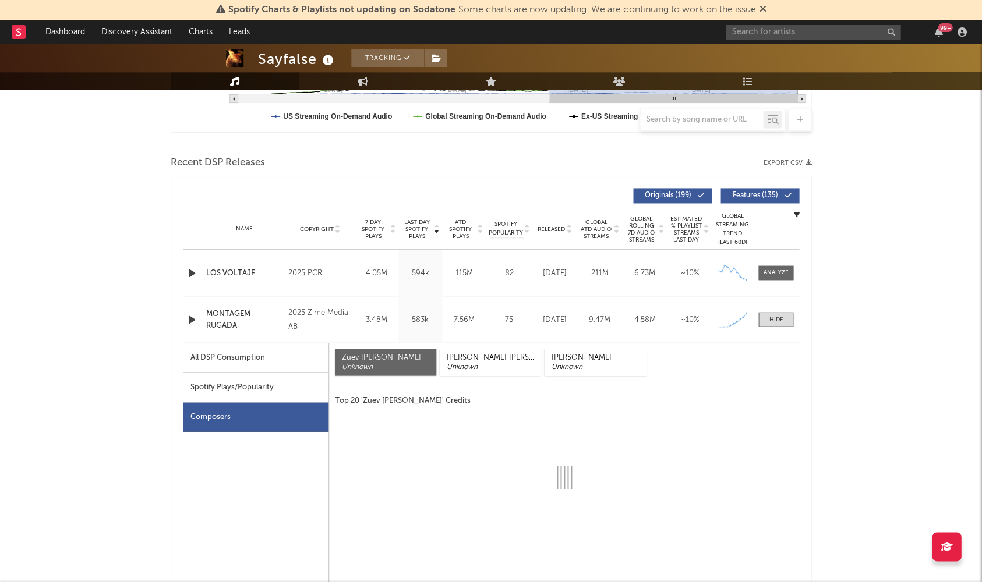
click at [230, 387] on div "Spotify Plays/Popularity" at bounding box center [256, 388] width 146 height 30
select select "1w"
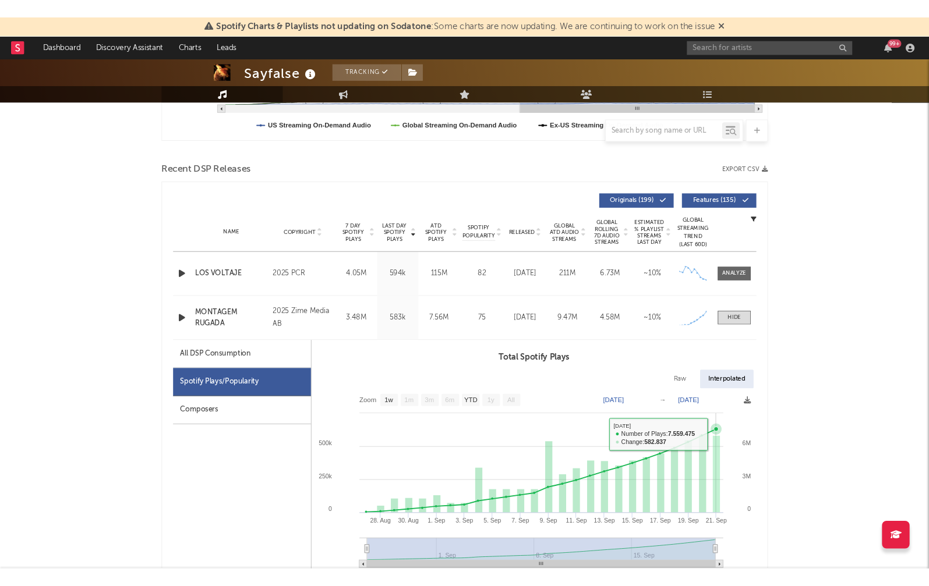
scroll to position [357, 0]
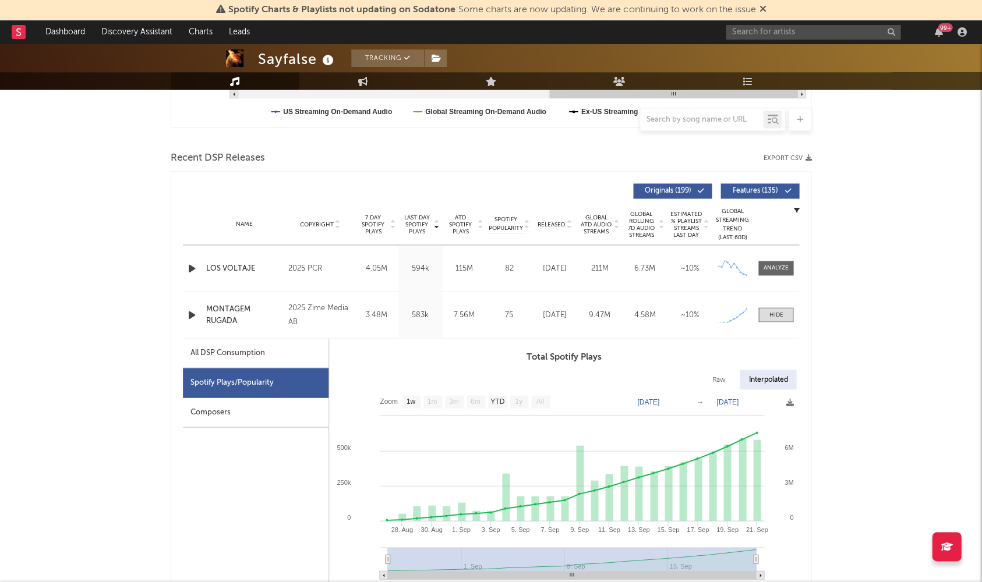
click at [190, 264] on icon "button" at bounding box center [192, 268] width 12 height 15
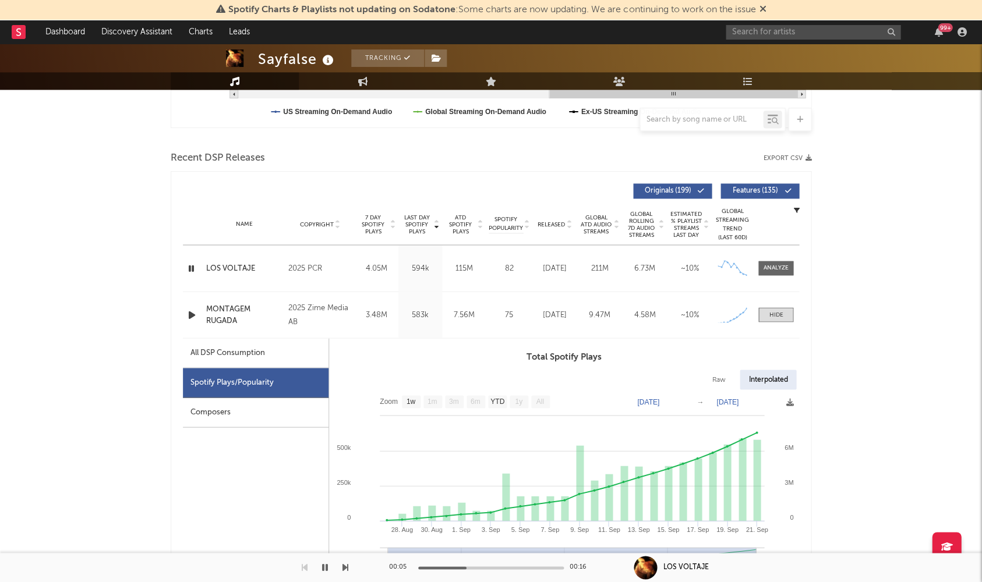
click at [192, 315] on icon "button" at bounding box center [192, 314] width 12 height 15
click at [785, 314] on span at bounding box center [775, 314] width 35 height 15
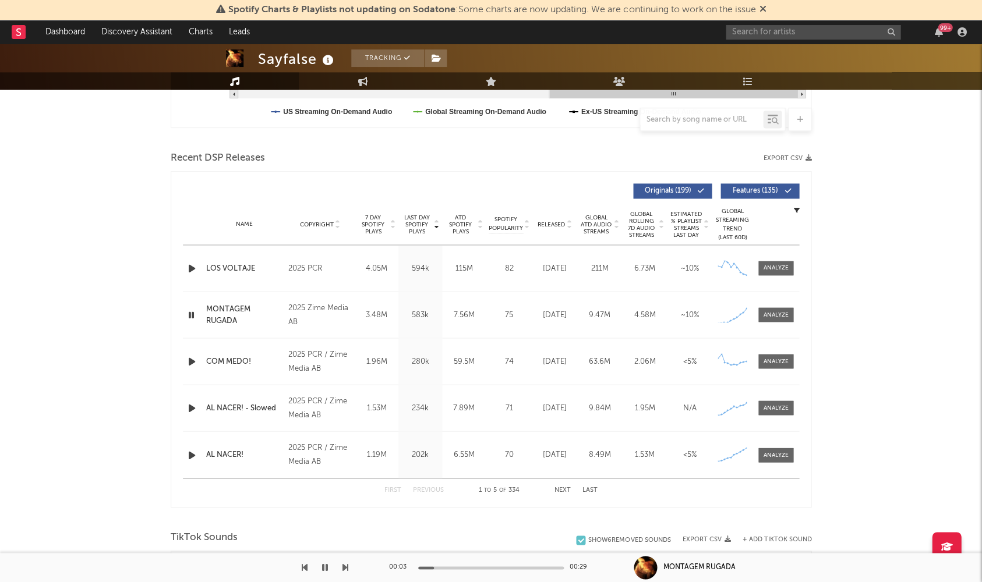
click at [186, 361] on icon "button" at bounding box center [192, 361] width 12 height 15
click at [186, 359] on icon "button" at bounding box center [191, 361] width 11 height 15
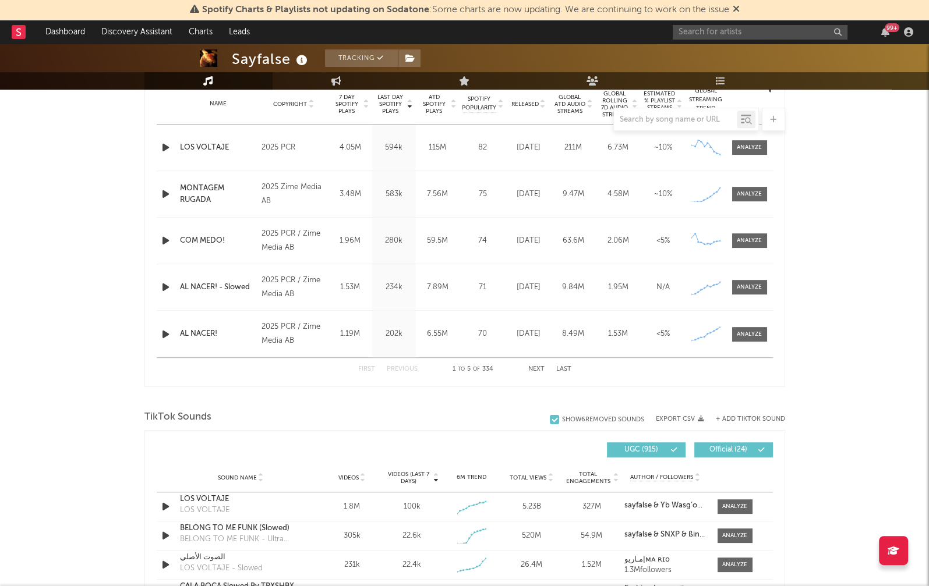
scroll to position [467, 0]
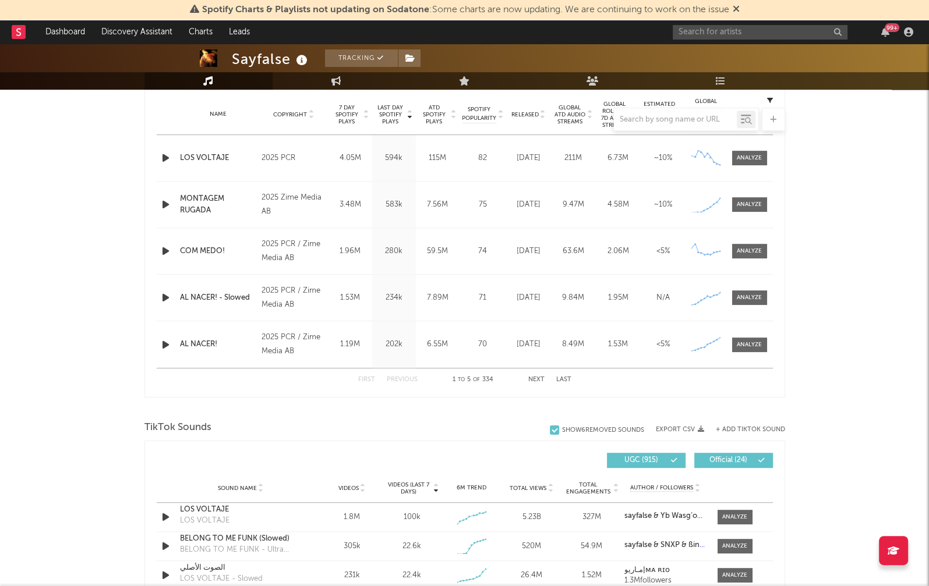
click at [158, 213] on div "Name MONTAGEM [PERSON_NAME] Copyright 2025 Zime Media AB Label Zime Media AB Al…" at bounding box center [465, 205] width 616 height 46
click at [163, 298] on icon "button" at bounding box center [166, 298] width 12 height 15
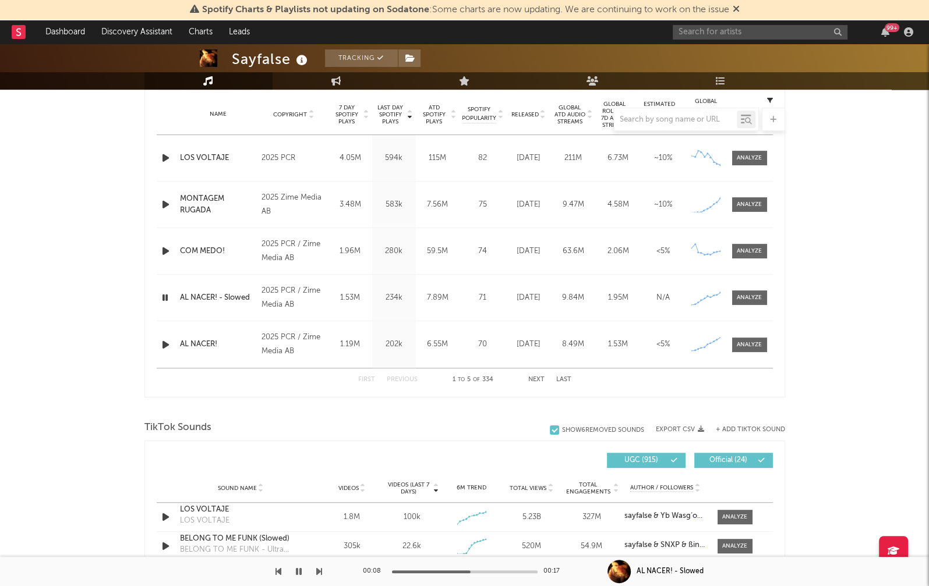
click at [164, 349] on div "Name AL NACER! Copyright 2025 PCR / Zime Media AB Label PCR / Zime Media AB Alb…" at bounding box center [465, 344] width 616 height 47
click at [165, 347] on icon "button" at bounding box center [166, 345] width 12 height 15
click at [388, 108] on div at bounding box center [464, 119] width 640 height 23
click at [392, 110] on div at bounding box center [464, 119] width 640 height 23
click at [429, 108] on div at bounding box center [464, 119] width 640 height 23
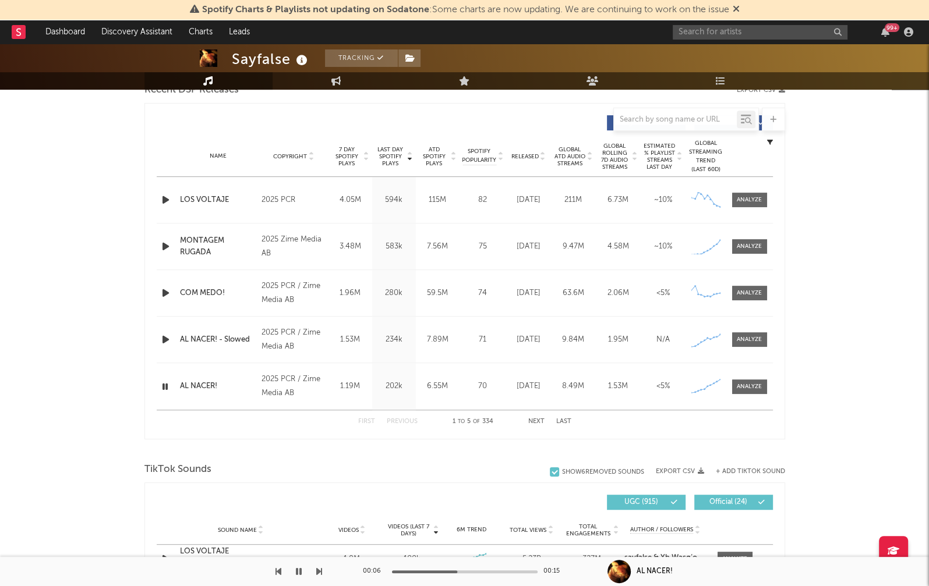
scroll to position [423, 0]
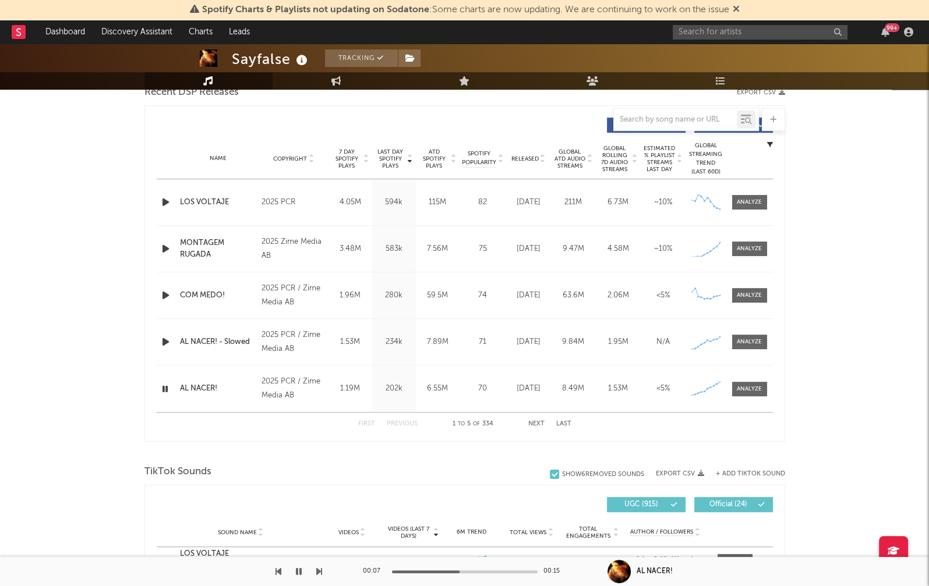
click at [431, 151] on span "ATD Spotify Plays" at bounding box center [434, 158] width 31 height 21
click at [173, 247] on div at bounding box center [167, 249] width 20 height 15
drag, startPoint x: 173, startPoint y: 243, endPoint x: 161, endPoint y: 248, distance: 12.8
click at [171, 243] on div at bounding box center [167, 249] width 15 height 15
click at [161, 248] on icon "button" at bounding box center [166, 249] width 12 height 15
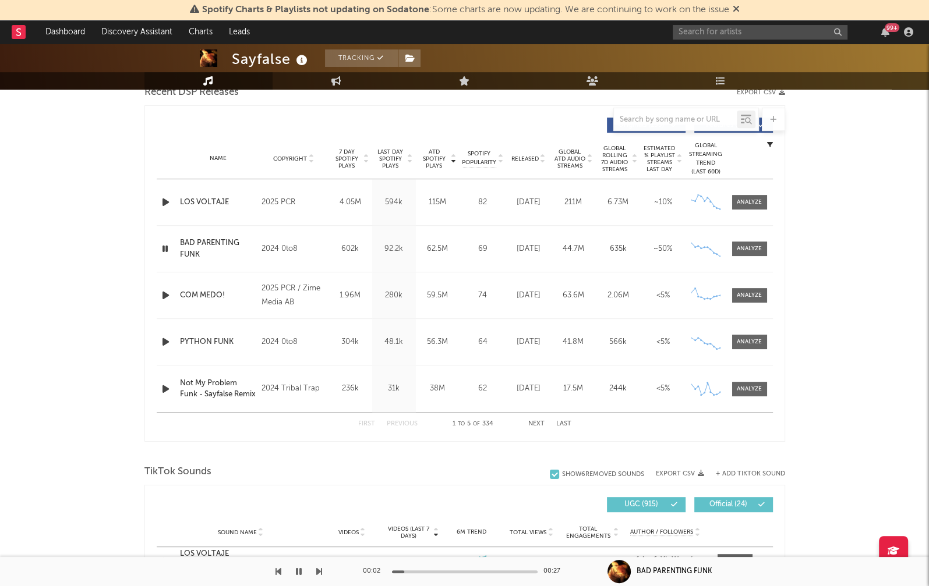
click at [437, 573] on div at bounding box center [465, 572] width 146 height 3
click at [473, 572] on div at bounding box center [465, 572] width 146 height 3
click at [154, 298] on div "ATD Spotify Plays Copyright 7 Day Spotify Plays Last Day Spotify Plays ATD Spot…" at bounding box center [464, 273] width 640 height 337
click at [163, 291] on icon "button" at bounding box center [166, 295] width 12 height 15
click at [169, 345] on icon "button" at bounding box center [166, 342] width 12 height 15
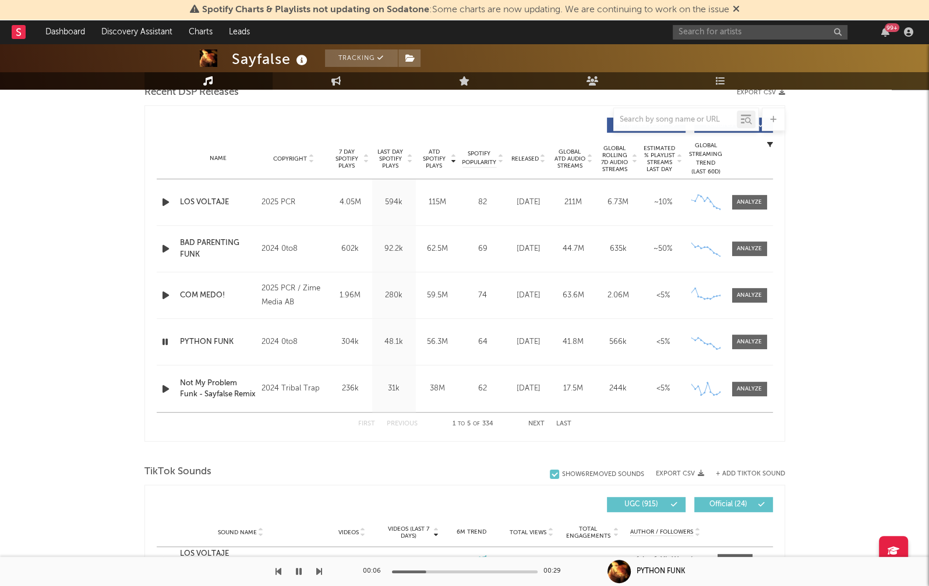
drag, startPoint x: 425, startPoint y: 570, endPoint x: 380, endPoint y: 570, distance: 44.8
click at [380, 570] on div "00:06 00:29" at bounding box center [465, 571] width 204 height 29
click at [405, 573] on div at bounding box center [465, 572] width 146 height 3
click at [399, 572] on div at bounding box center [333, 572] width 146 height 3
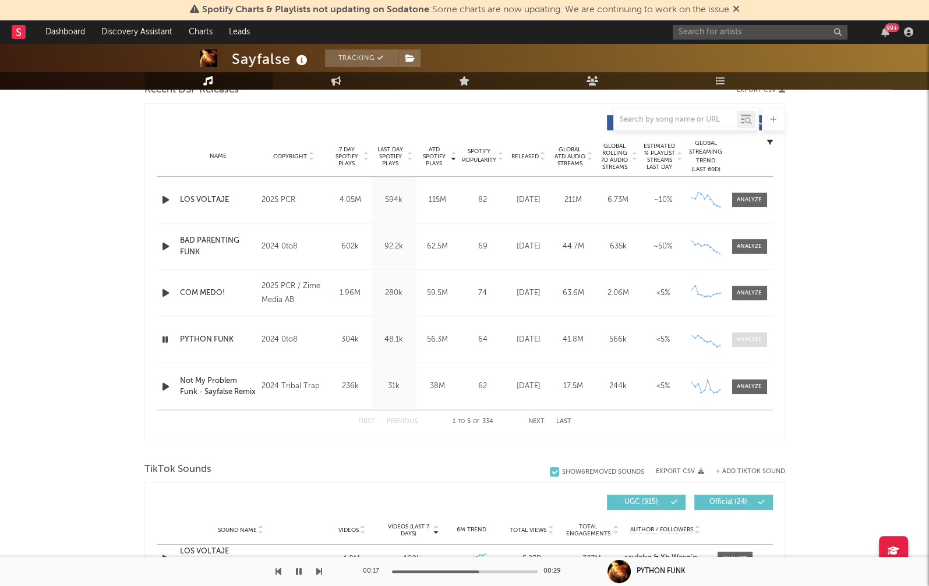
click at [734, 339] on span at bounding box center [749, 339] width 35 height 15
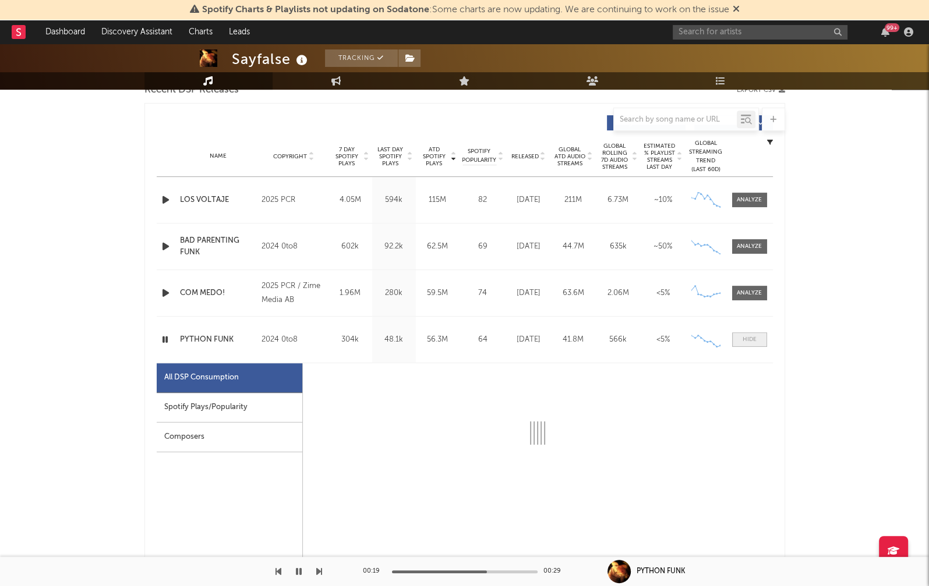
select select "6m"
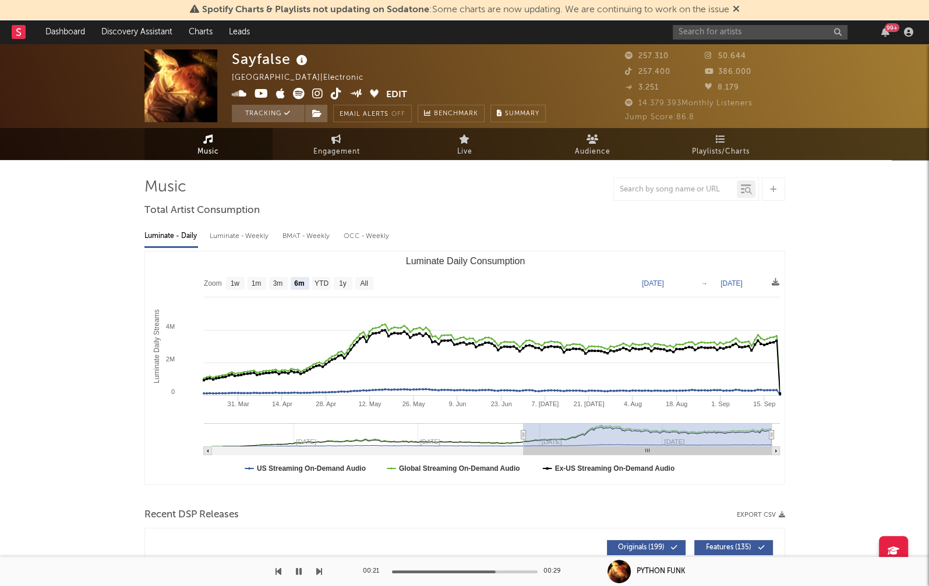
scroll to position [0, 0]
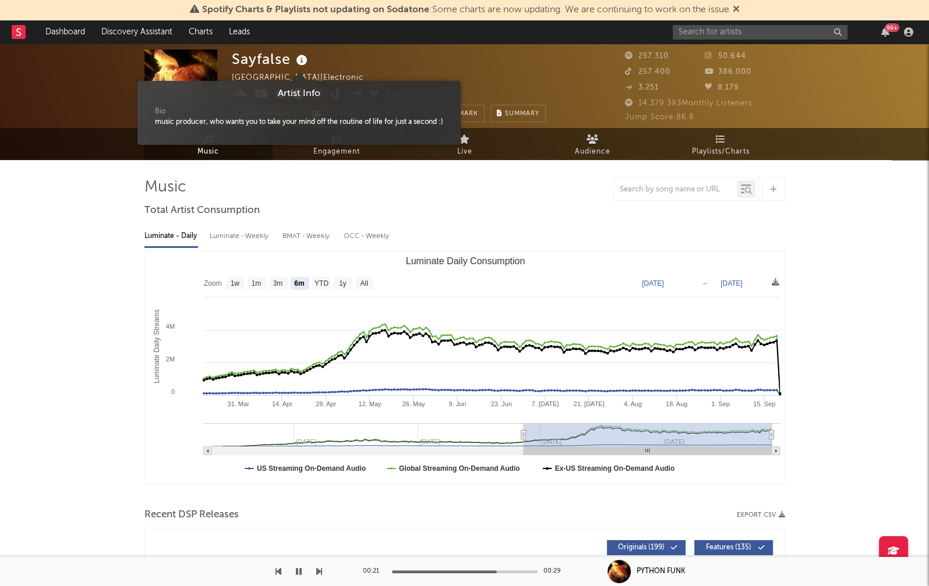
click at [304, 65] on icon at bounding box center [301, 60] width 17 height 16
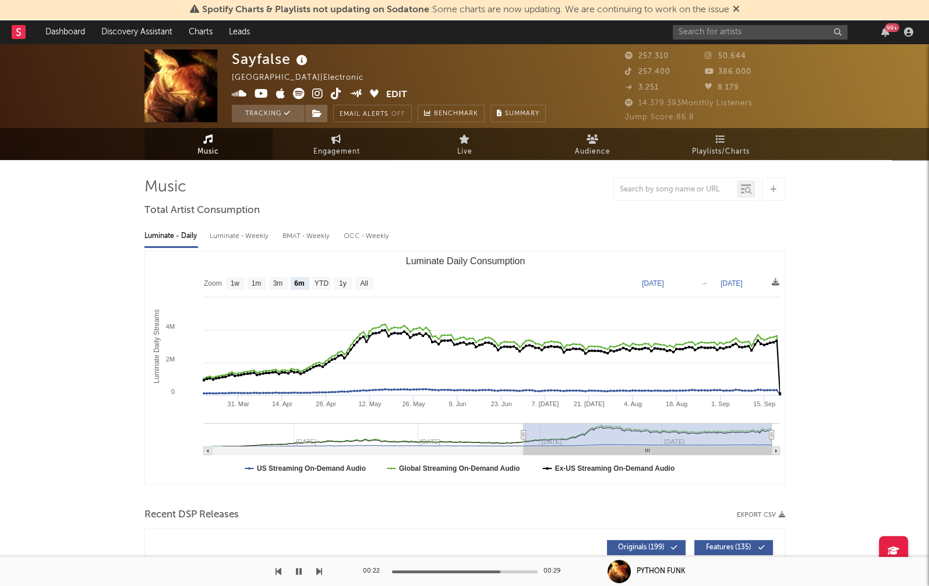
click at [306, 65] on icon at bounding box center [301, 60] width 17 height 16
click at [301, 573] on button "button" at bounding box center [299, 571] width 12 height 29
